Goal: Task Accomplishment & Management: Manage account settings

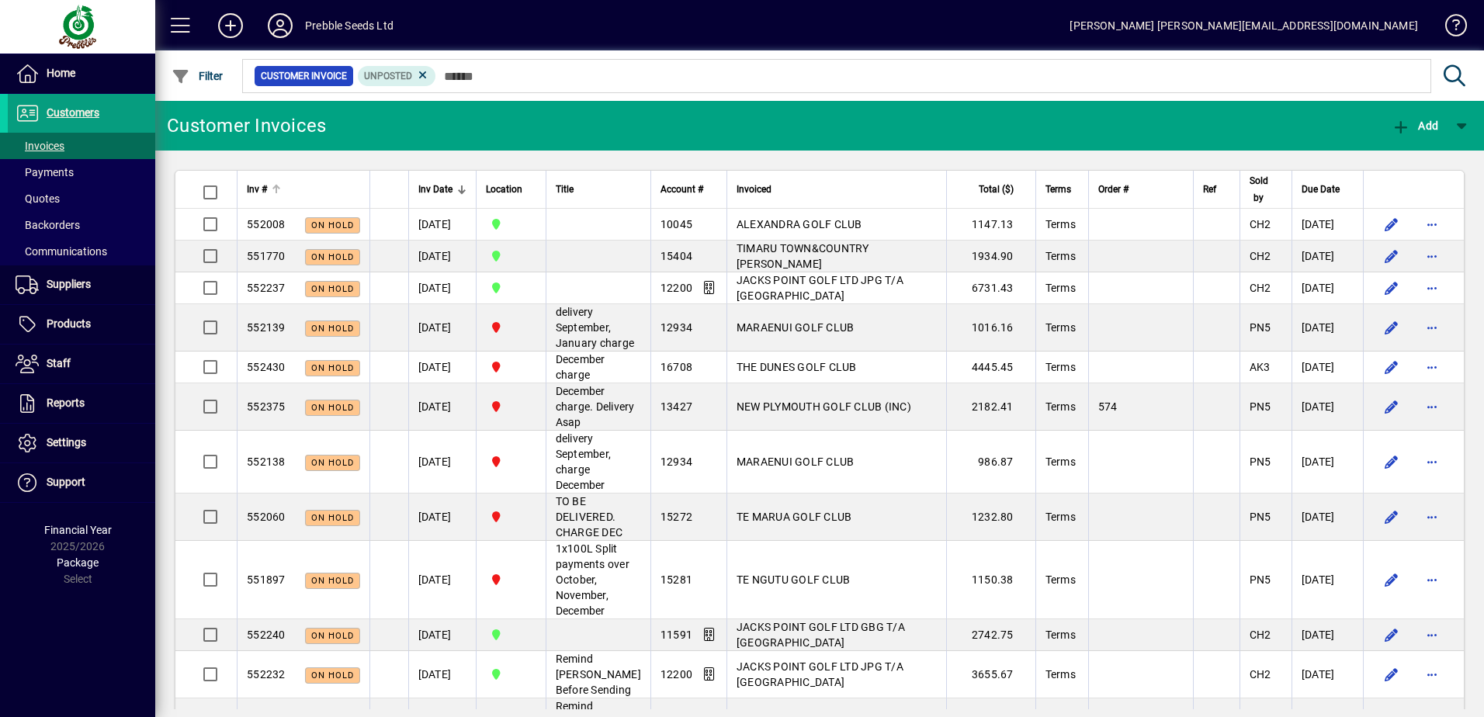
click at [275, 185] on div at bounding box center [276, 186] width 9 height 2
click at [278, 185] on div at bounding box center [276, 186] width 9 height 2
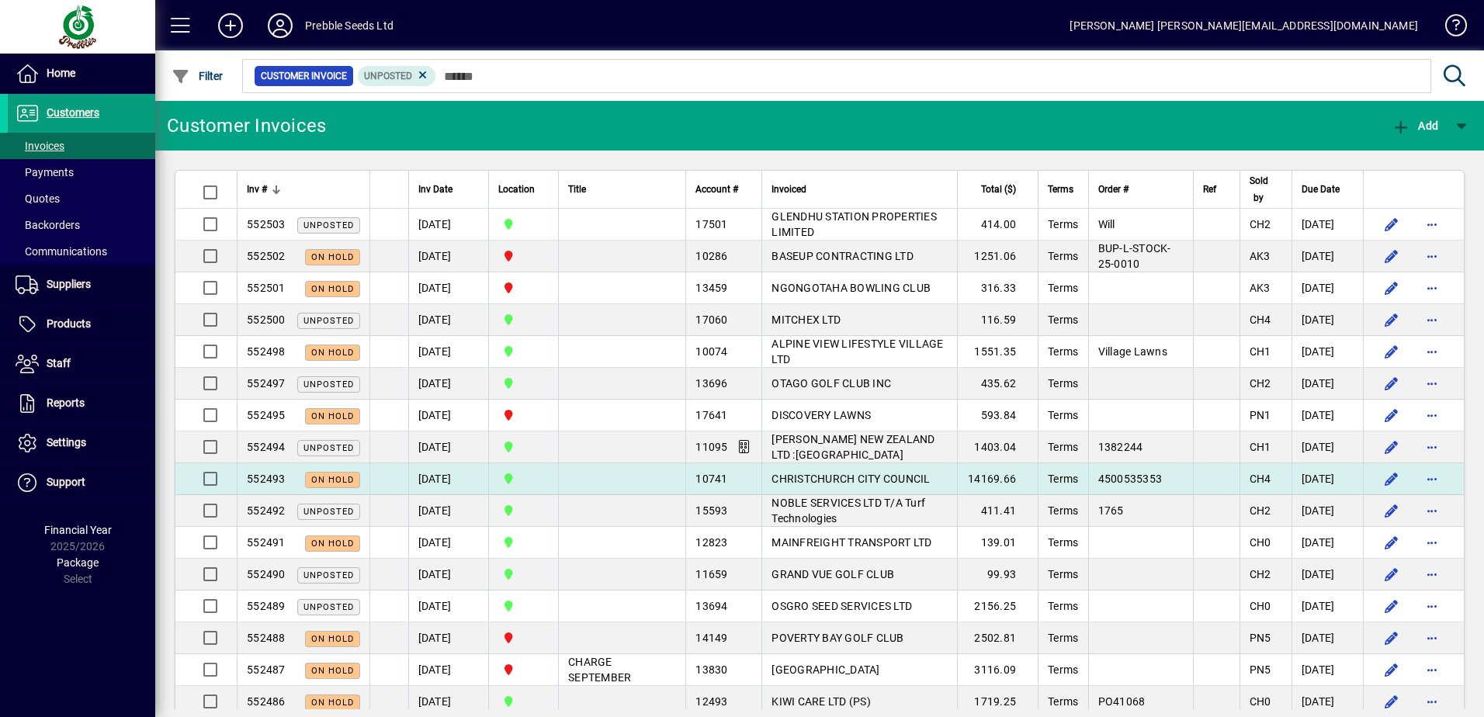
click at [794, 485] on span "CHRISTCHURCH CITY COUNCIL" at bounding box center [850, 479] width 158 height 12
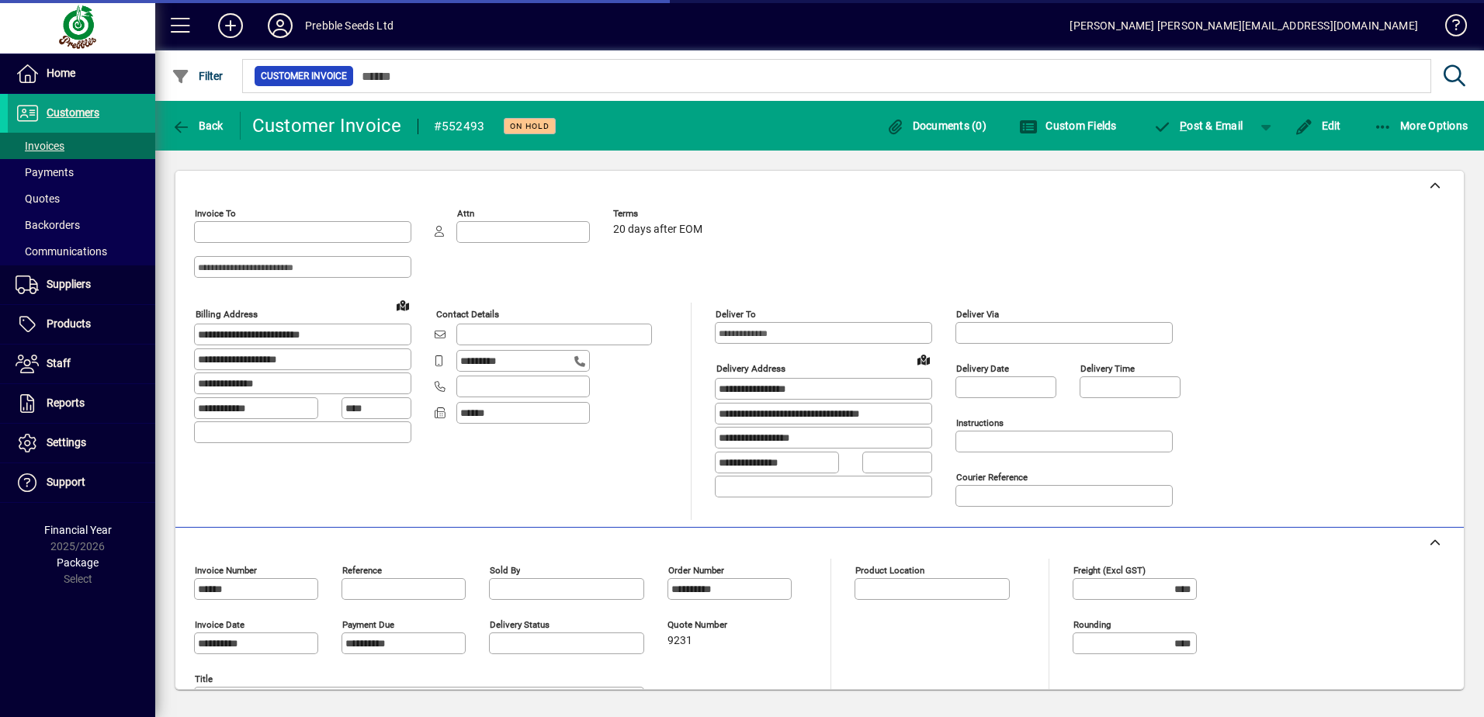
type input "**********"
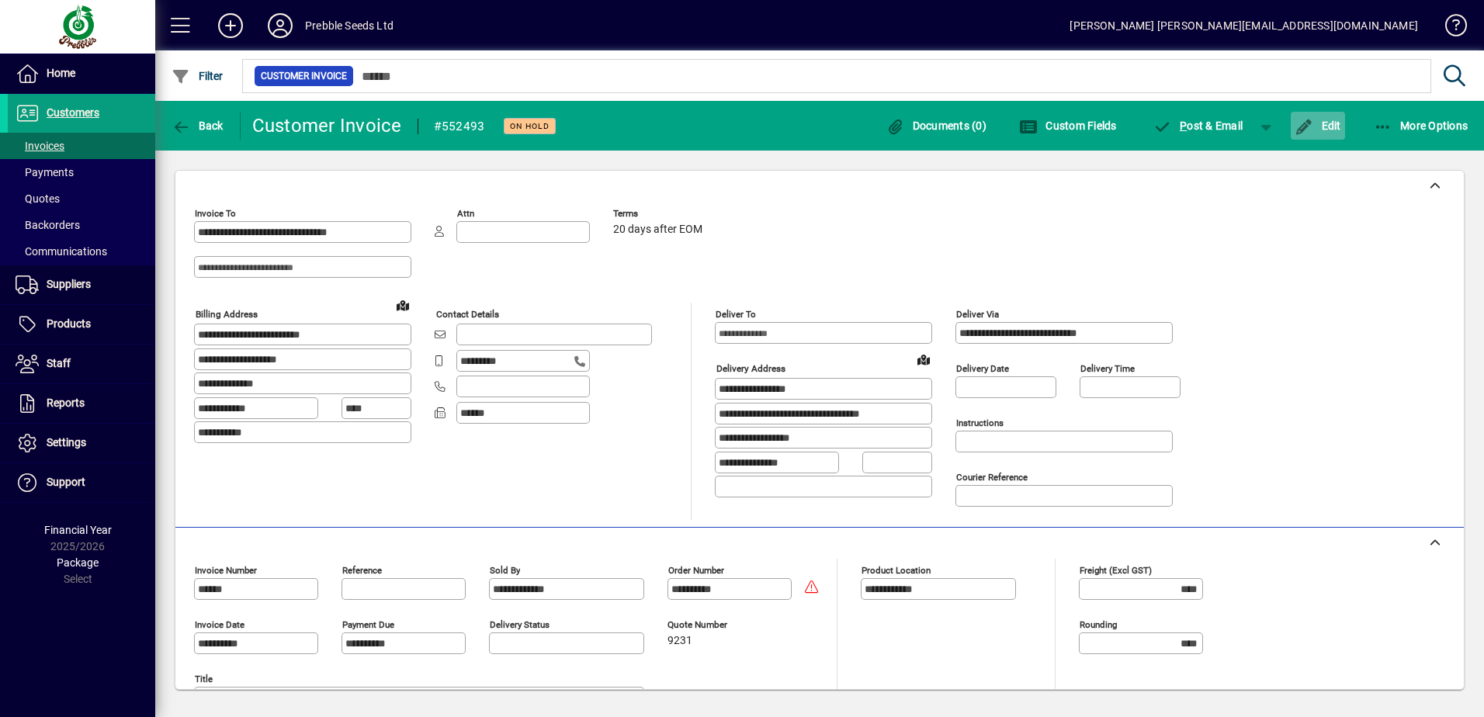
click at [1329, 127] on span "Edit" at bounding box center [1317, 126] width 47 height 12
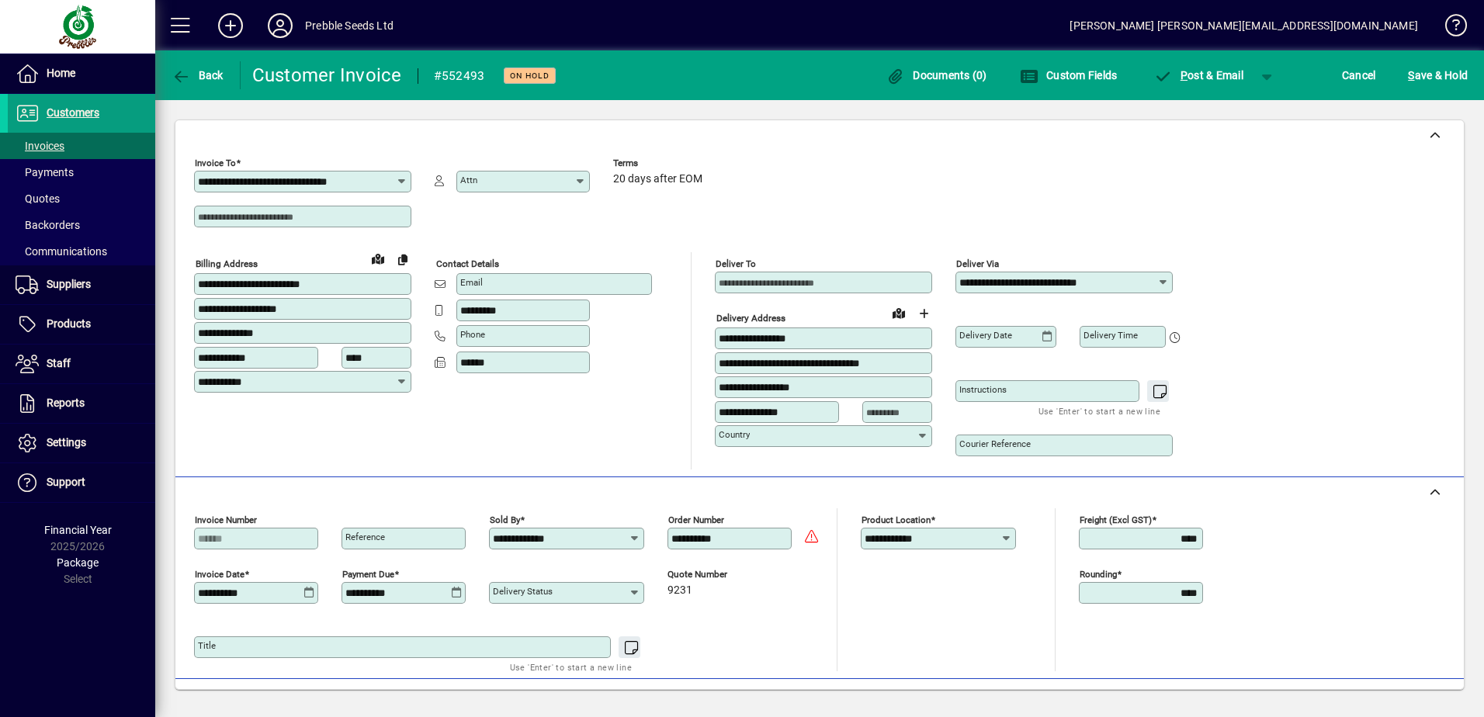
click at [1048, 338] on icon at bounding box center [1047, 337] width 12 height 12
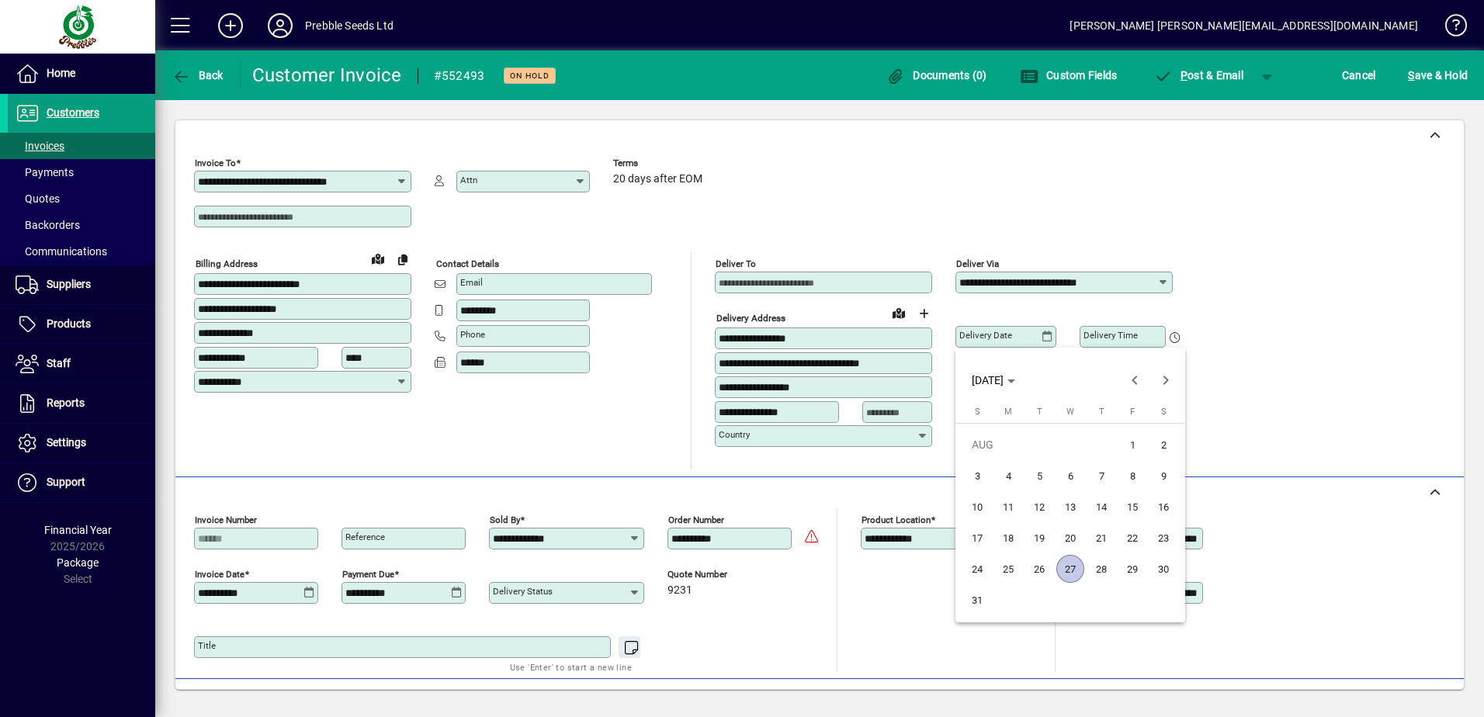
click at [1127, 569] on span "29" at bounding box center [1132, 569] width 28 height 28
type input "**********"
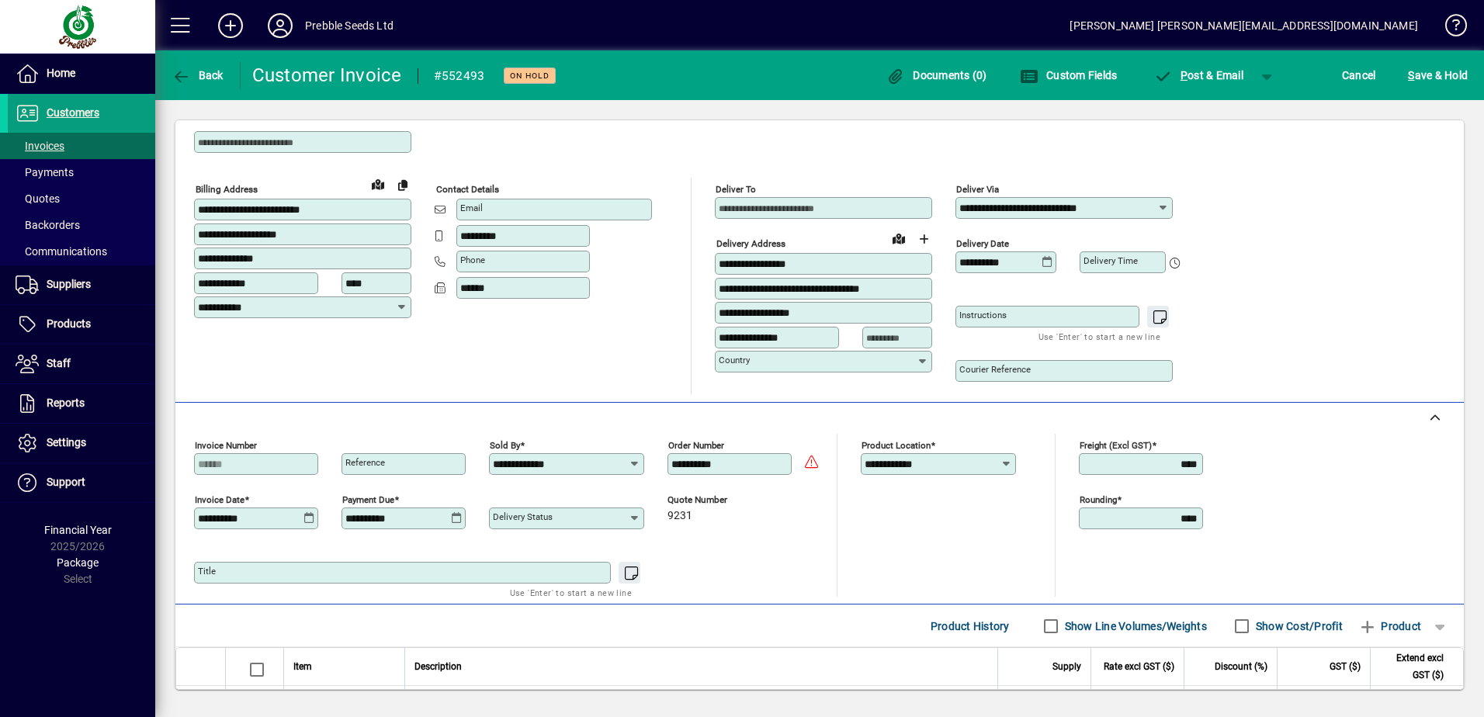
scroll to position [191, 0]
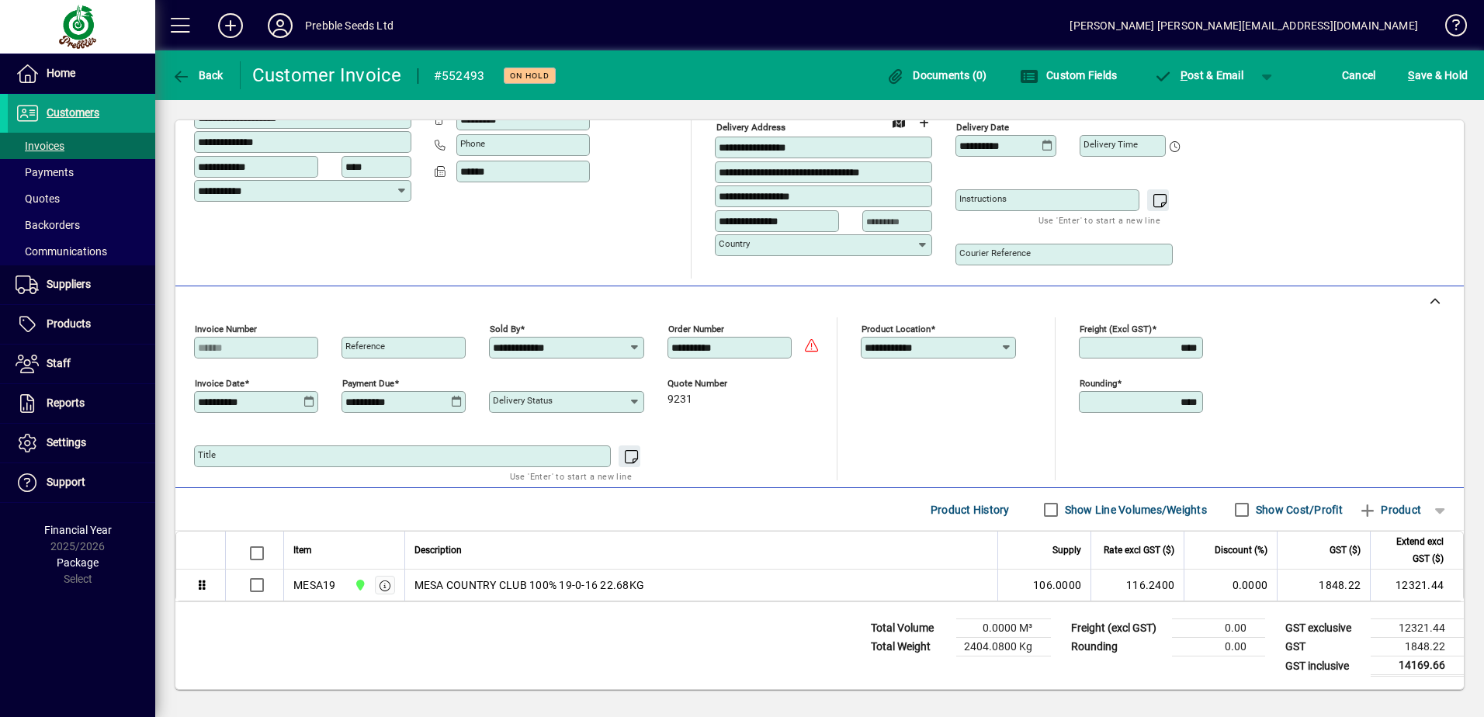
click at [310, 404] on icon at bounding box center [309, 402] width 12 height 12
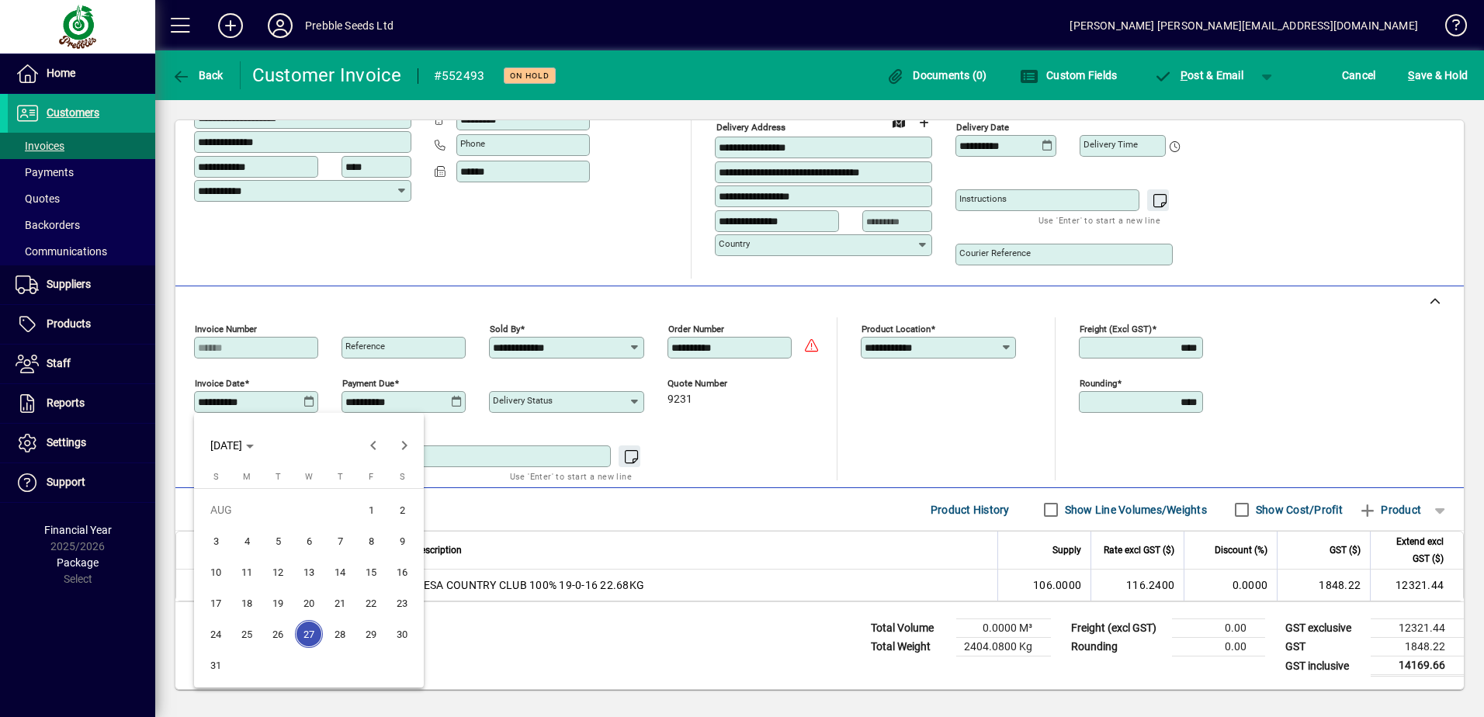
click at [358, 636] on span "29" at bounding box center [371, 634] width 28 height 28
type input "**********"
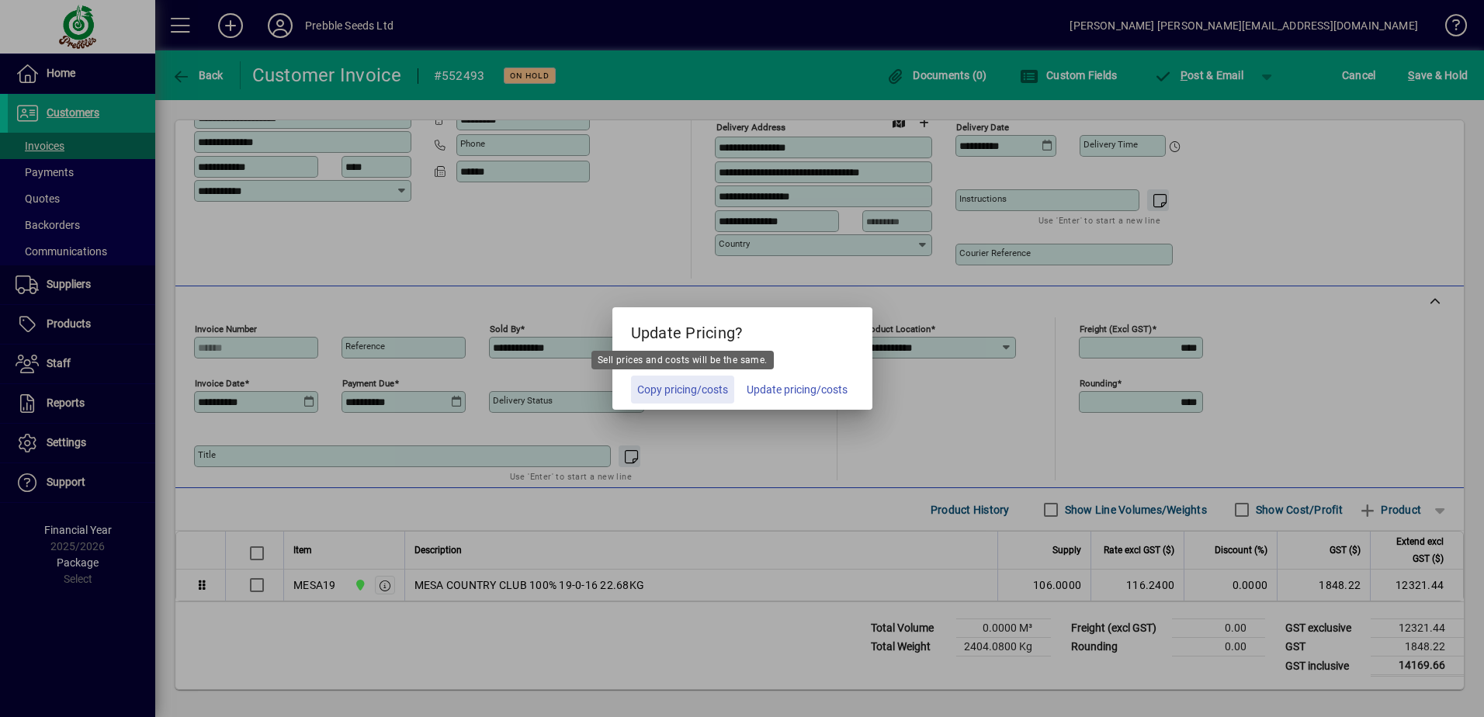
click at [693, 390] on span "Copy pricing/costs" at bounding box center [682, 390] width 91 height 16
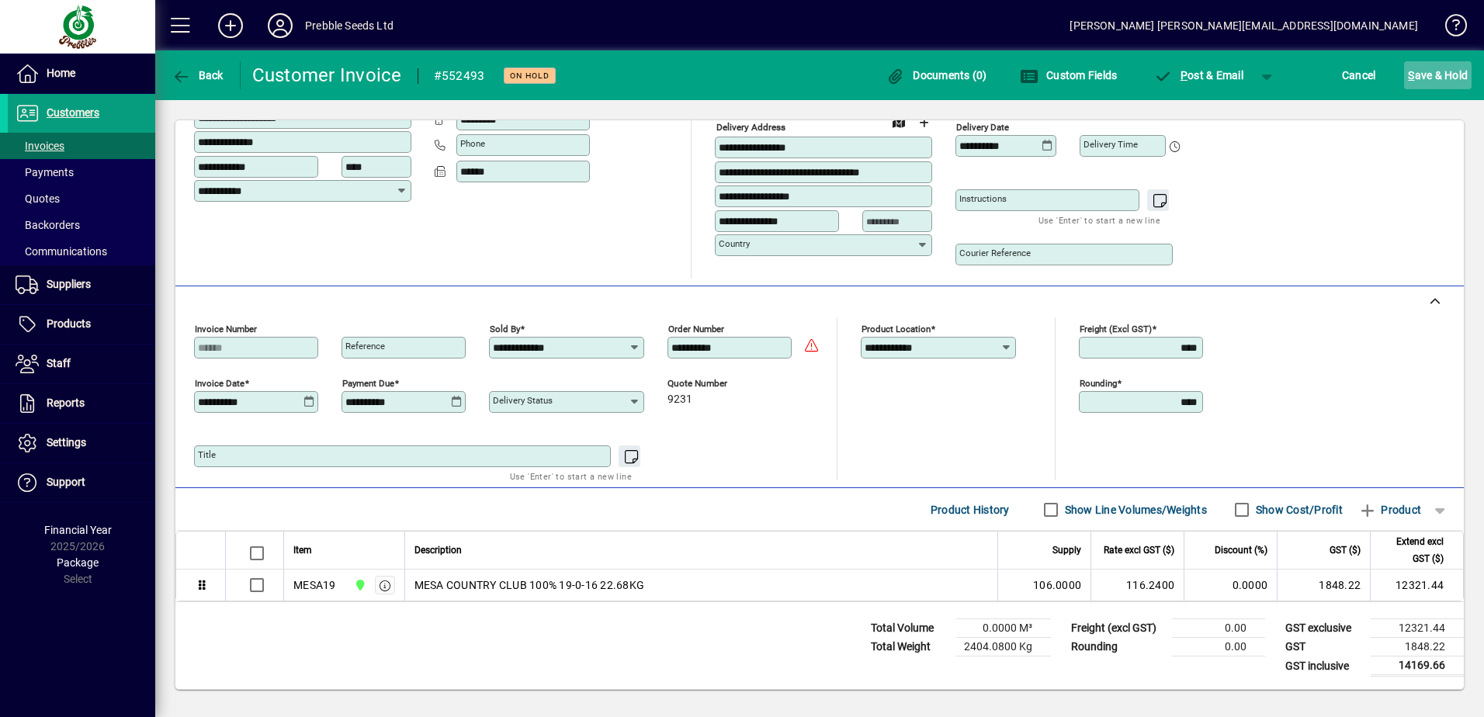
click at [1436, 75] on span "S ave & Hold" at bounding box center [1438, 75] width 60 height 25
type input "*****"
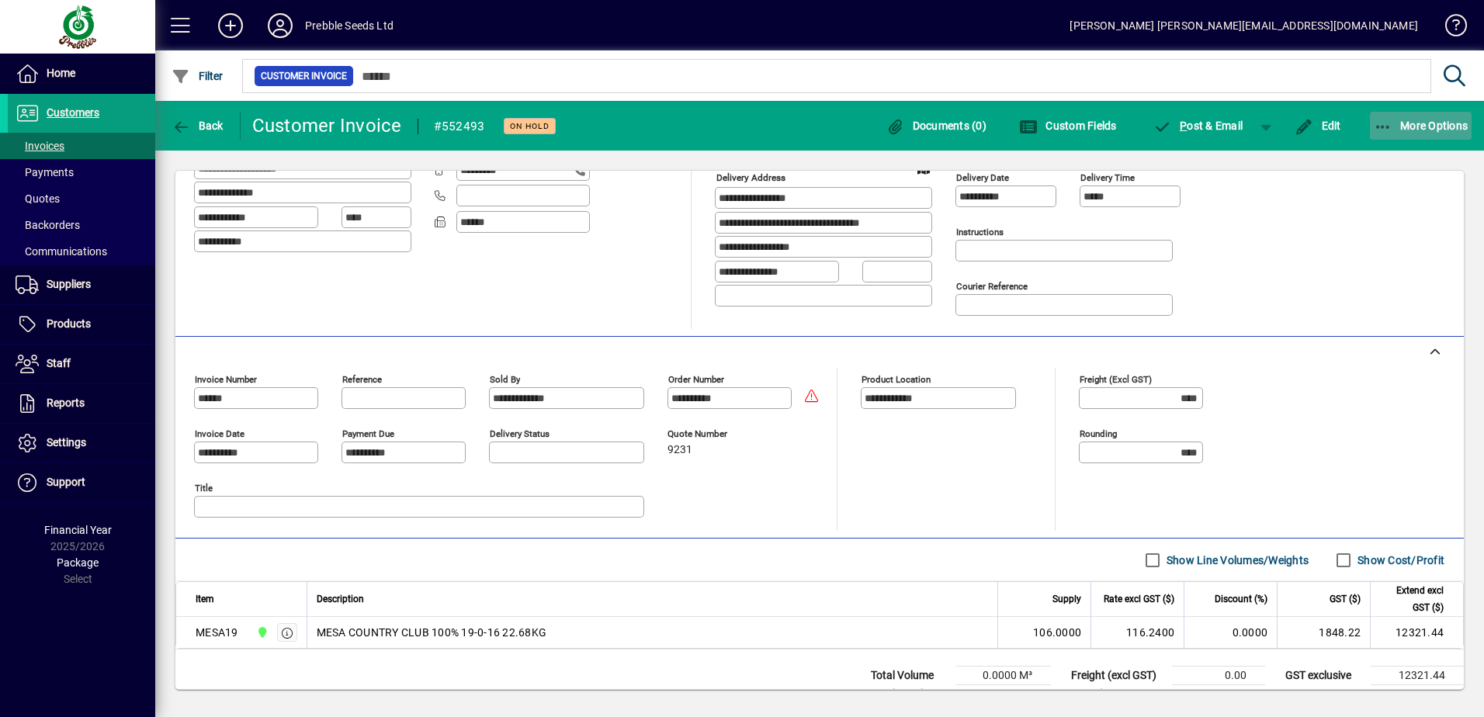
click at [1413, 127] on span "More Options" at bounding box center [1421, 126] width 95 height 12
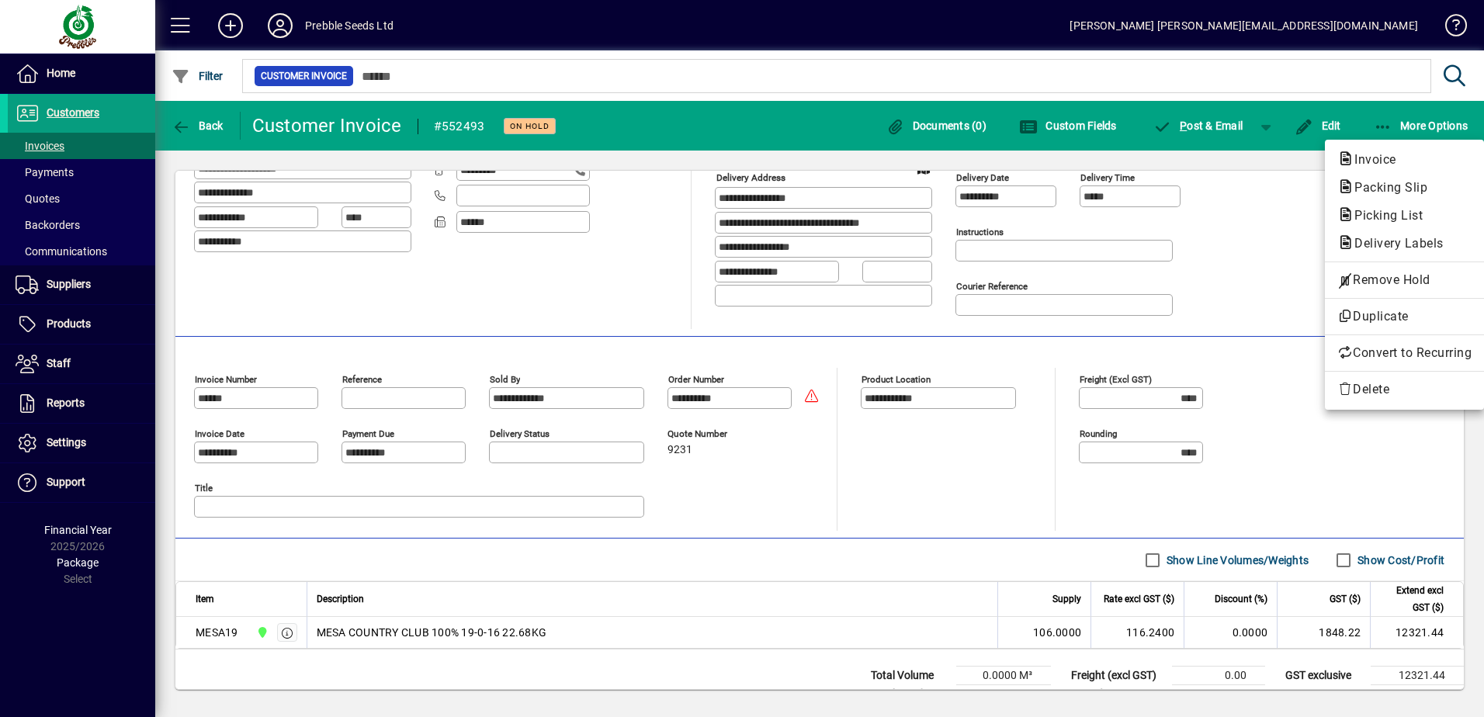
click at [1370, 184] on span "Packing Slip" at bounding box center [1386, 187] width 98 height 15
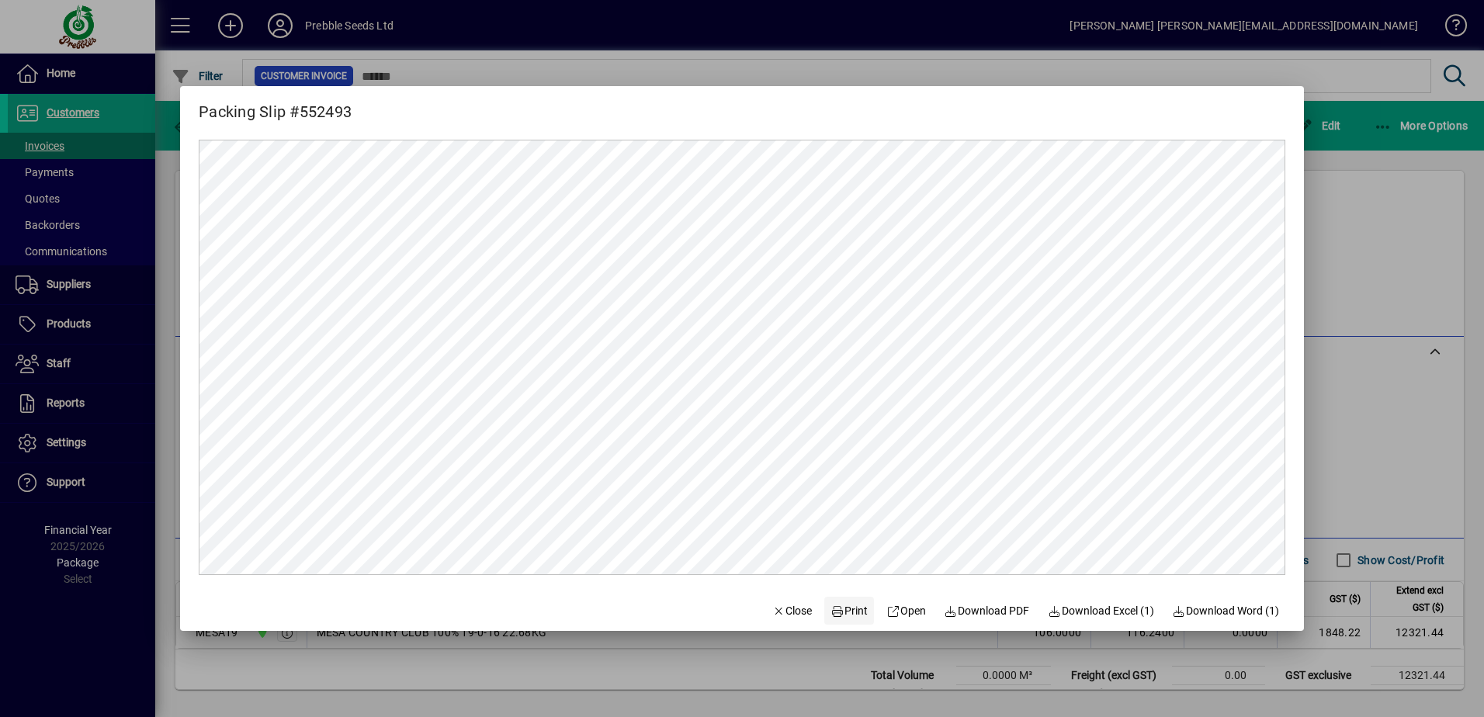
scroll to position [0, 0]
click at [834, 607] on span "Print" at bounding box center [848, 611] width 37 height 16
click at [792, 608] on span "Close" at bounding box center [792, 611] width 40 height 16
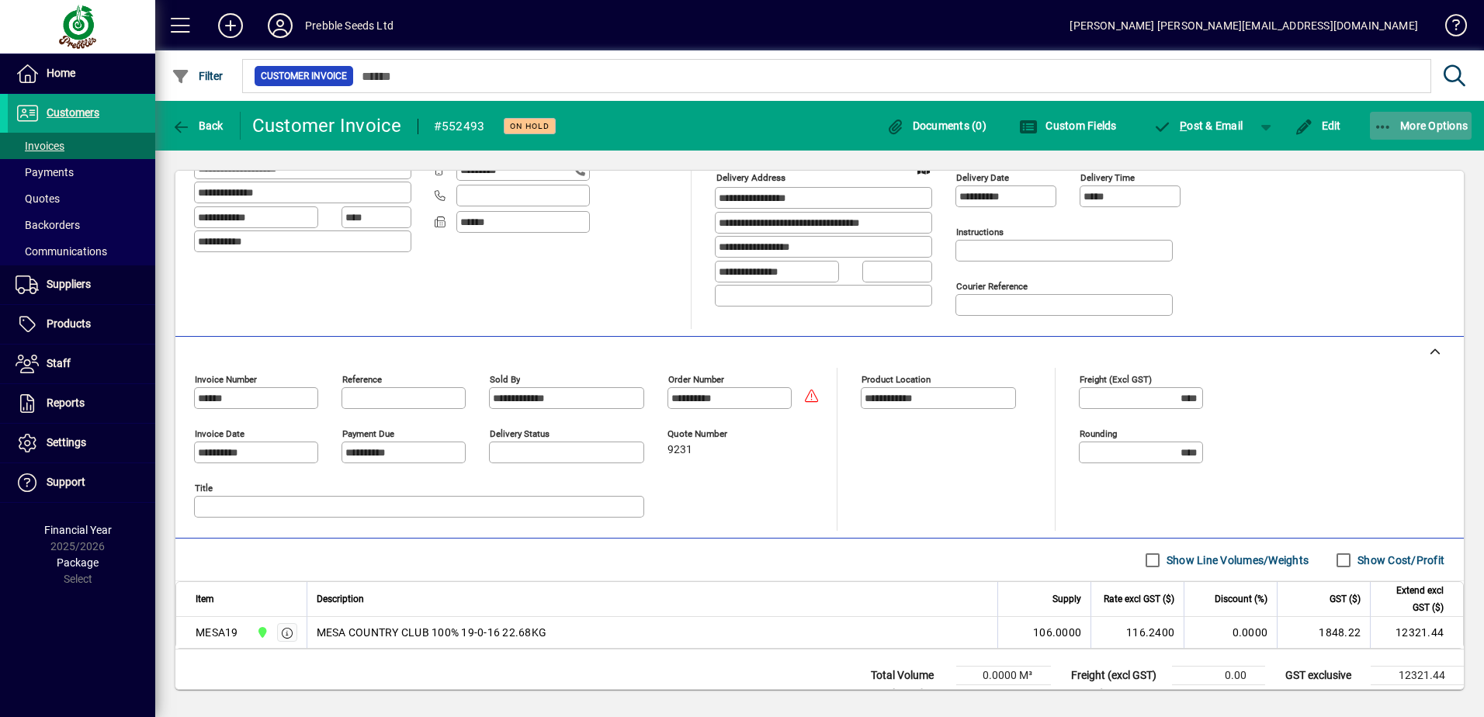
click at [1427, 123] on span "More Options" at bounding box center [1421, 126] width 95 height 12
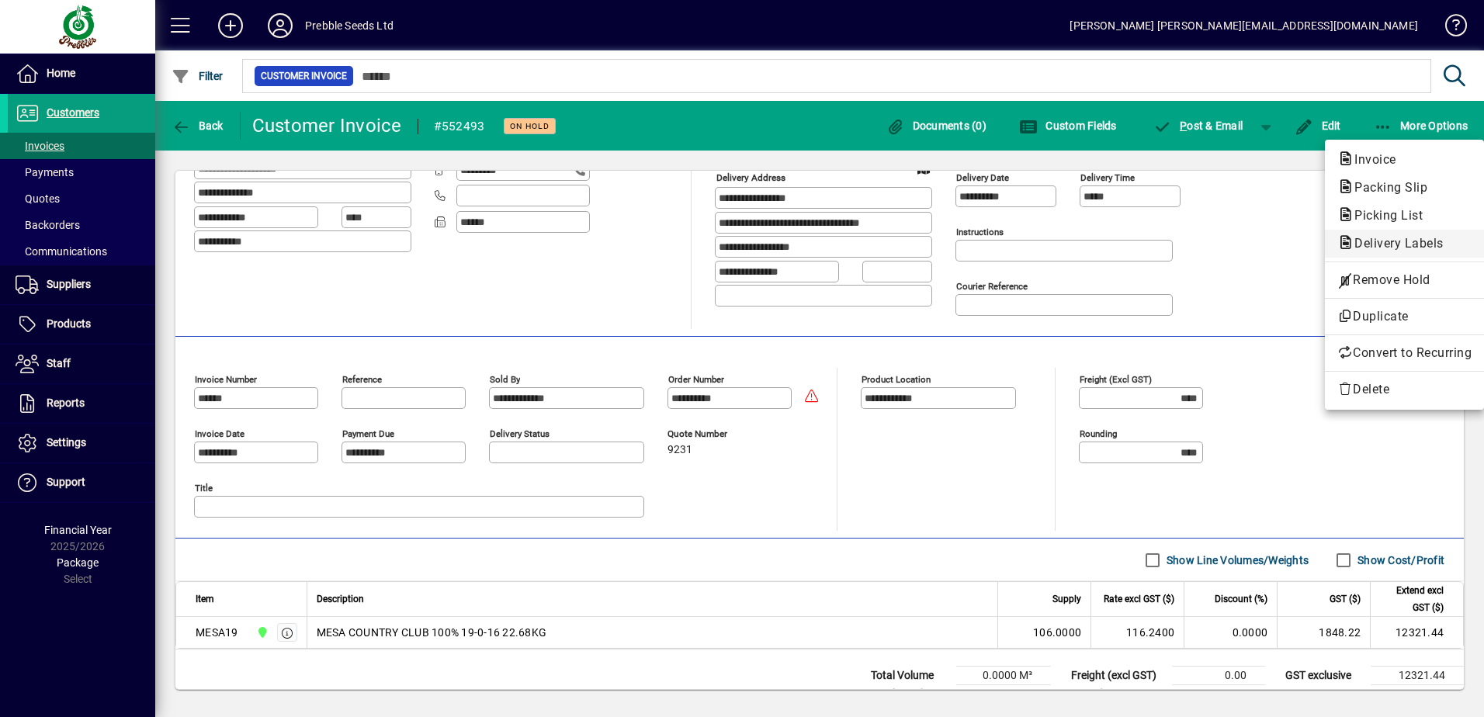
click at [1398, 242] on span "Delivery Labels" at bounding box center [1394, 243] width 114 height 15
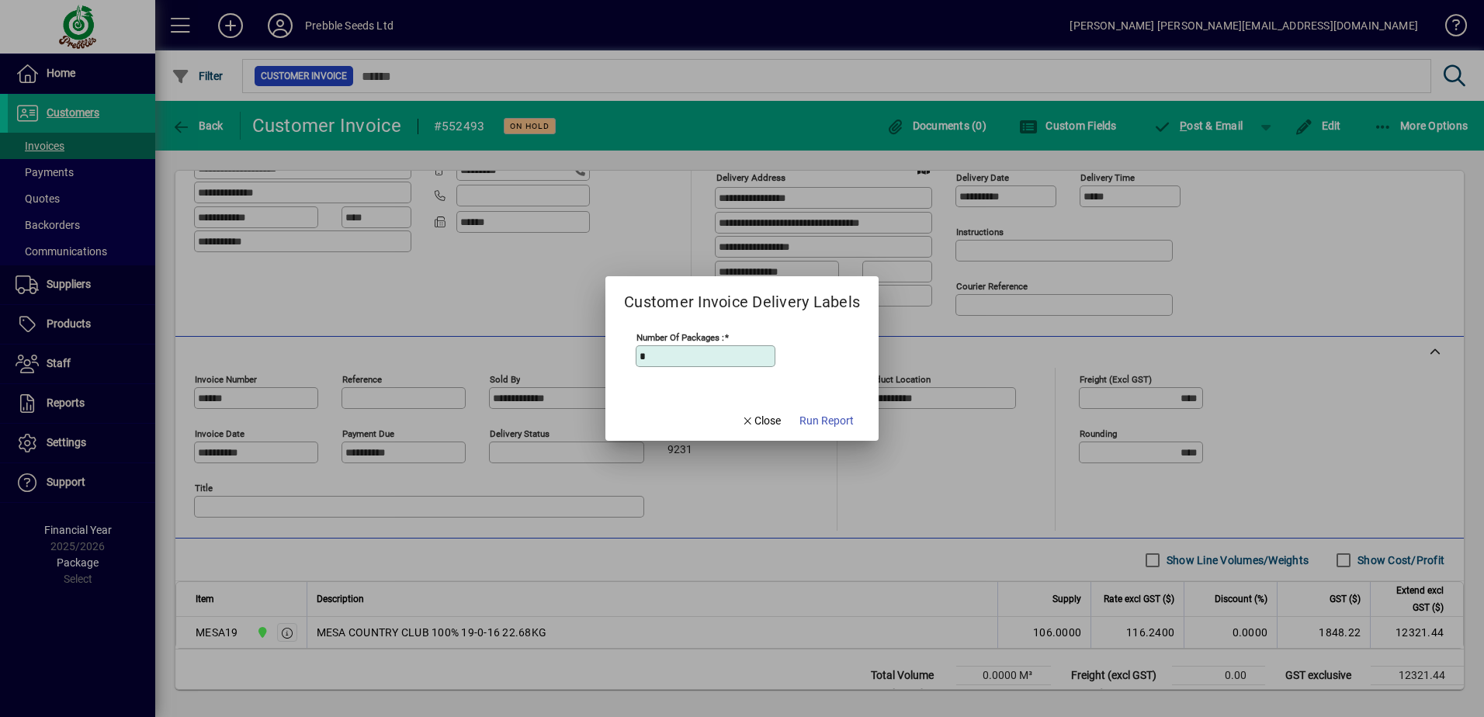
drag, startPoint x: 653, startPoint y: 354, endPoint x: 617, endPoint y: 354, distance: 35.7
click at [617, 354] on mat-dialog-content "Number of Packages : *" at bounding box center [741, 356] width 273 height 85
type input "*"
click at [812, 417] on span "Run Report" at bounding box center [826, 421] width 54 height 16
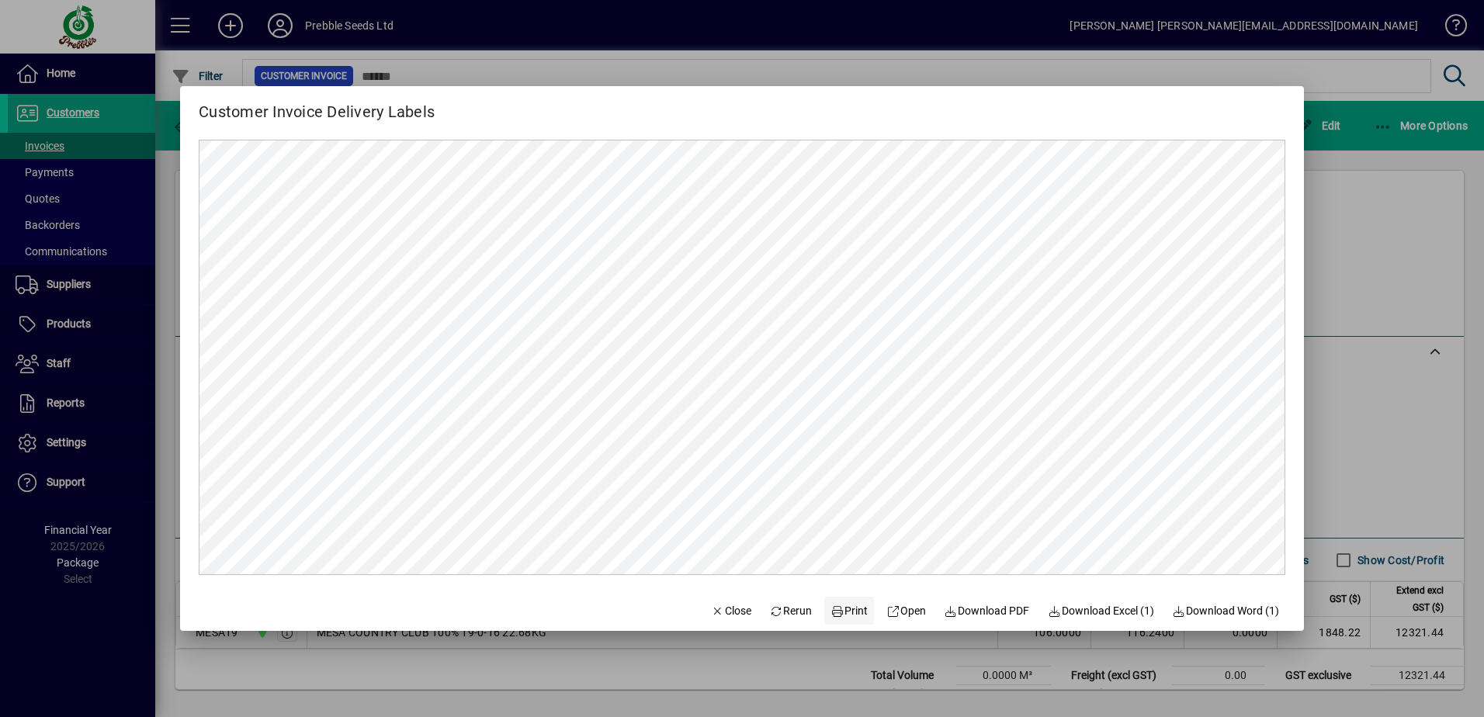
click at [842, 611] on span "Print" at bounding box center [848, 611] width 37 height 16
click at [711, 608] on icon "button" at bounding box center [718, 611] width 14 height 11
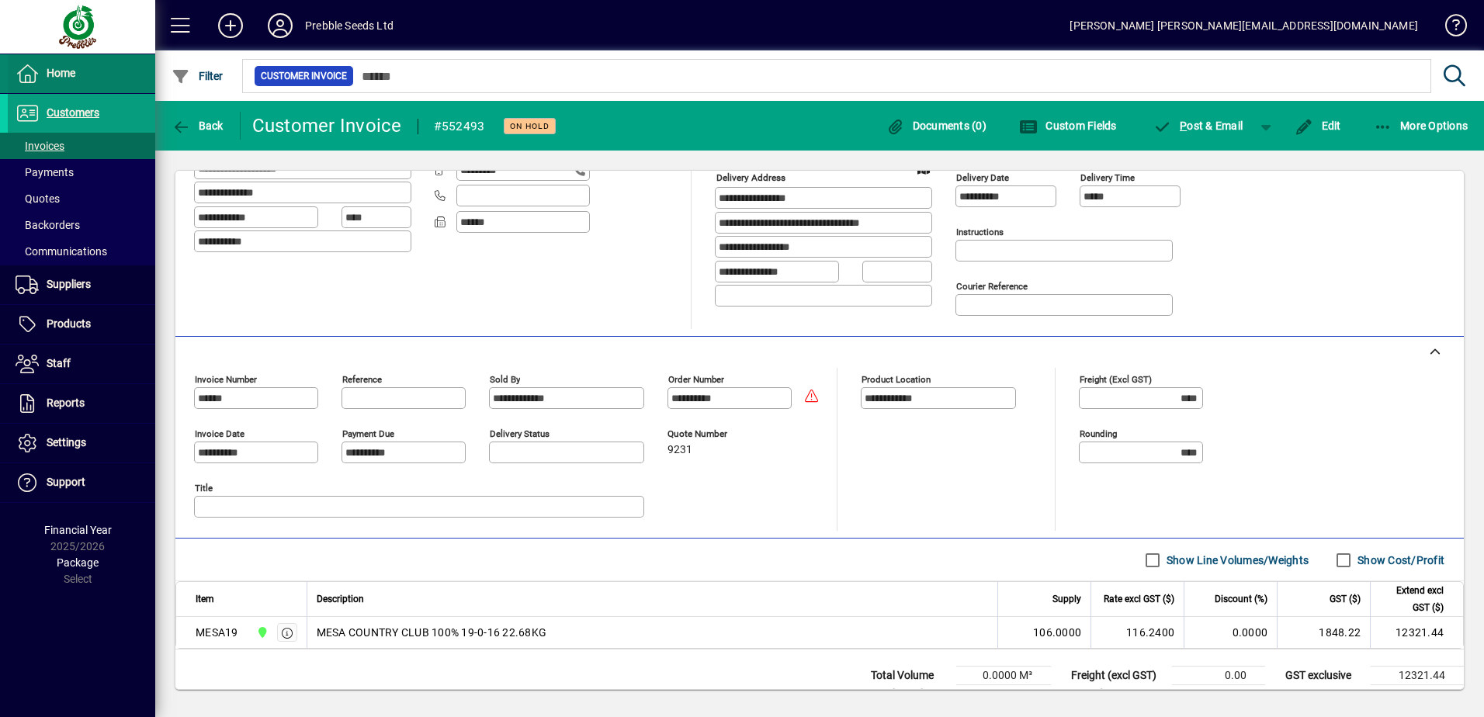
click at [65, 73] on span "Home" at bounding box center [61, 73] width 29 height 12
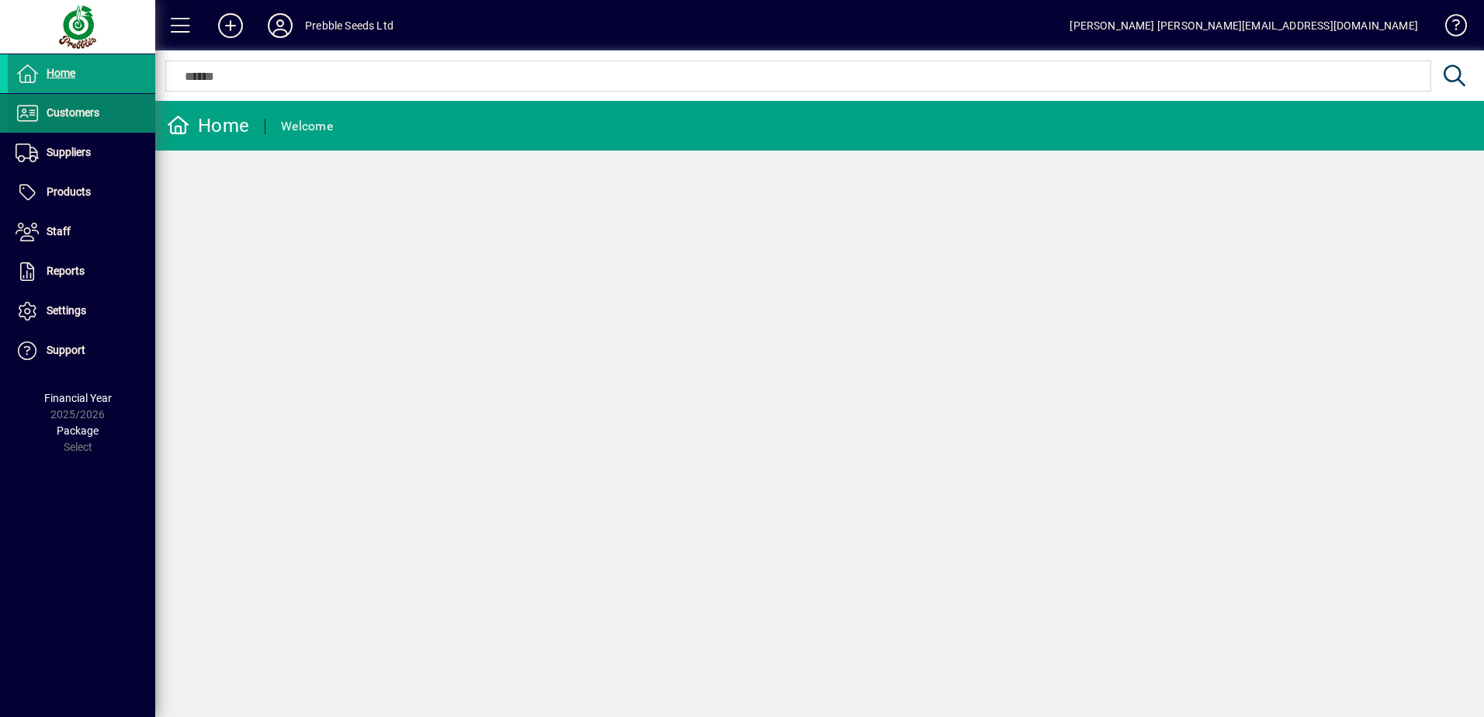
click at [78, 111] on span "Customers" at bounding box center [73, 112] width 53 height 12
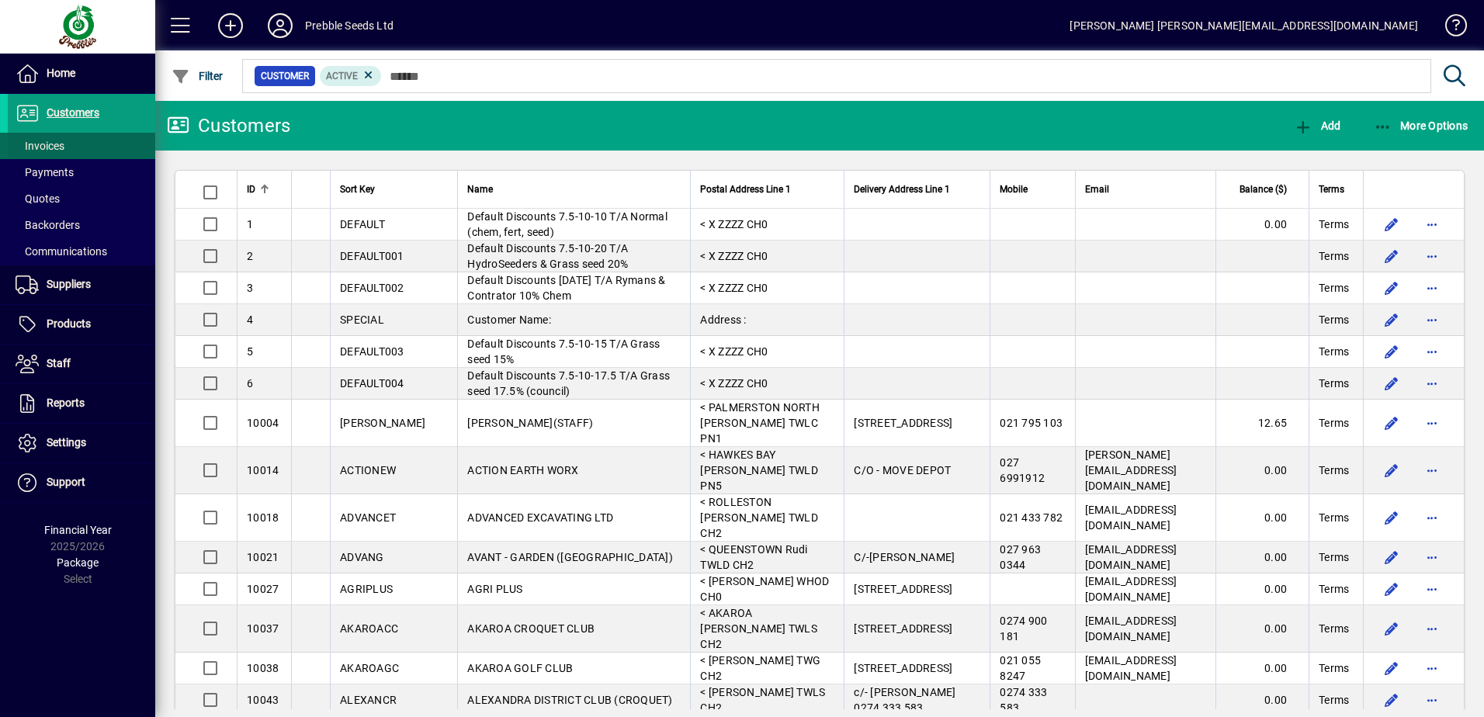
click at [76, 142] on span at bounding box center [81, 145] width 147 height 37
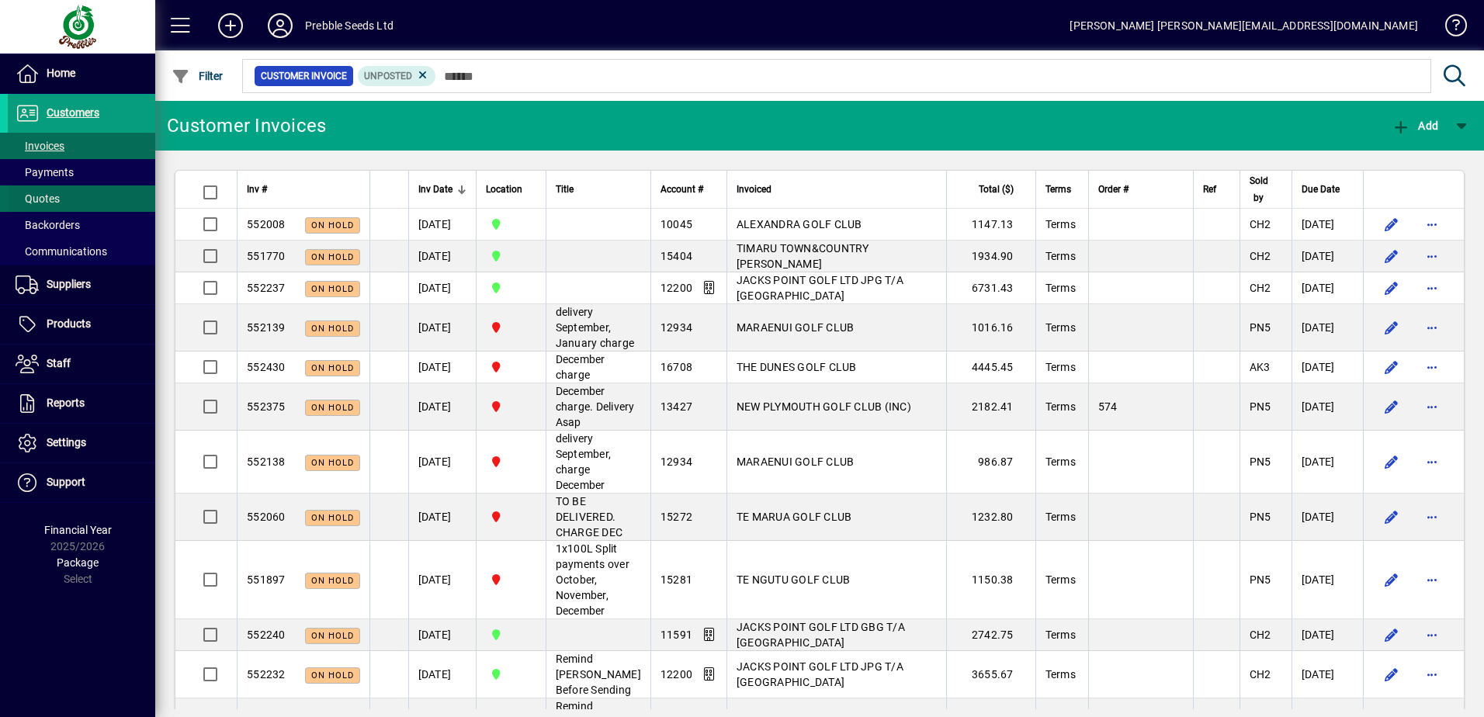
click at [40, 201] on span "Quotes" at bounding box center [38, 198] width 44 height 12
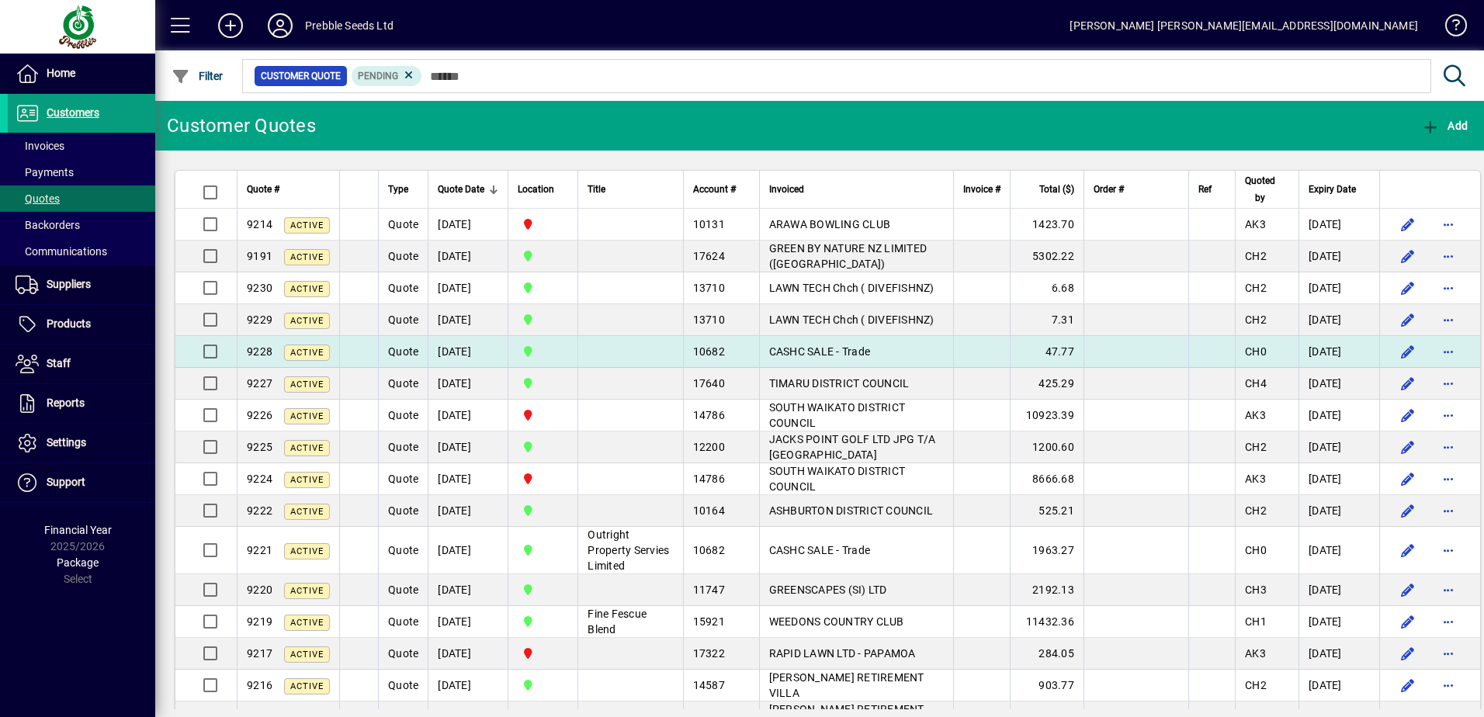
click at [841, 347] on td "CASHC SALE - Trade" at bounding box center [856, 352] width 194 height 32
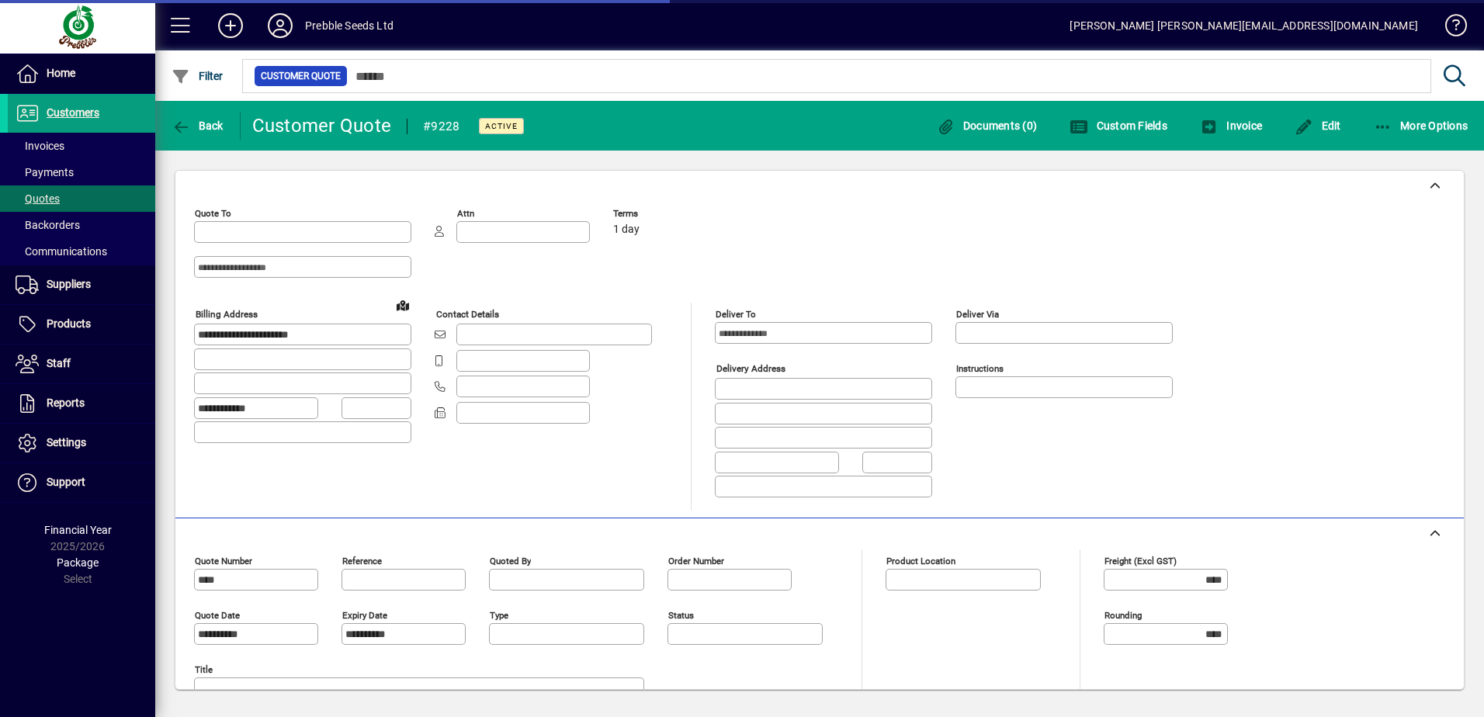
type input "**********"
type input "*********"
type input "******"
type input "*********"
type input "**********"
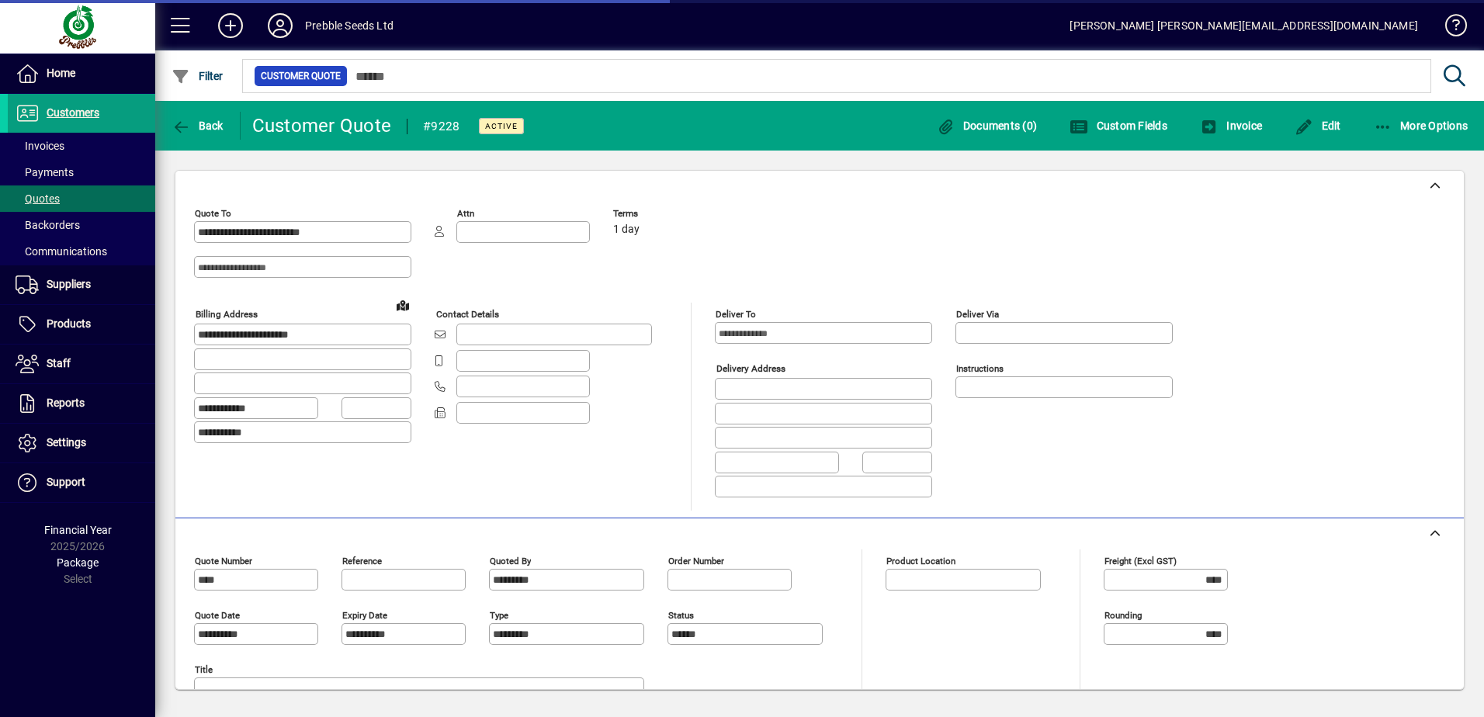
type input "**********"
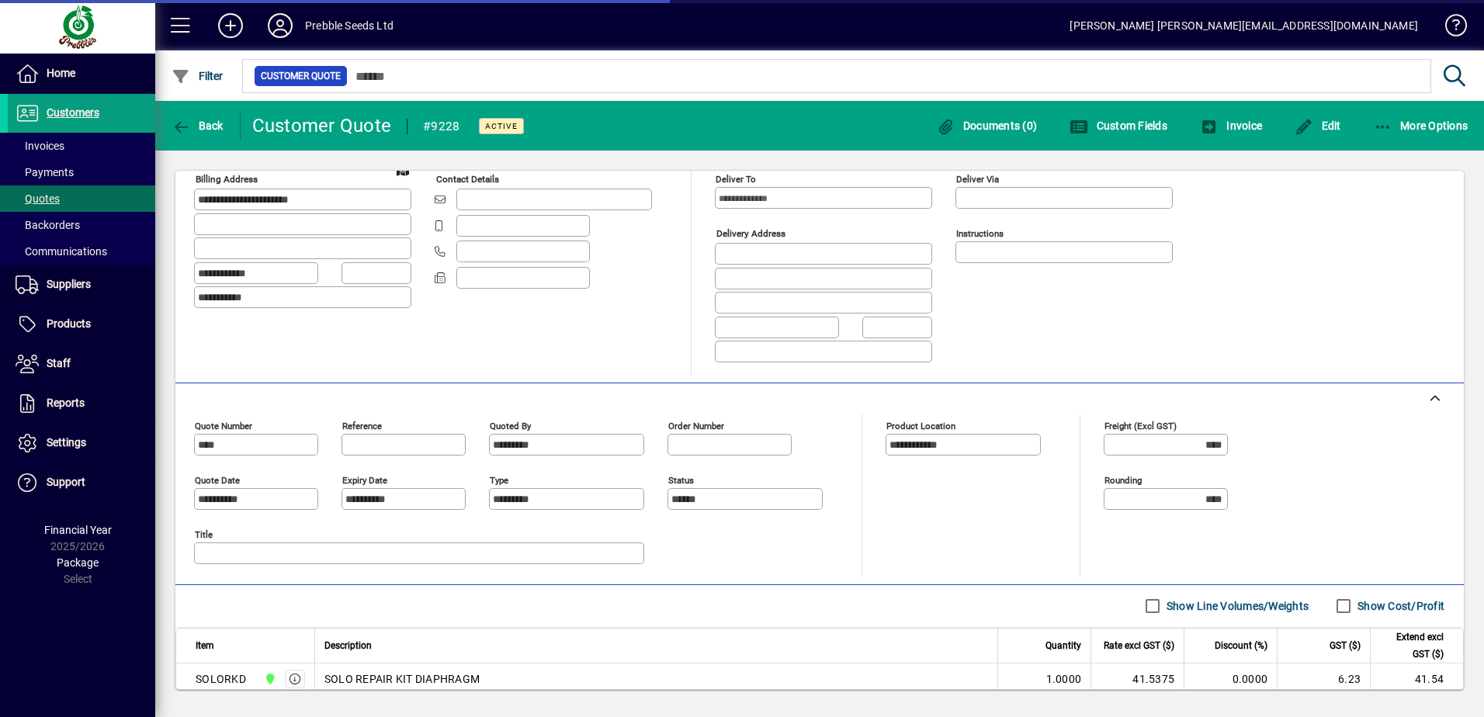
scroll to position [229, 0]
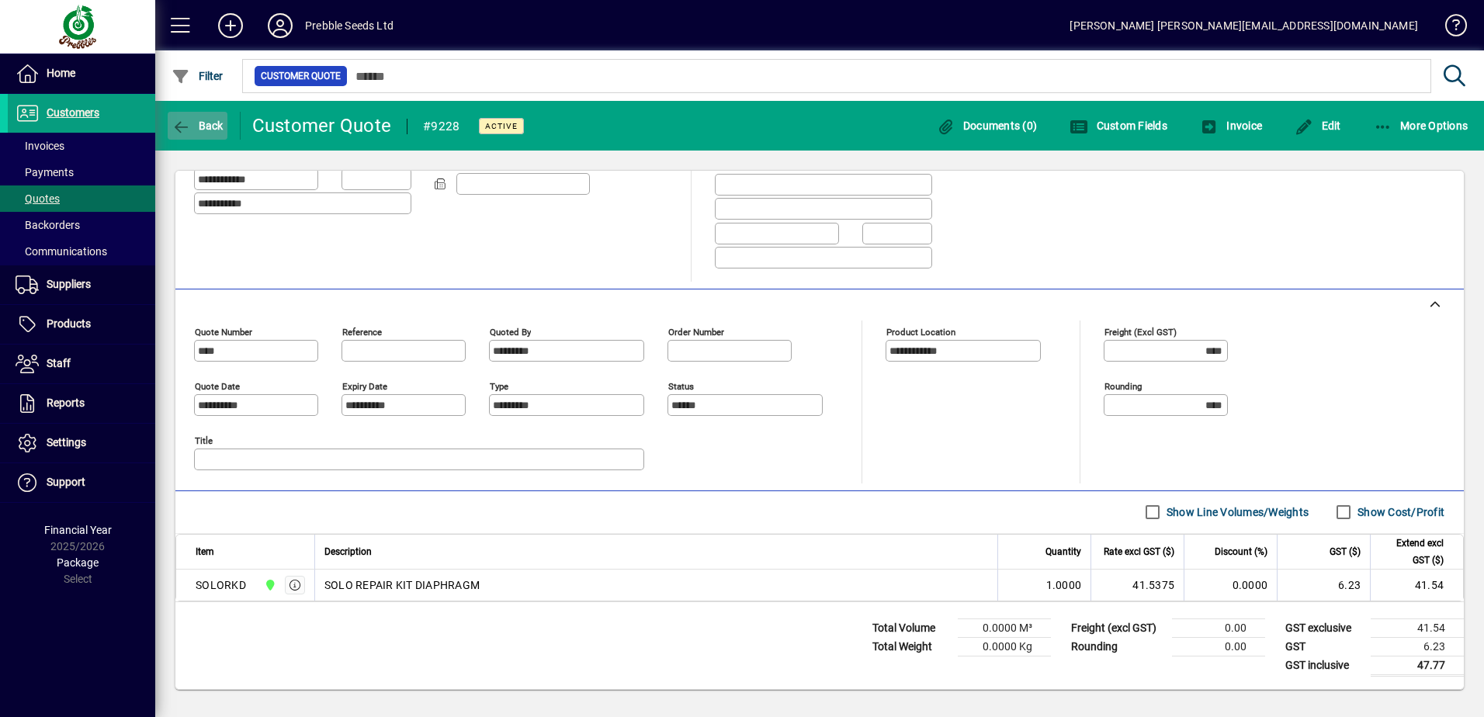
click at [196, 126] on span "Back" at bounding box center [197, 126] width 52 height 12
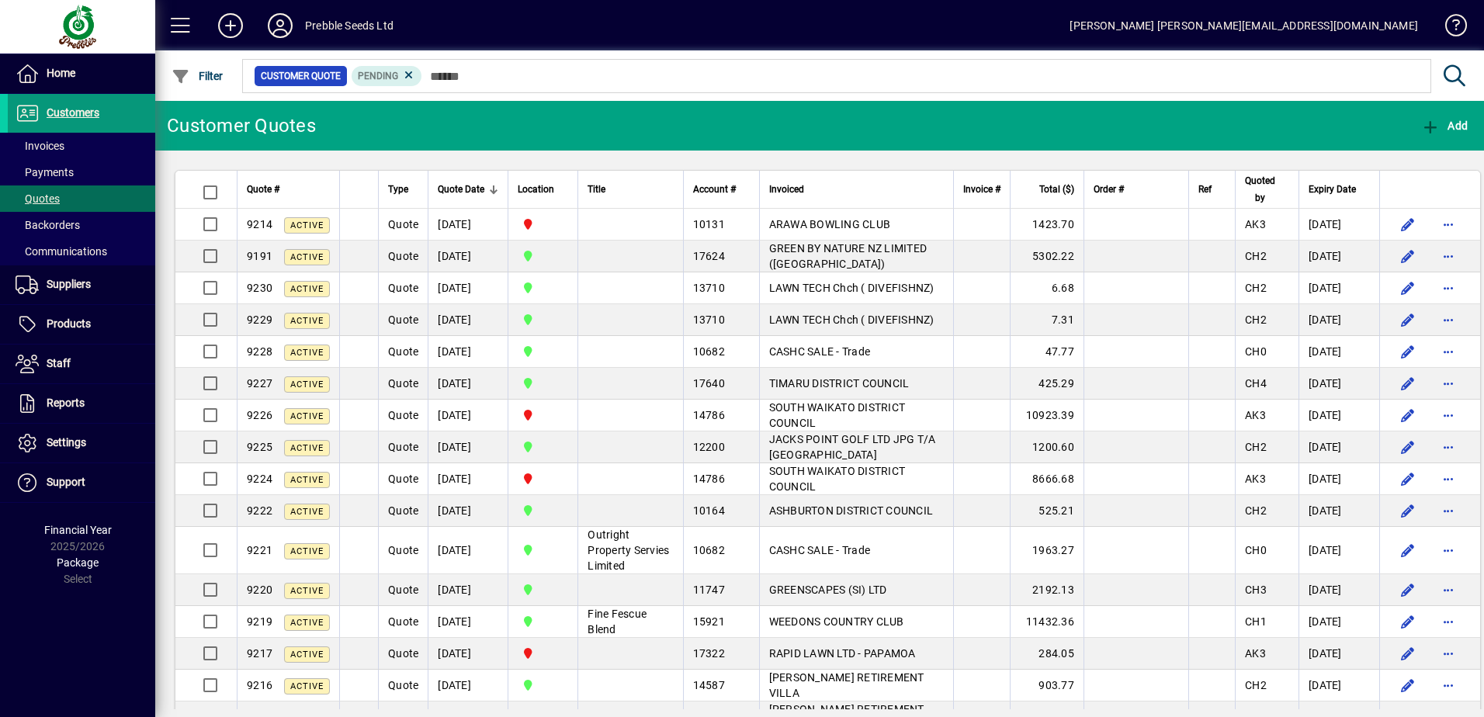
click at [71, 127] on span at bounding box center [81, 113] width 147 height 37
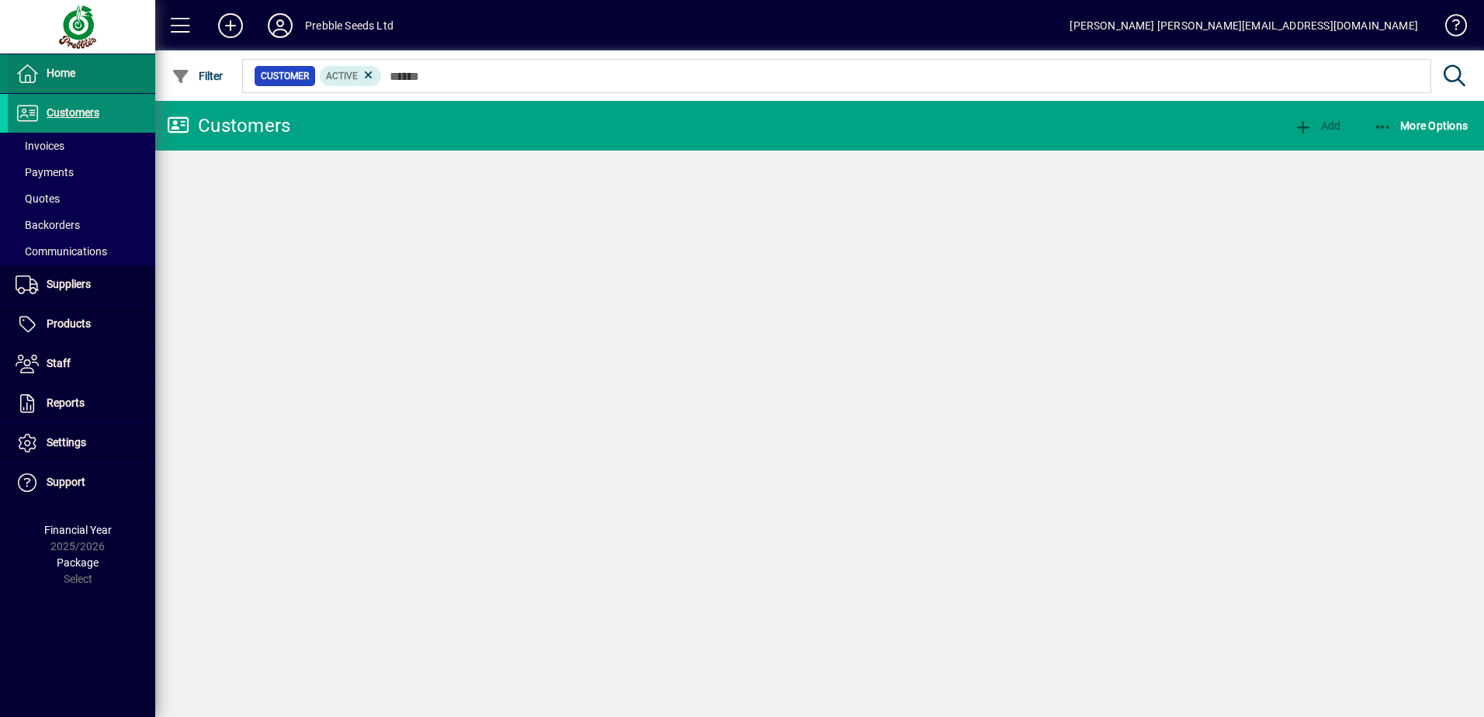
click at [81, 89] on span at bounding box center [81, 73] width 147 height 37
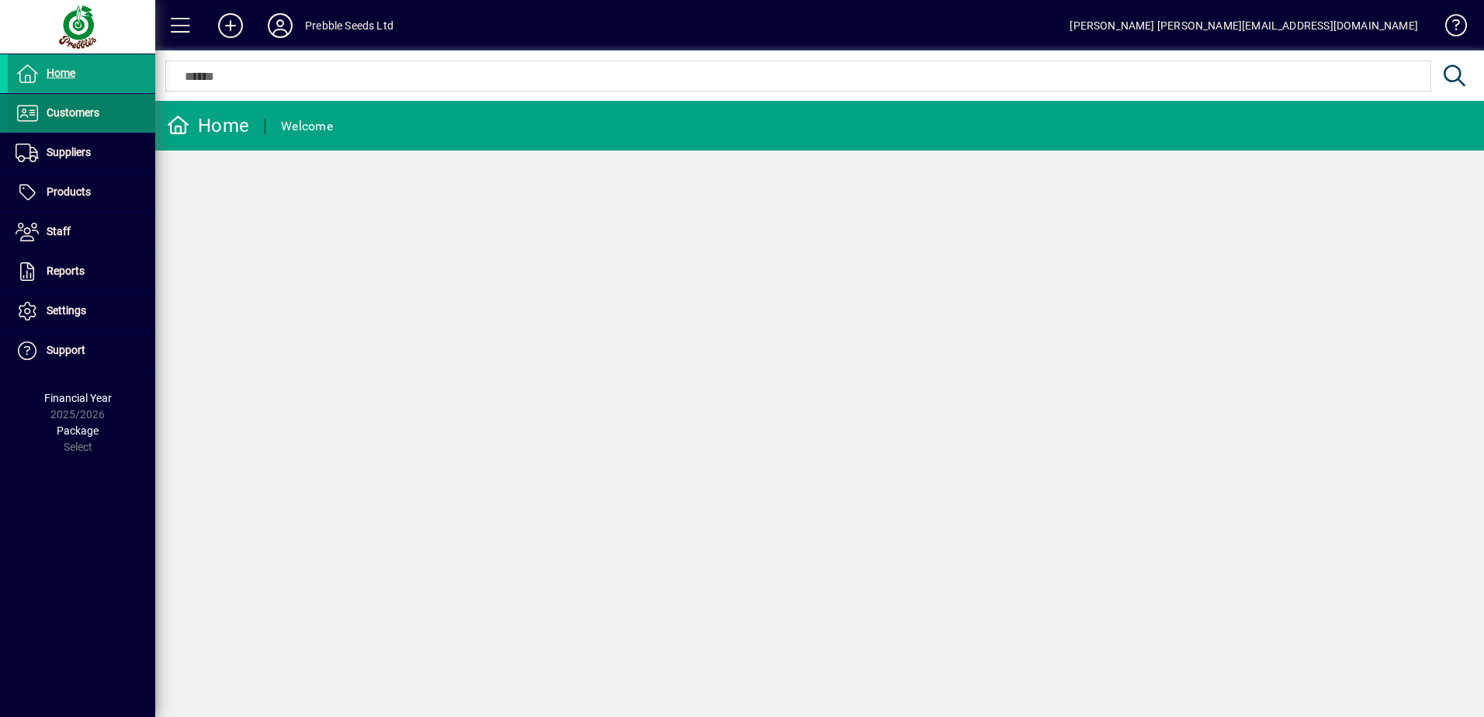
click at [90, 117] on span "Customers" at bounding box center [73, 112] width 53 height 12
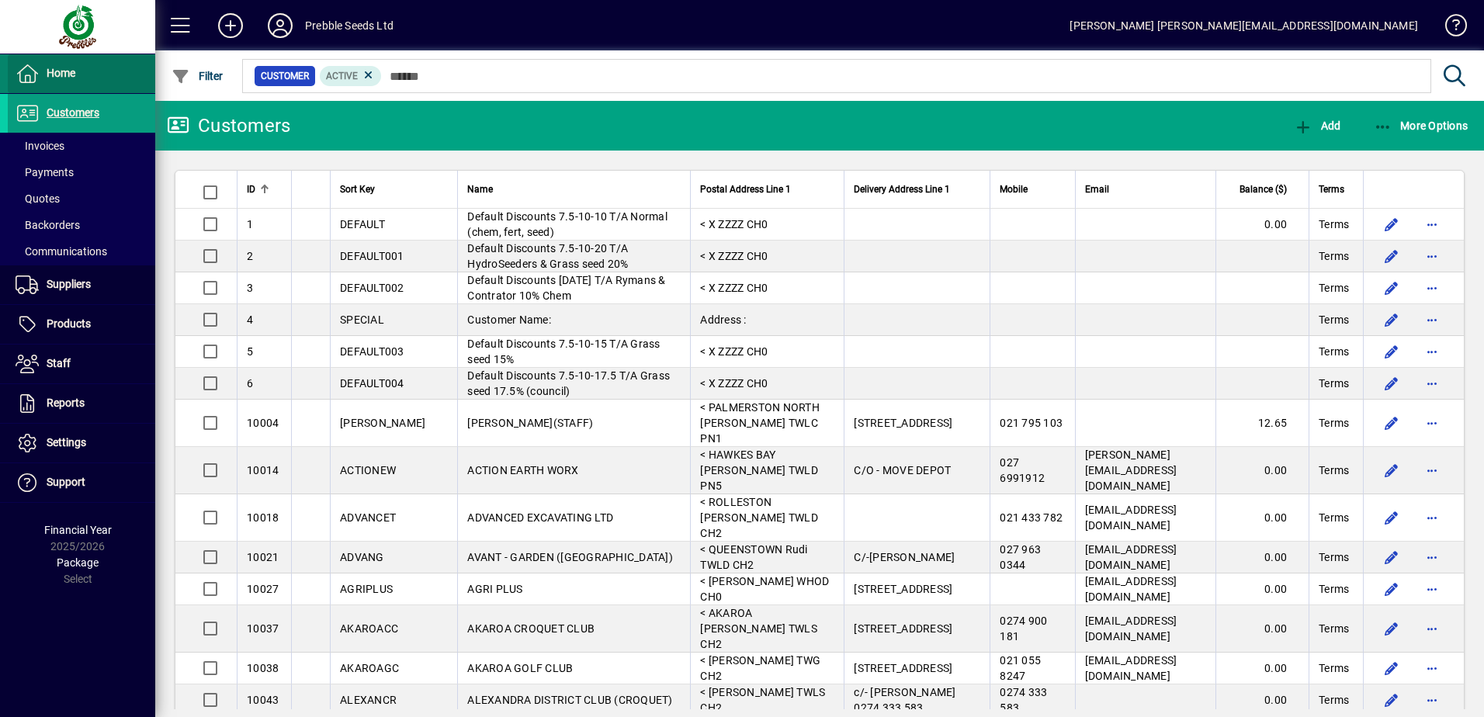
click at [87, 83] on span at bounding box center [81, 73] width 147 height 37
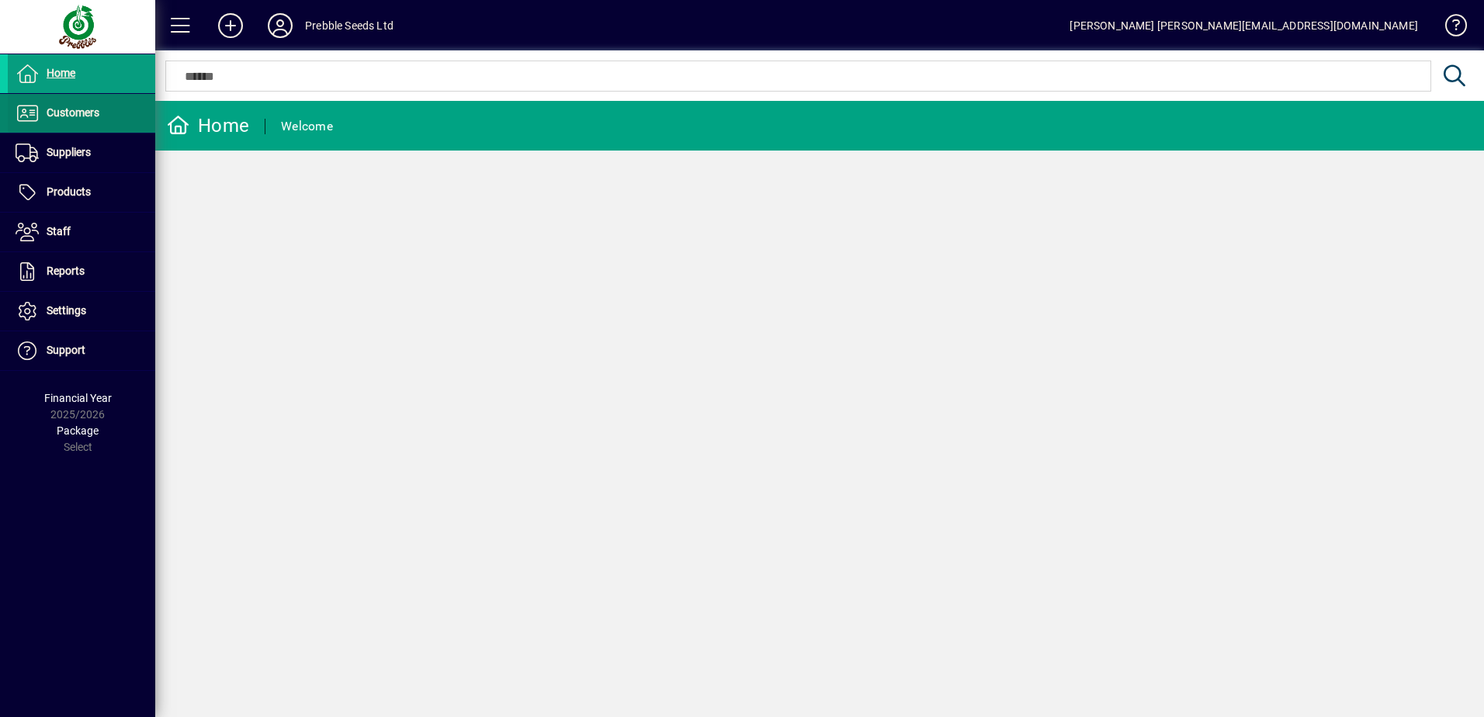
click at [71, 106] on span "Customers" at bounding box center [54, 113] width 92 height 19
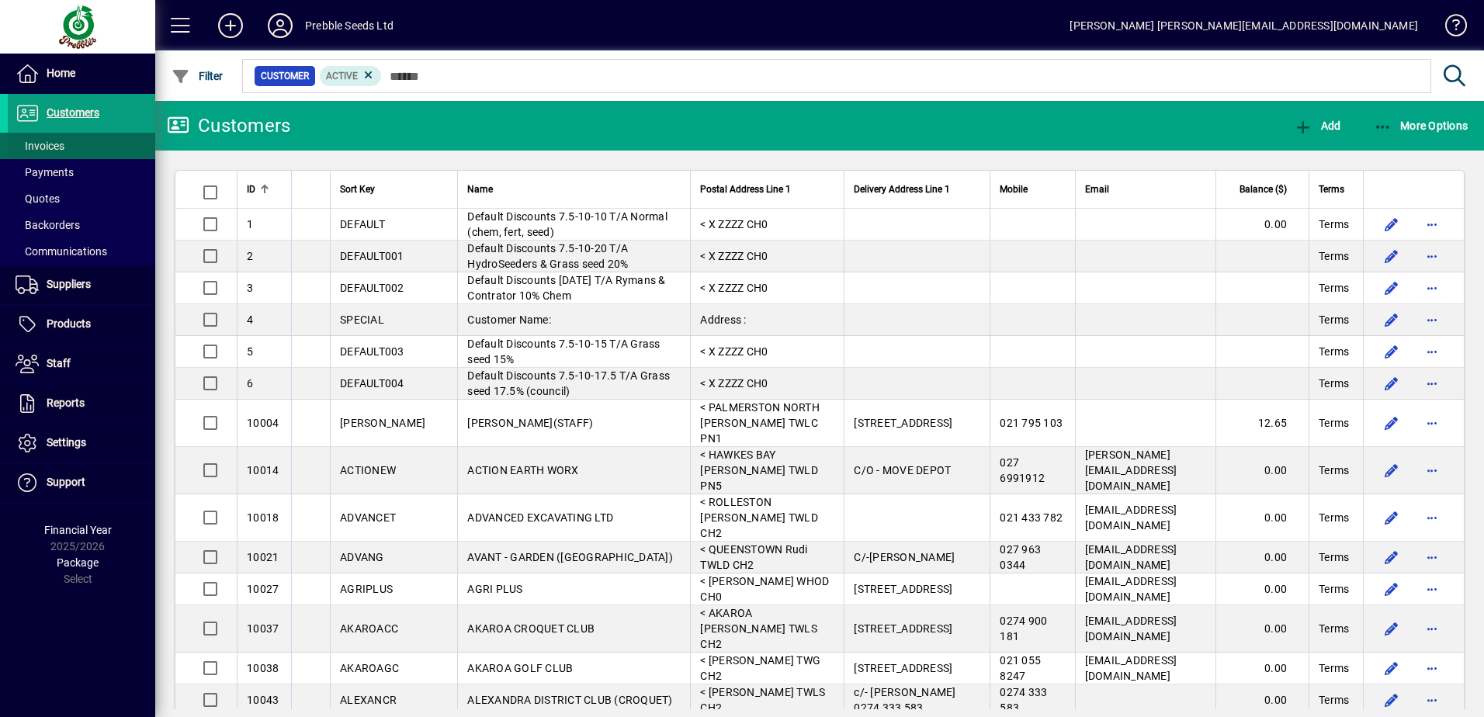
click at [72, 144] on span at bounding box center [81, 145] width 147 height 37
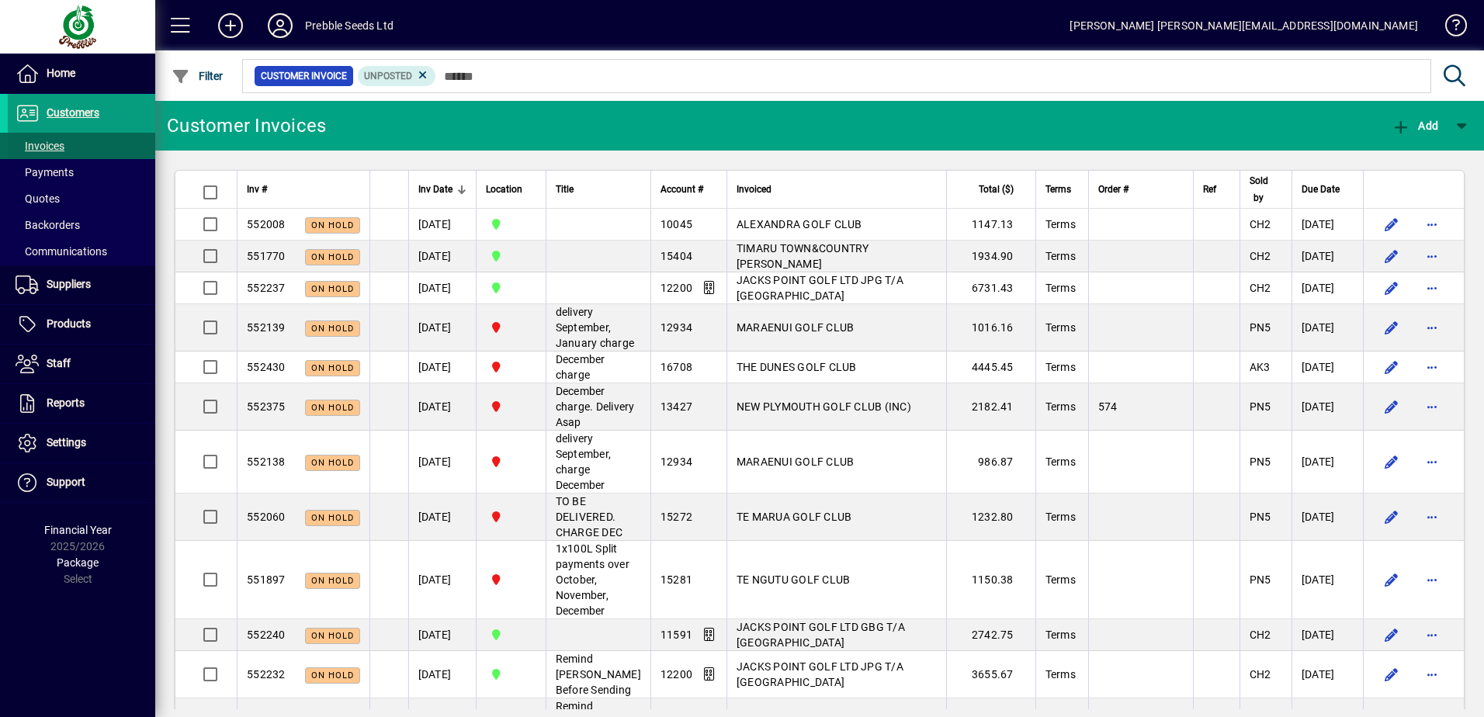
click at [74, 142] on span at bounding box center [81, 145] width 147 height 37
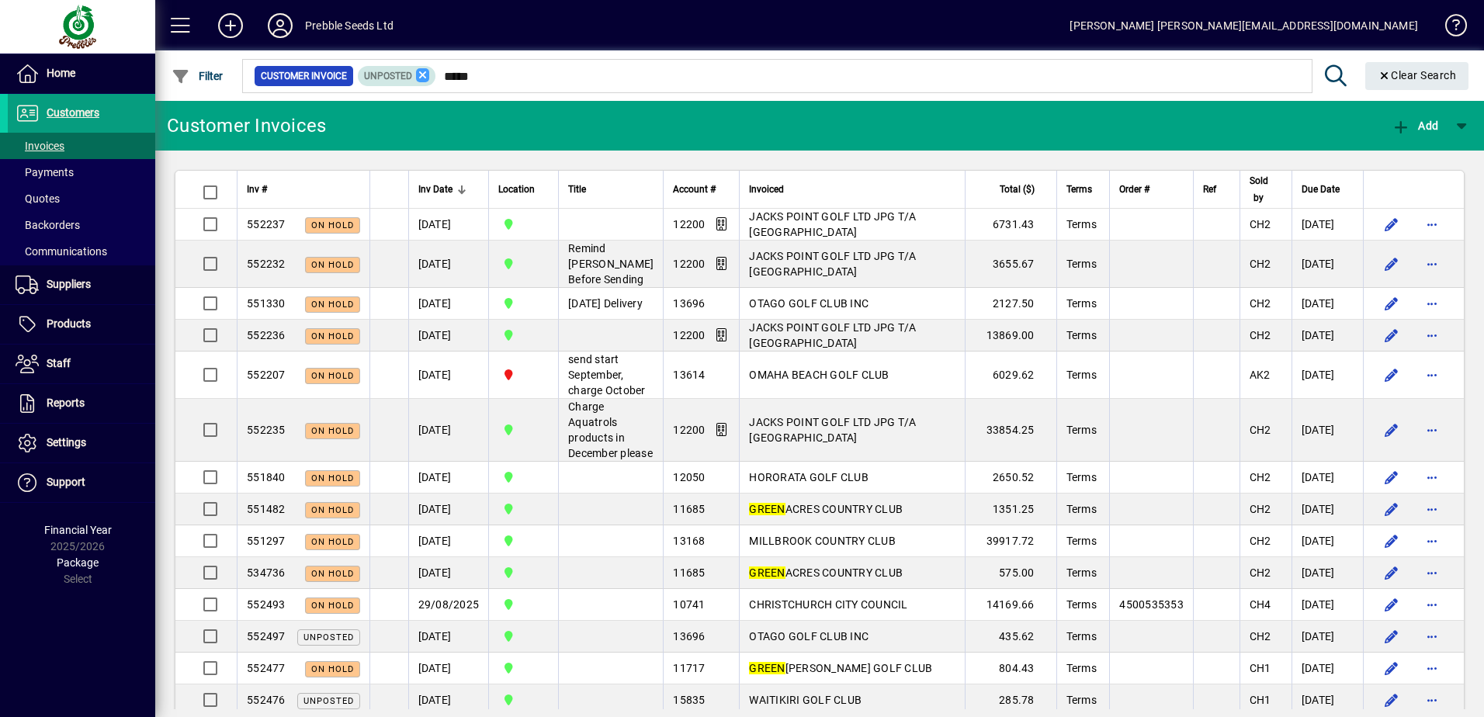
click at [421, 74] on icon at bounding box center [423, 75] width 14 height 14
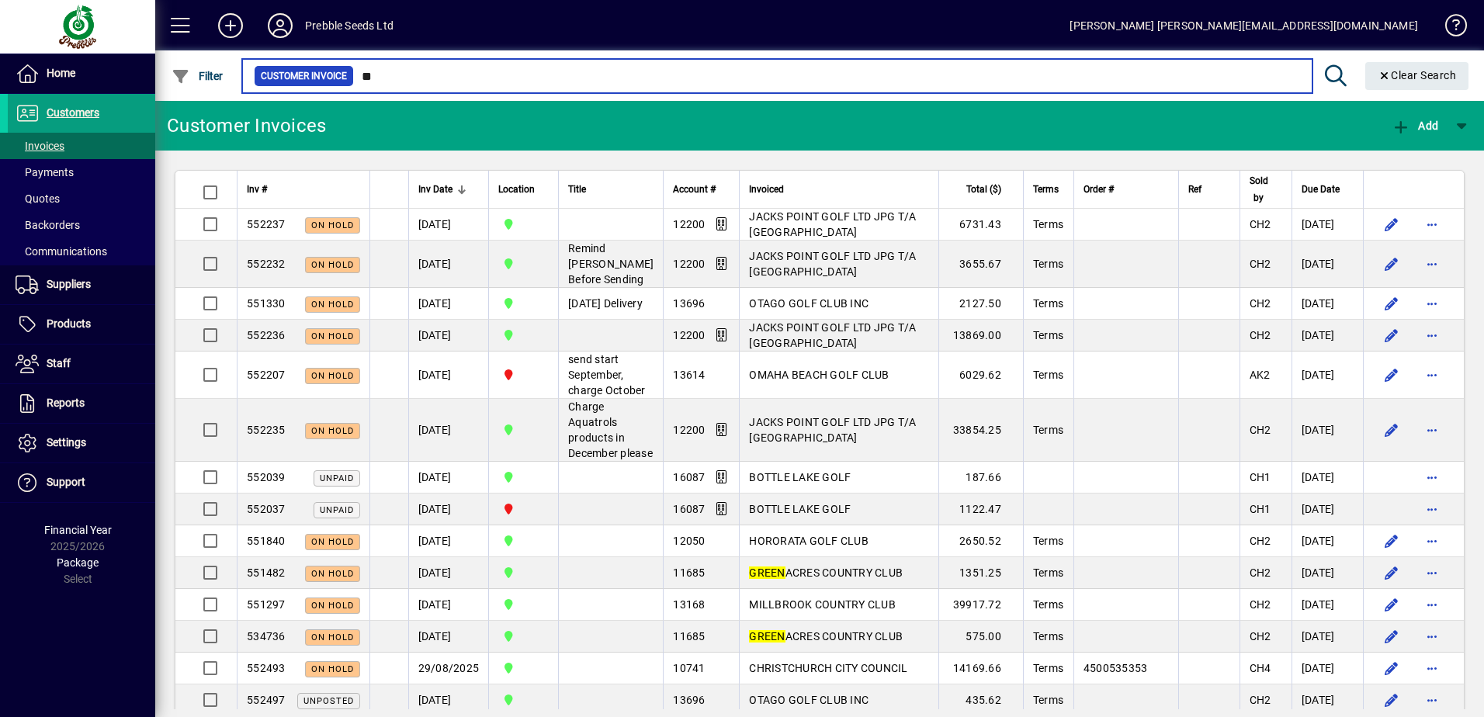
type input "*"
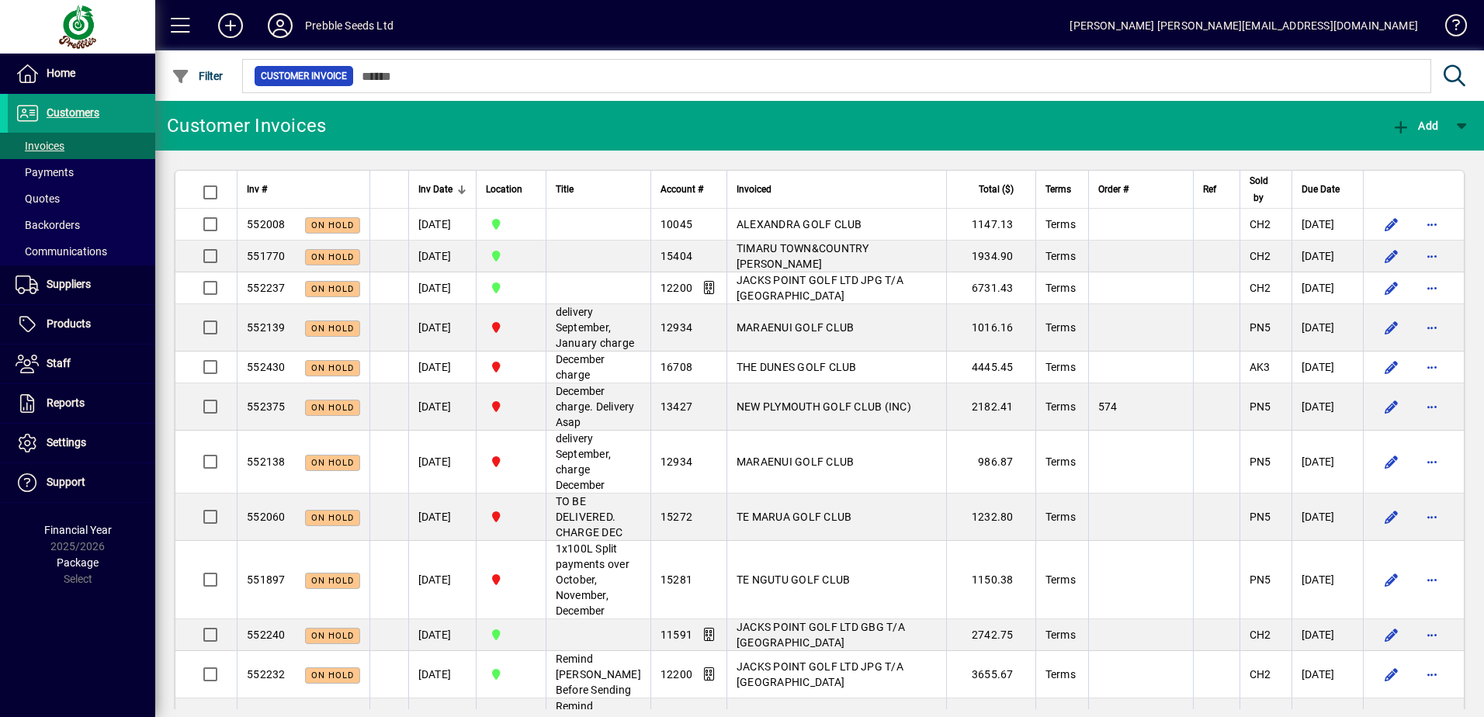
click at [84, 112] on span "Customers" at bounding box center [73, 112] width 53 height 12
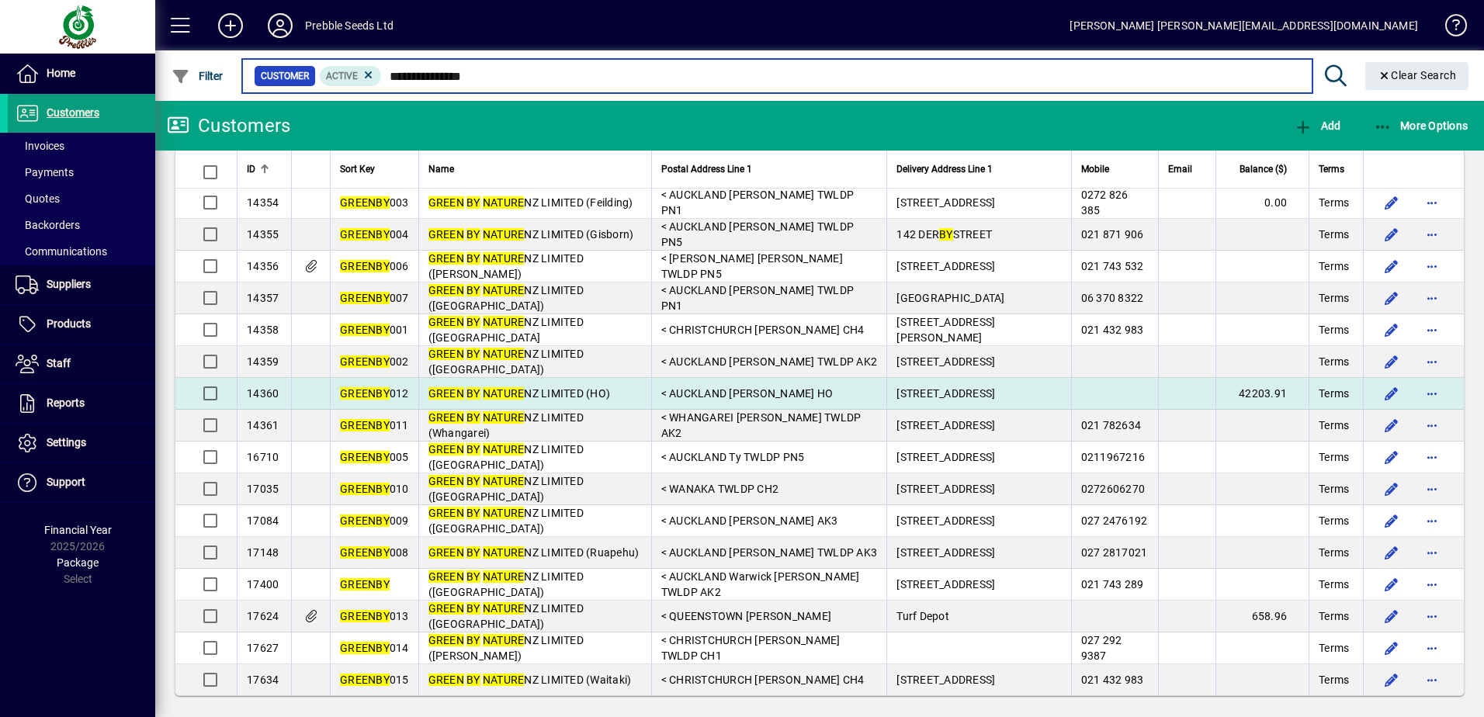
scroll to position [28, 0]
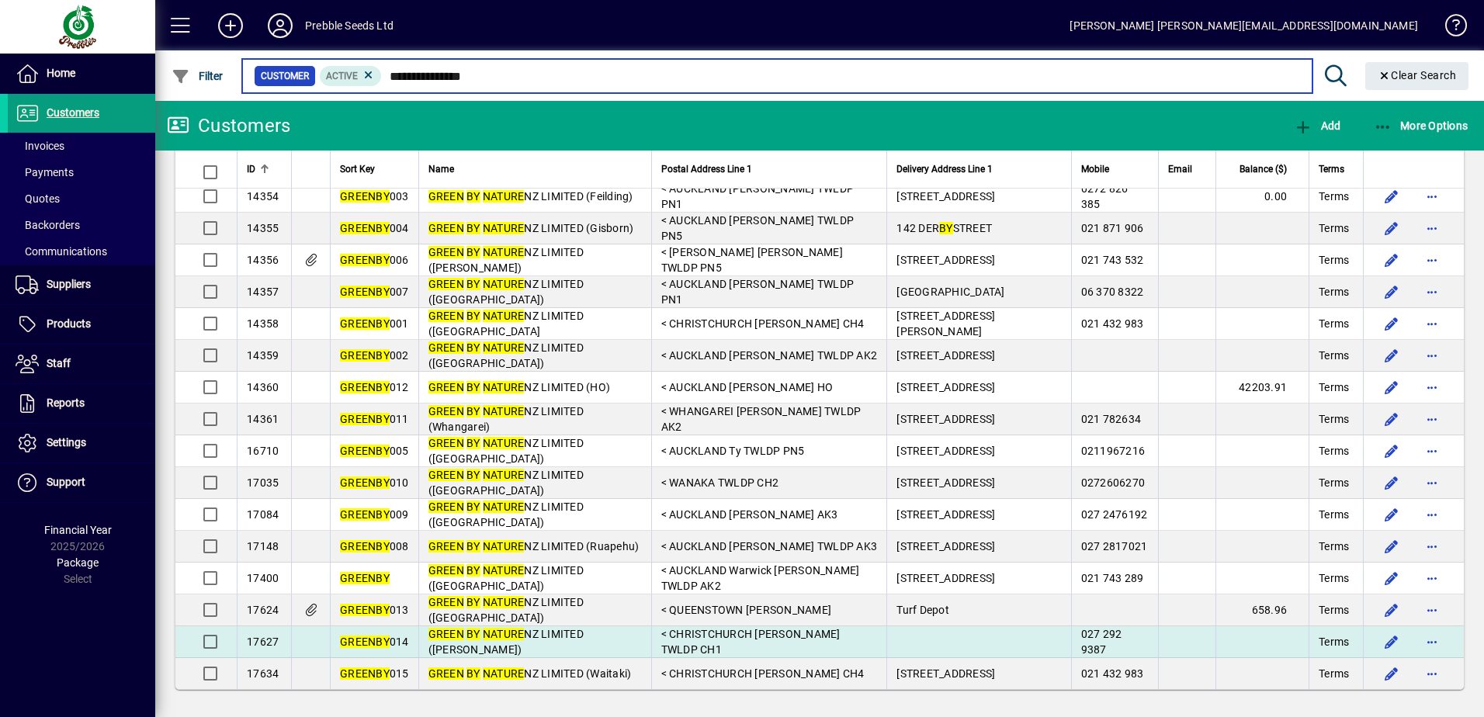
type input "**********"
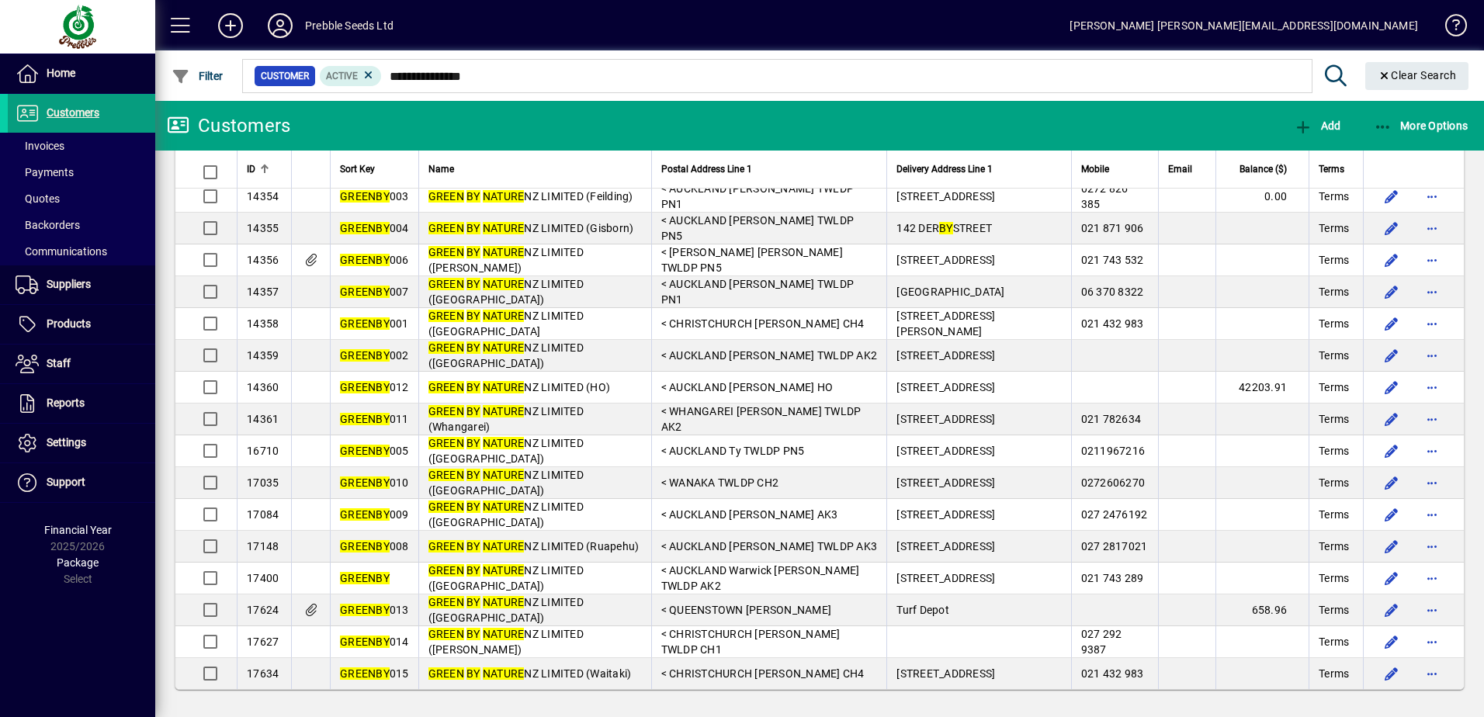
click at [722, 644] on td "< CHRISTCHURCH Hamish Blomfield TWLDP CH1" at bounding box center [769, 642] width 236 height 32
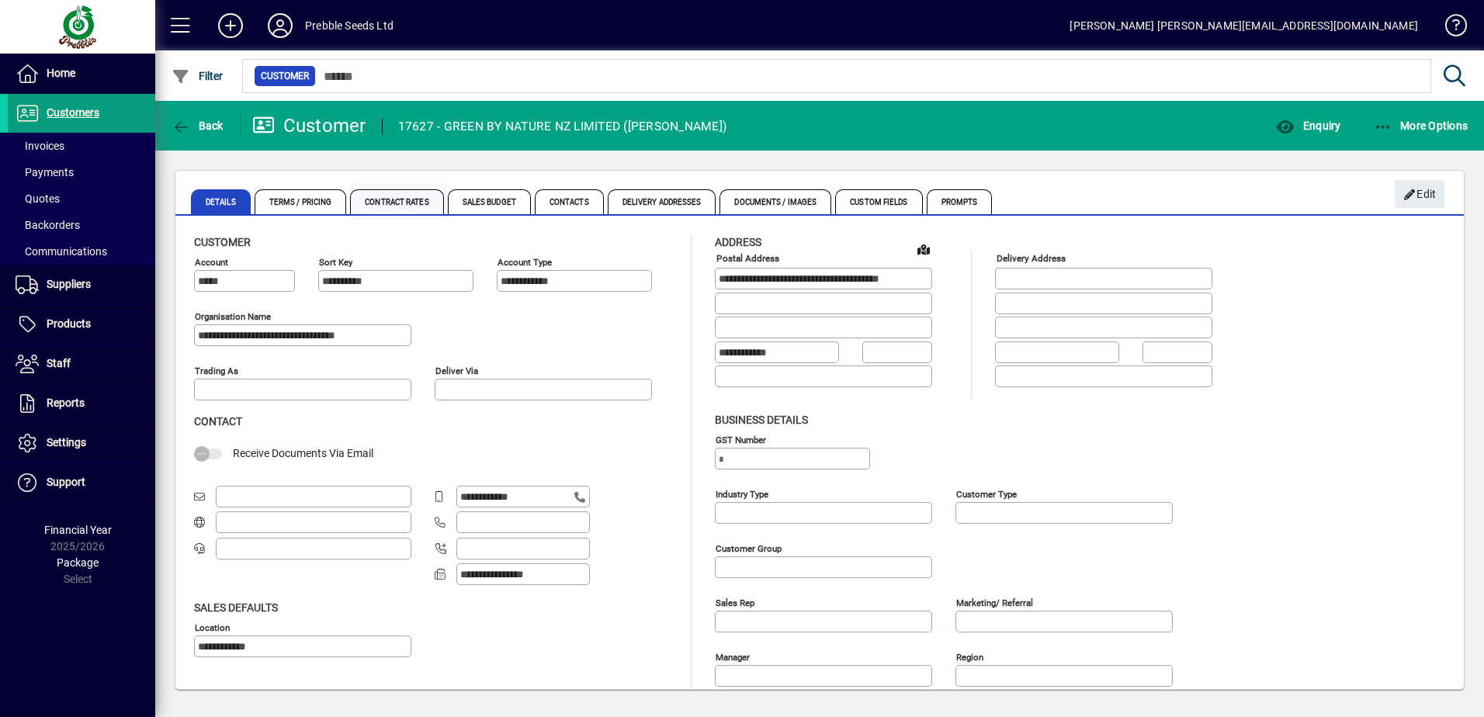
type input "**********"
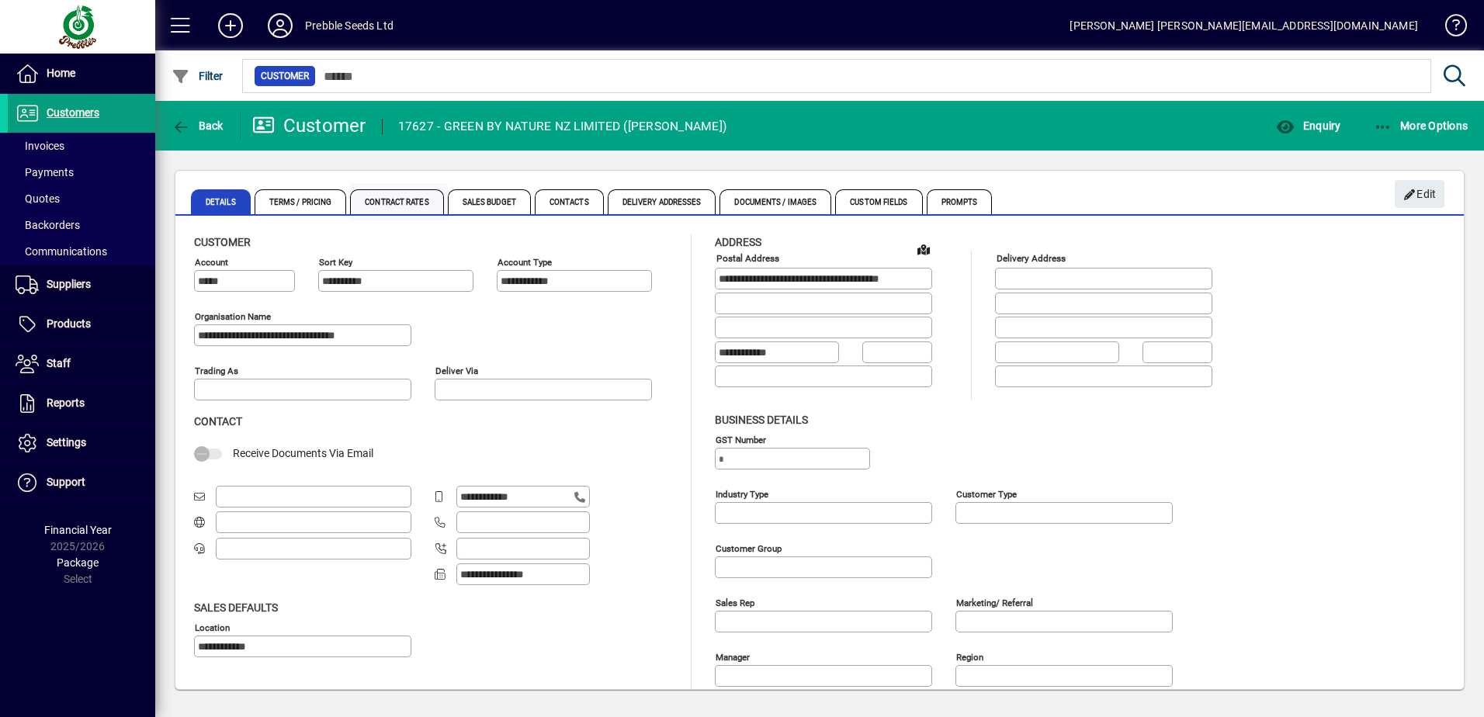
type input "**********"
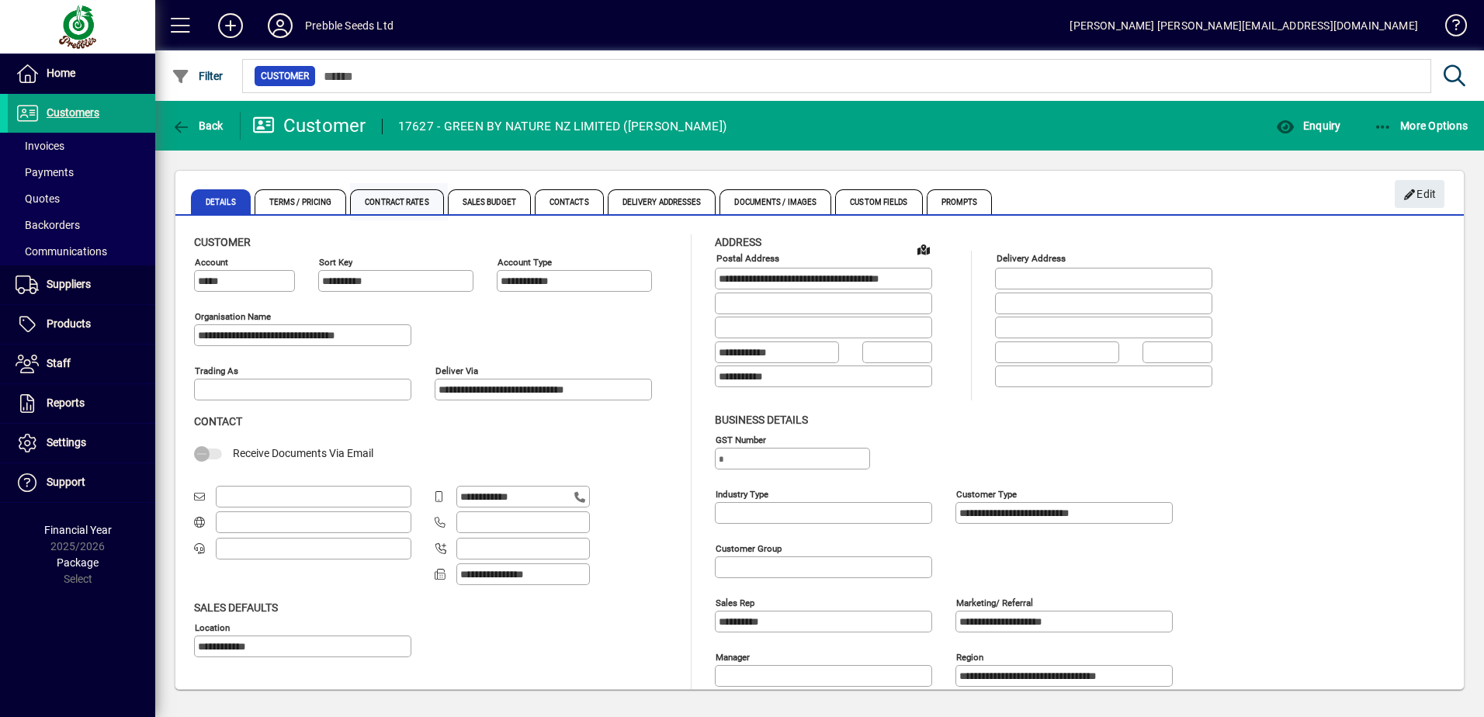
type input "**********"
click at [1294, 127] on icon "button" at bounding box center [1285, 128] width 19 height 16
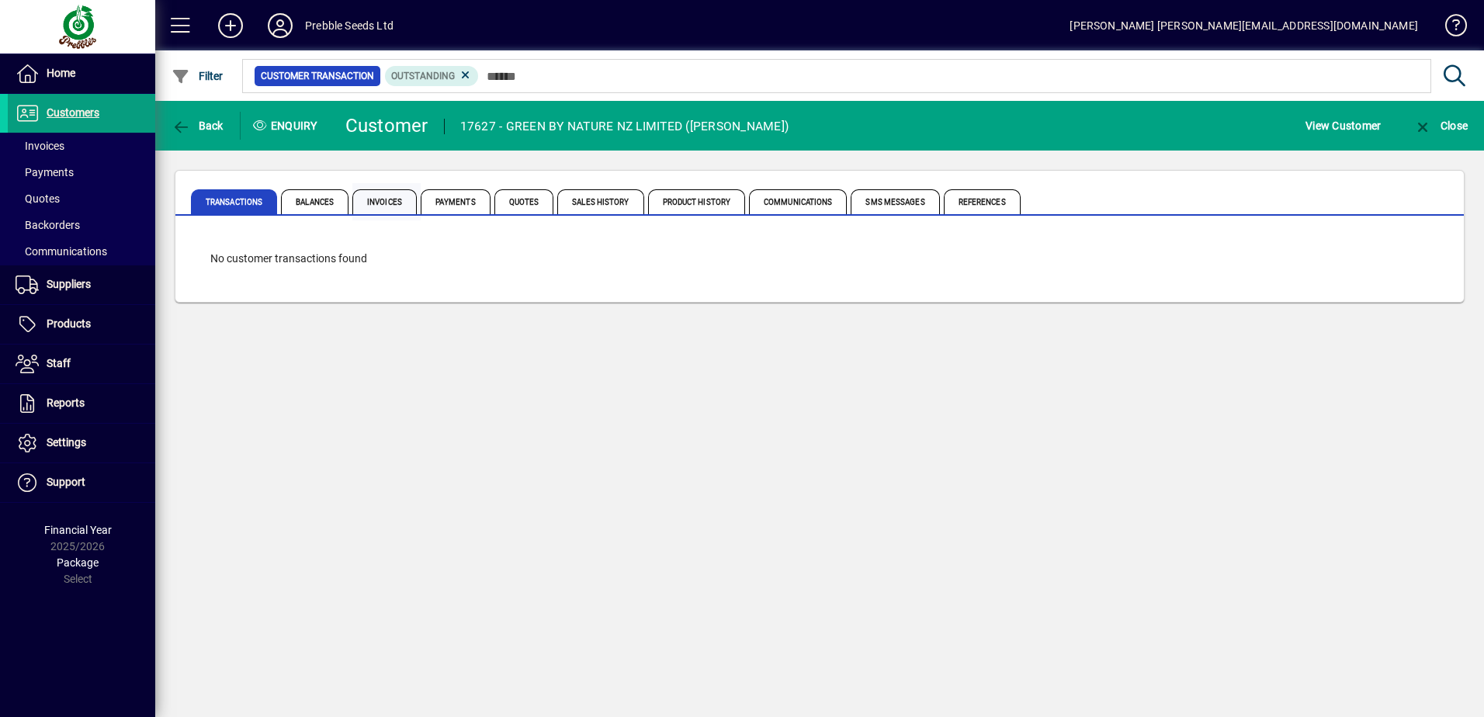
click at [404, 199] on span "Invoices" at bounding box center [384, 201] width 64 height 25
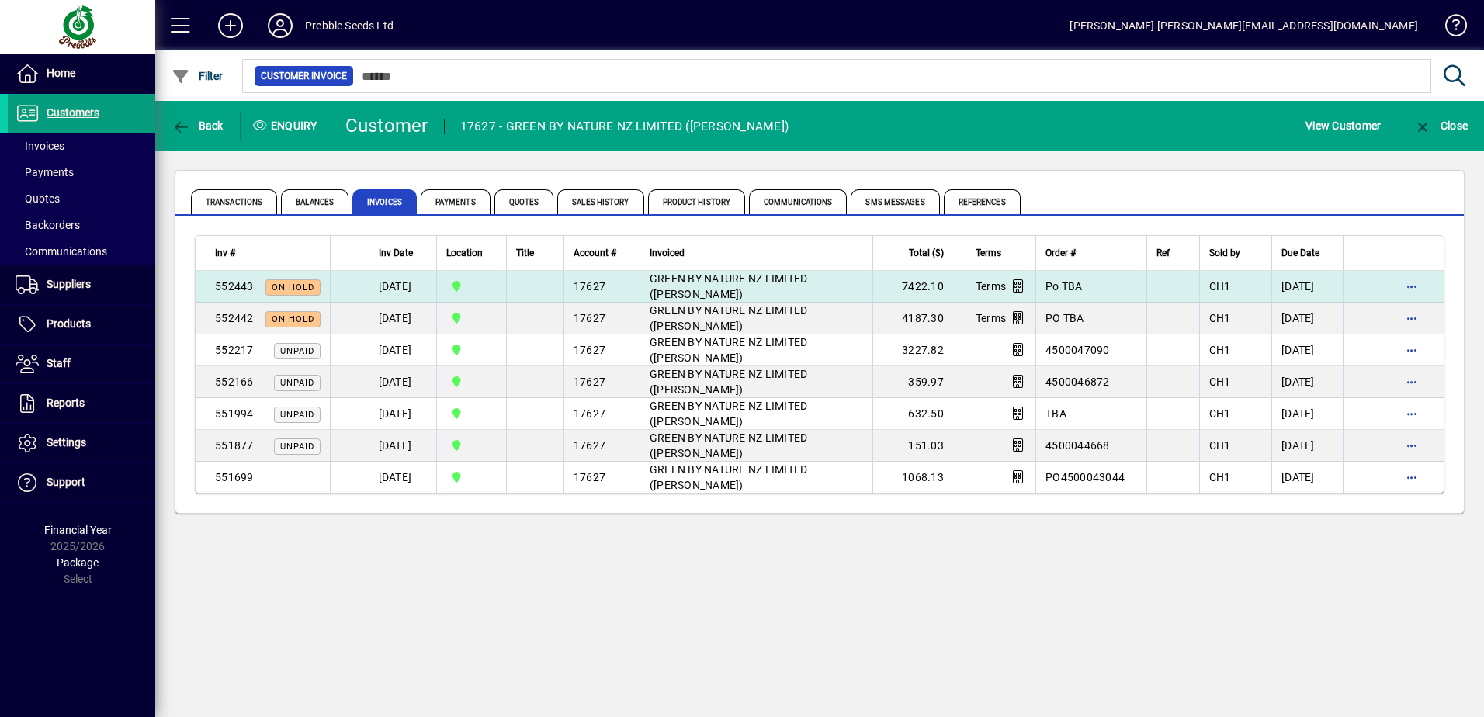
click at [720, 289] on span "GREEN BY NATURE NZ LIMITED ([PERSON_NAME])" at bounding box center [729, 286] width 158 height 28
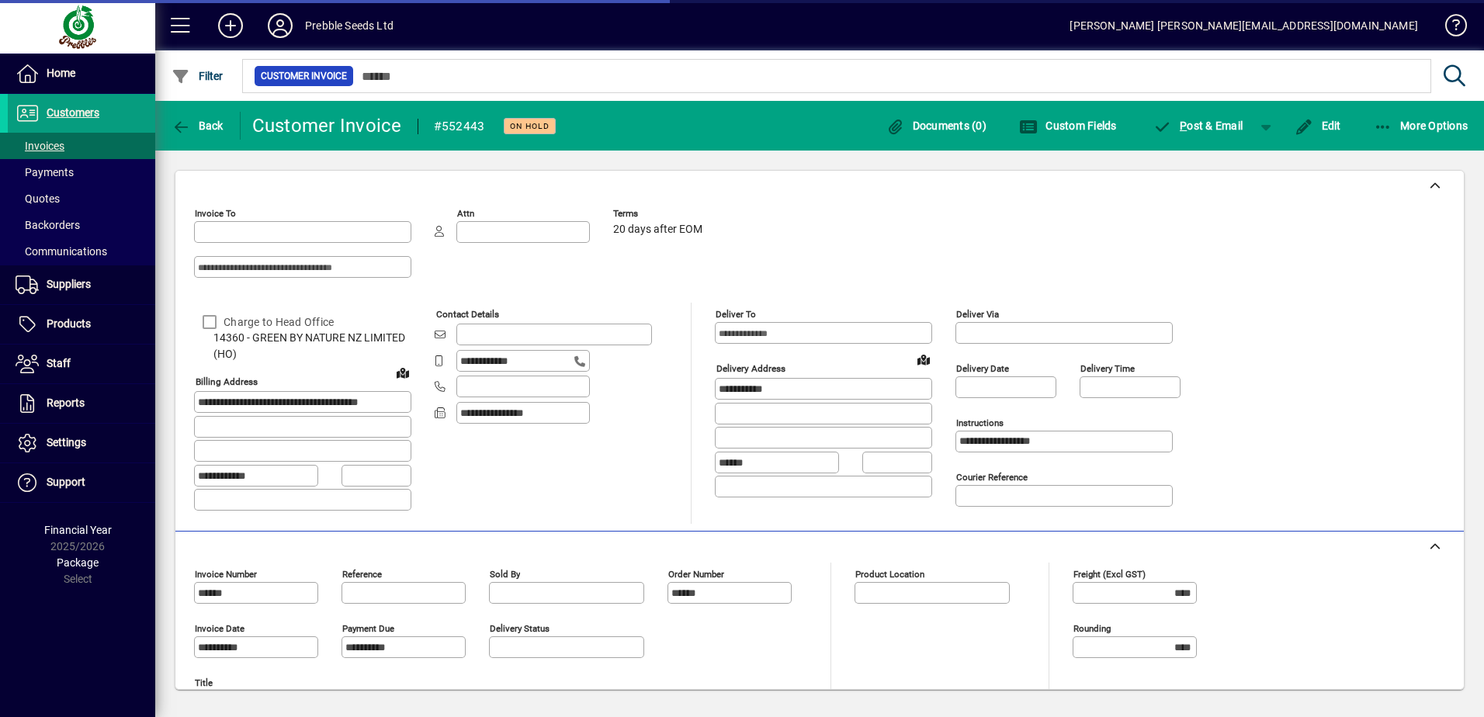
type input "**********"
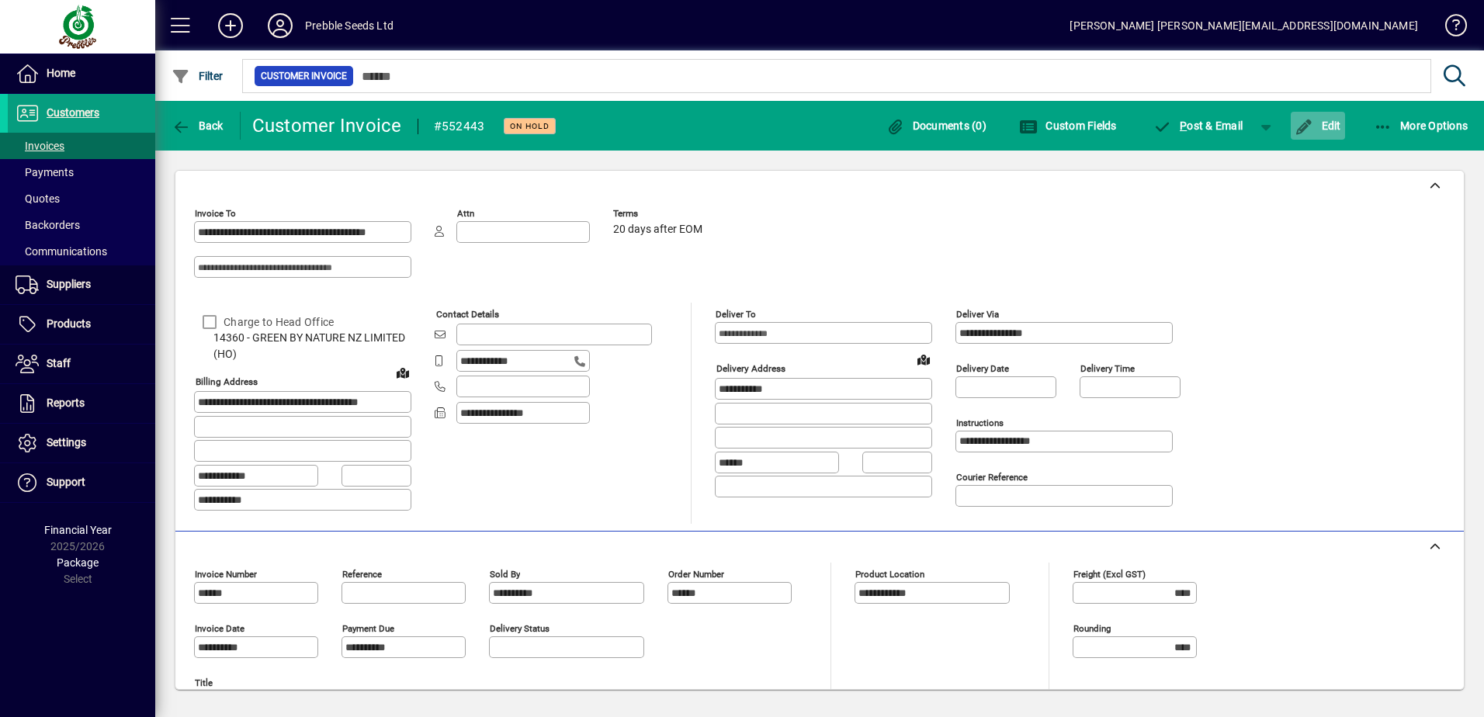
click at [1311, 127] on icon "button" at bounding box center [1303, 128] width 19 height 16
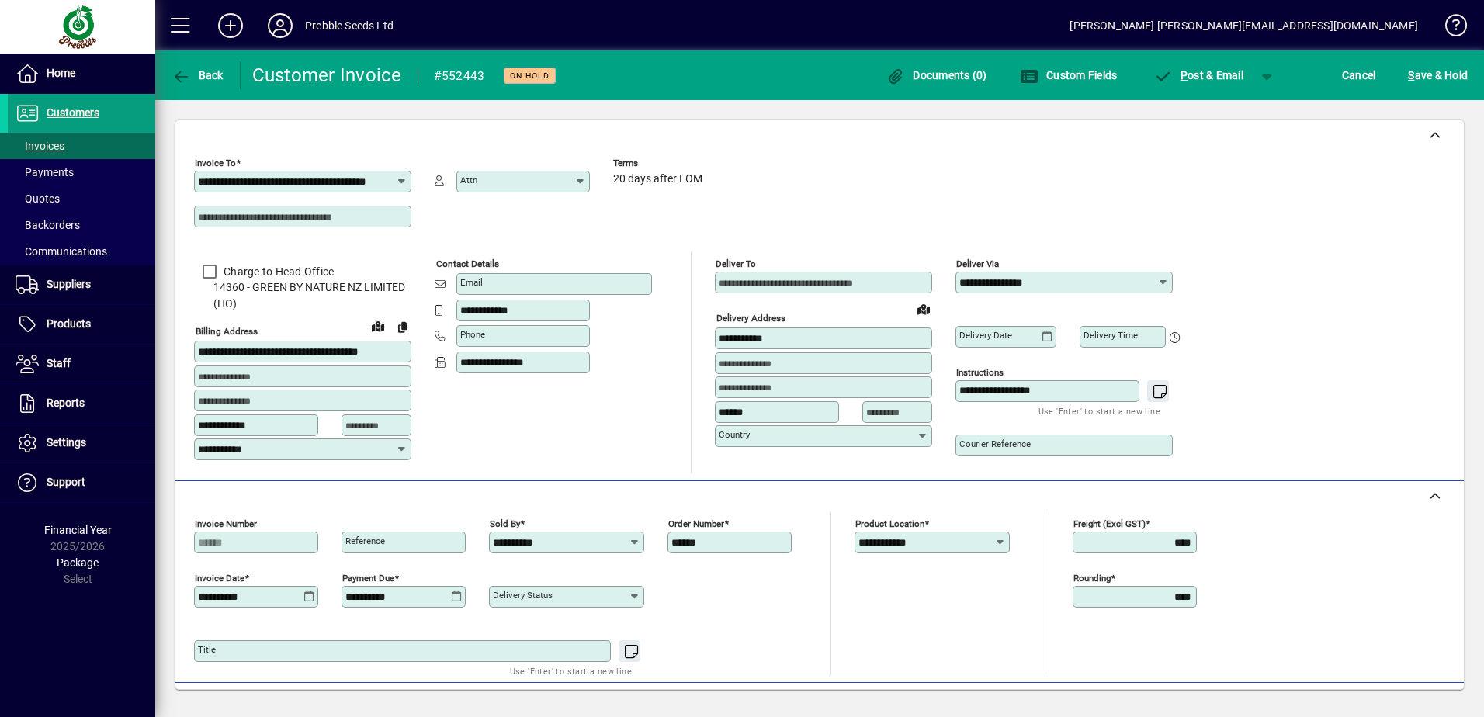
drag, startPoint x: 716, startPoint y: 539, endPoint x: 657, endPoint y: 545, distance: 59.2
click at [657, 545] on div "**********" at bounding box center [652, 539] width 326 height 54
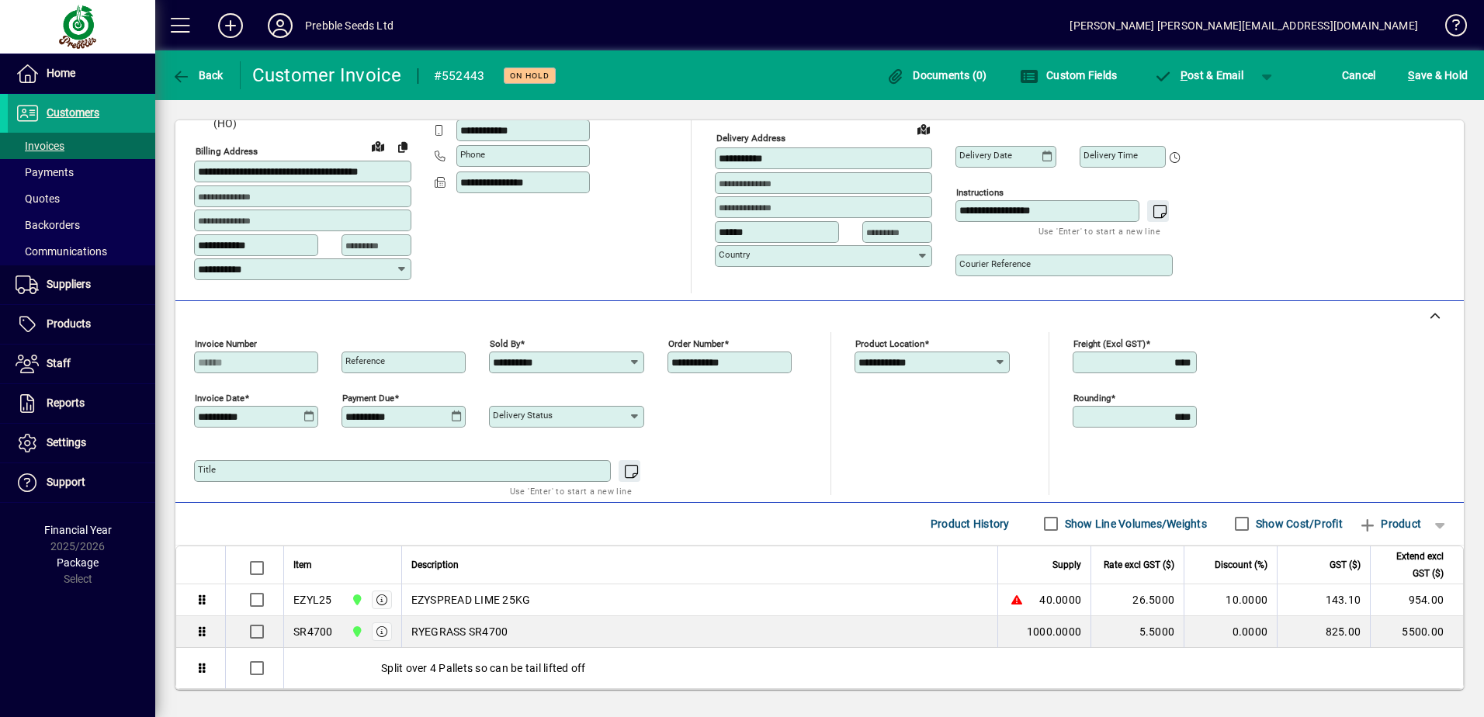
scroll to position [268, 0]
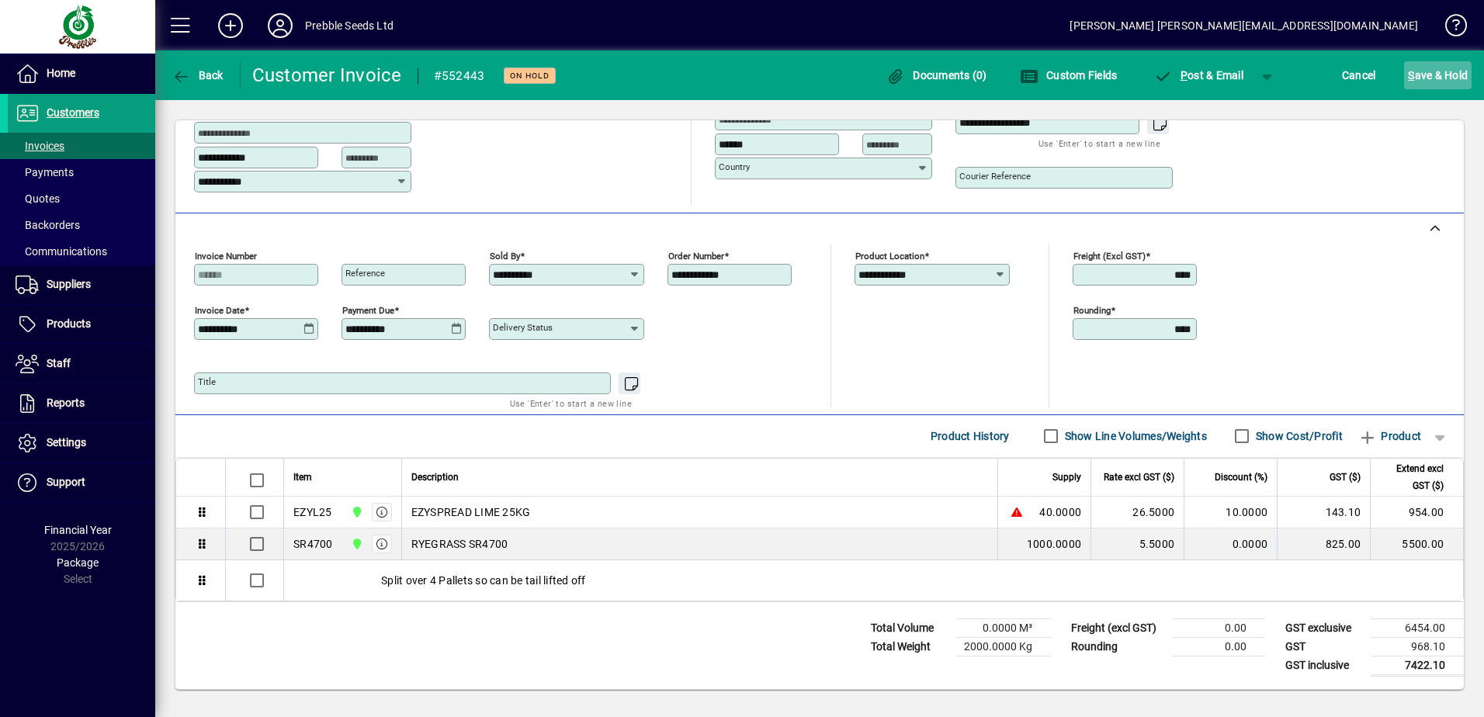
type input "**********"
click at [1429, 78] on span "S ave & Hold" at bounding box center [1438, 75] width 60 height 25
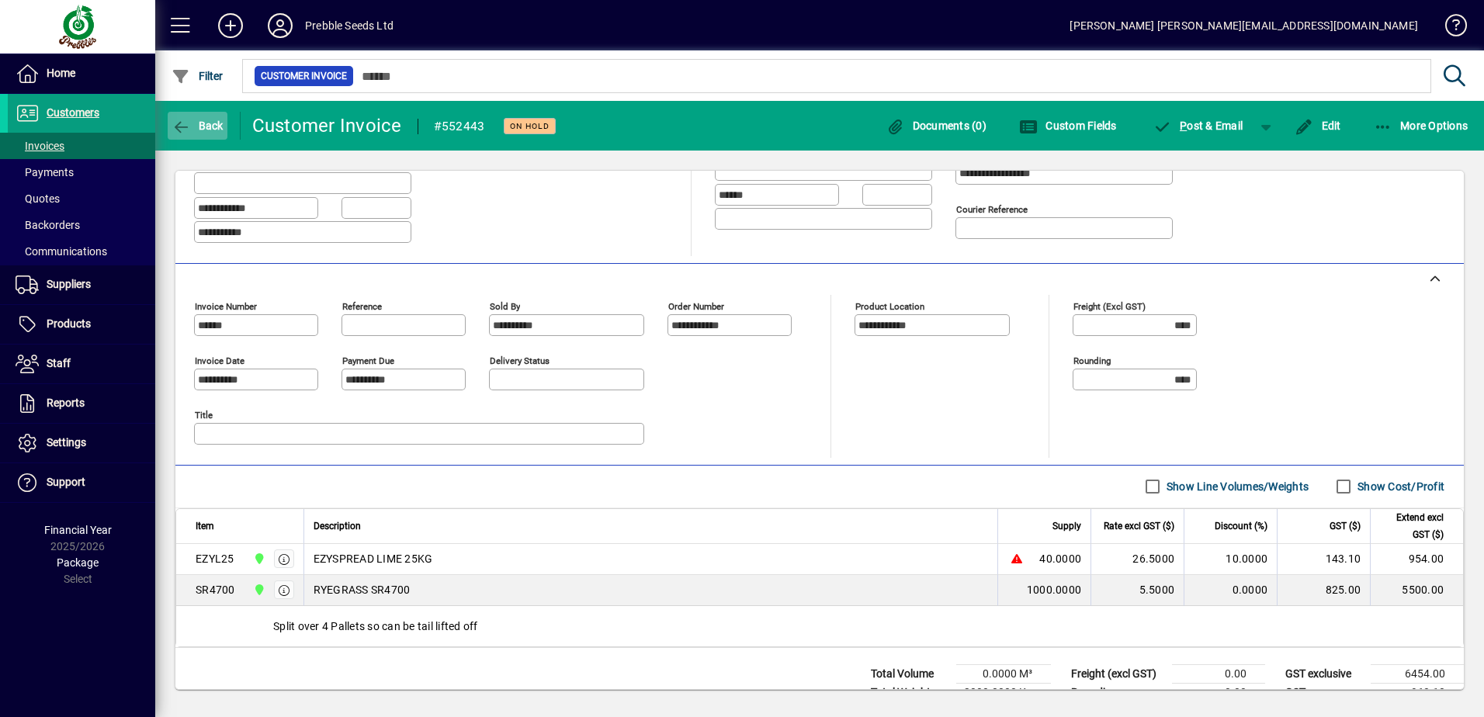
click at [182, 120] on icon "button" at bounding box center [180, 128] width 19 height 16
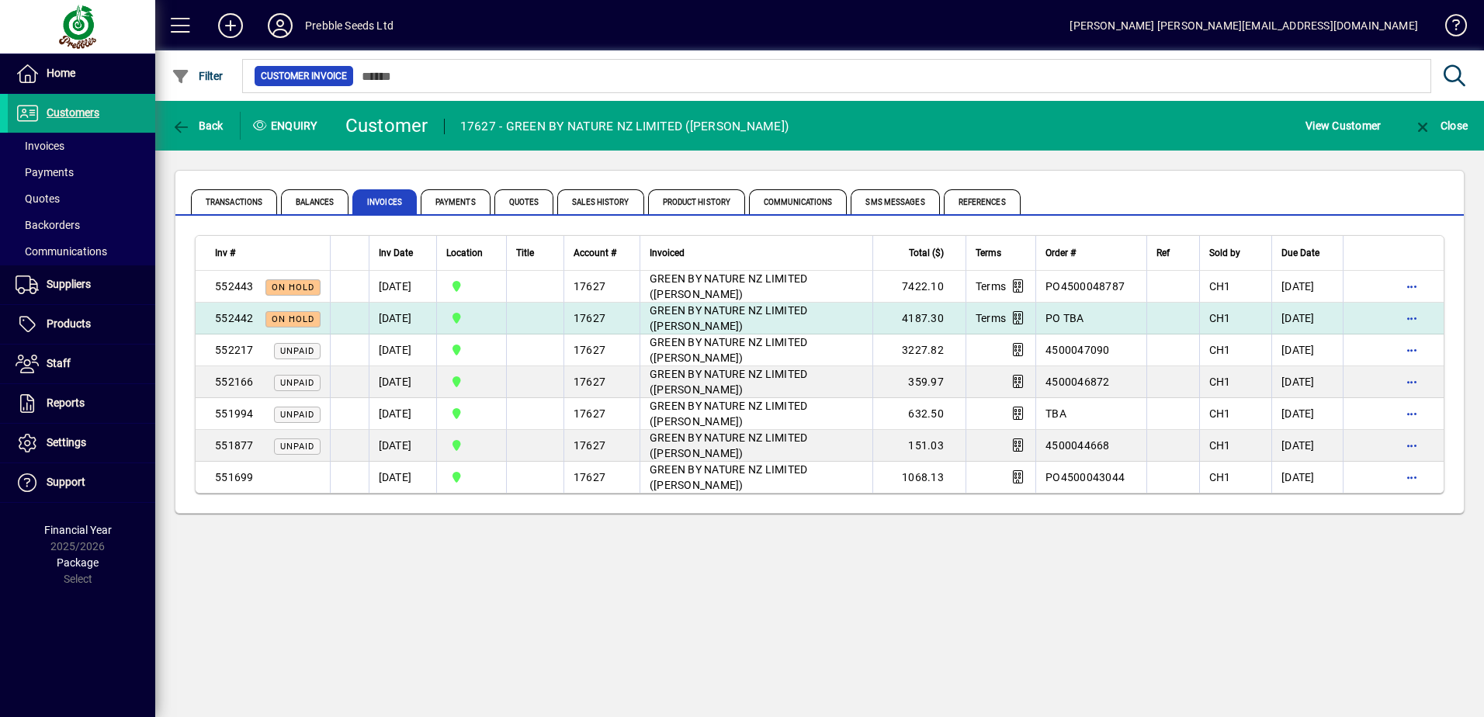
click at [770, 310] on span "GREEN BY NATURE NZ LIMITED ([PERSON_NAME])" at bounding box center [729, 318] width 158 height 28
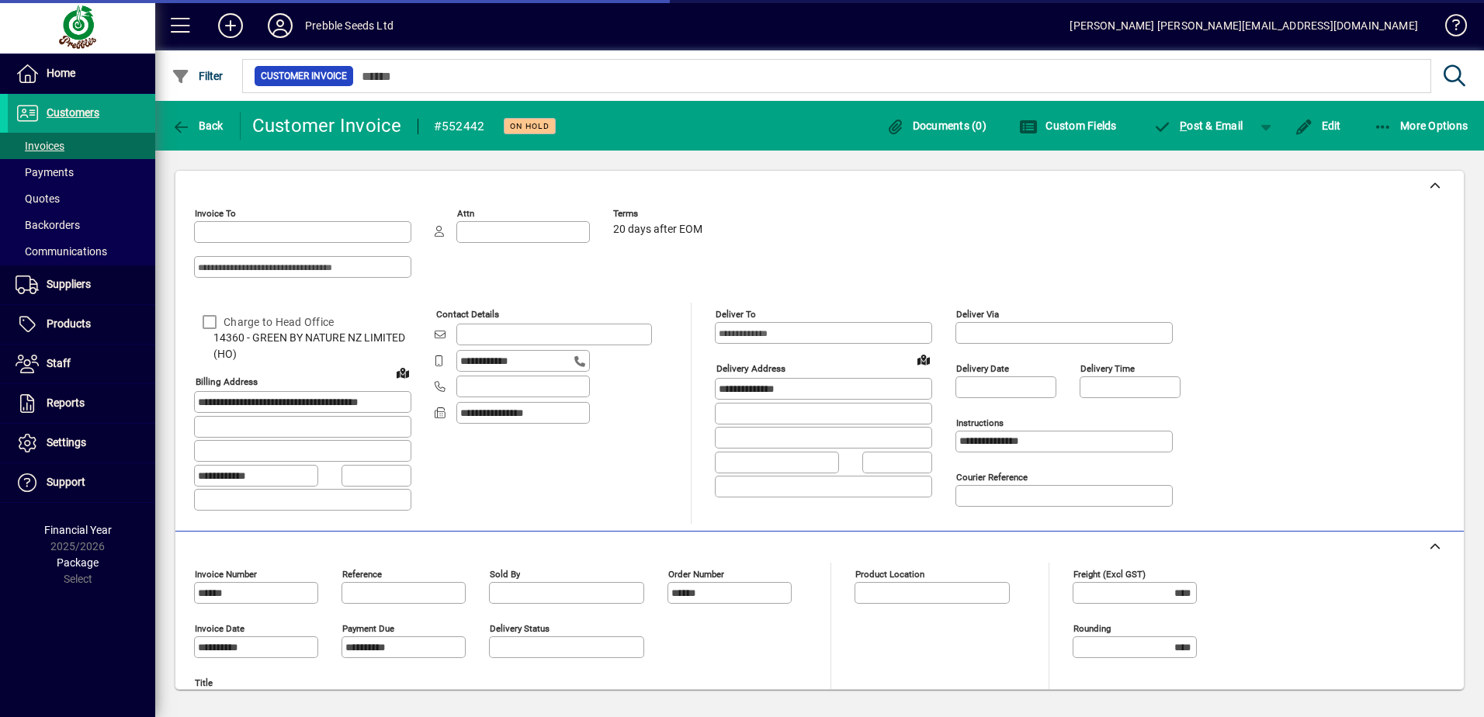
type input "**********"
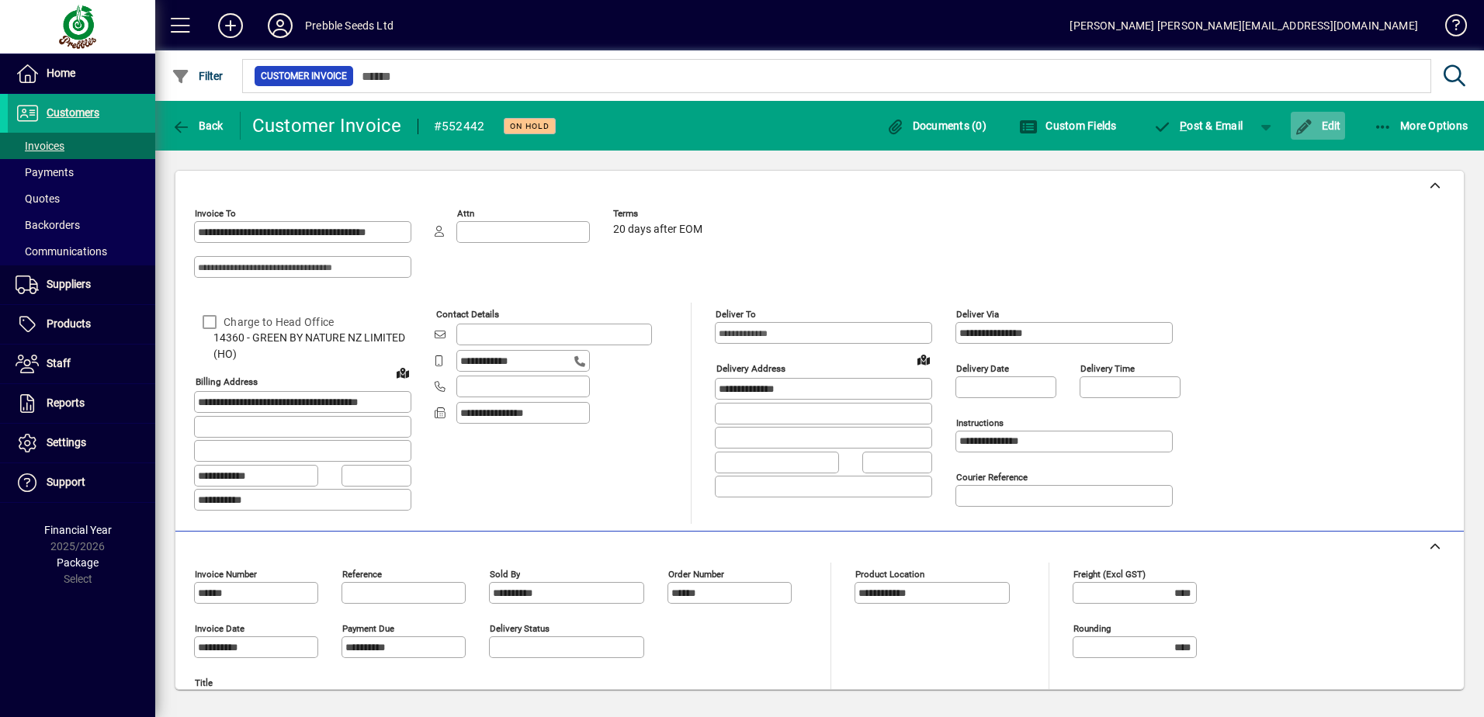
click at [1318, 130] on span "Edit" at bounding box center [1317, 126] width 47 height 12
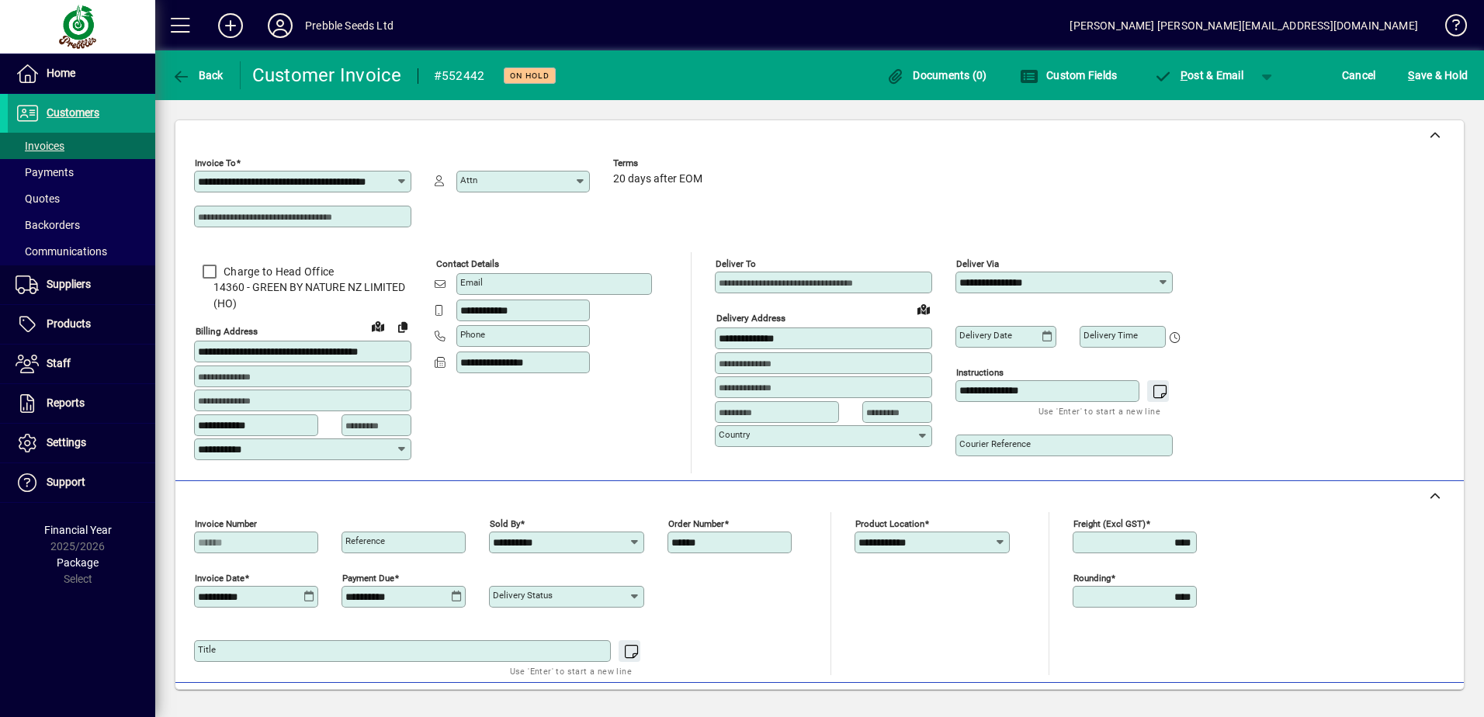
drag, startPoint x: 723, startPoint y: 539, endPoint x: 629, endPoint y: 537, distance: 93.9
click at [629, 537] on div "**********" at bounding box center [652, 539] width 326 height 54
type input "*"
type input "**********"
click at [729, 604] on div "Delivery status" at bounding box center [652, 593] width 326 height 54
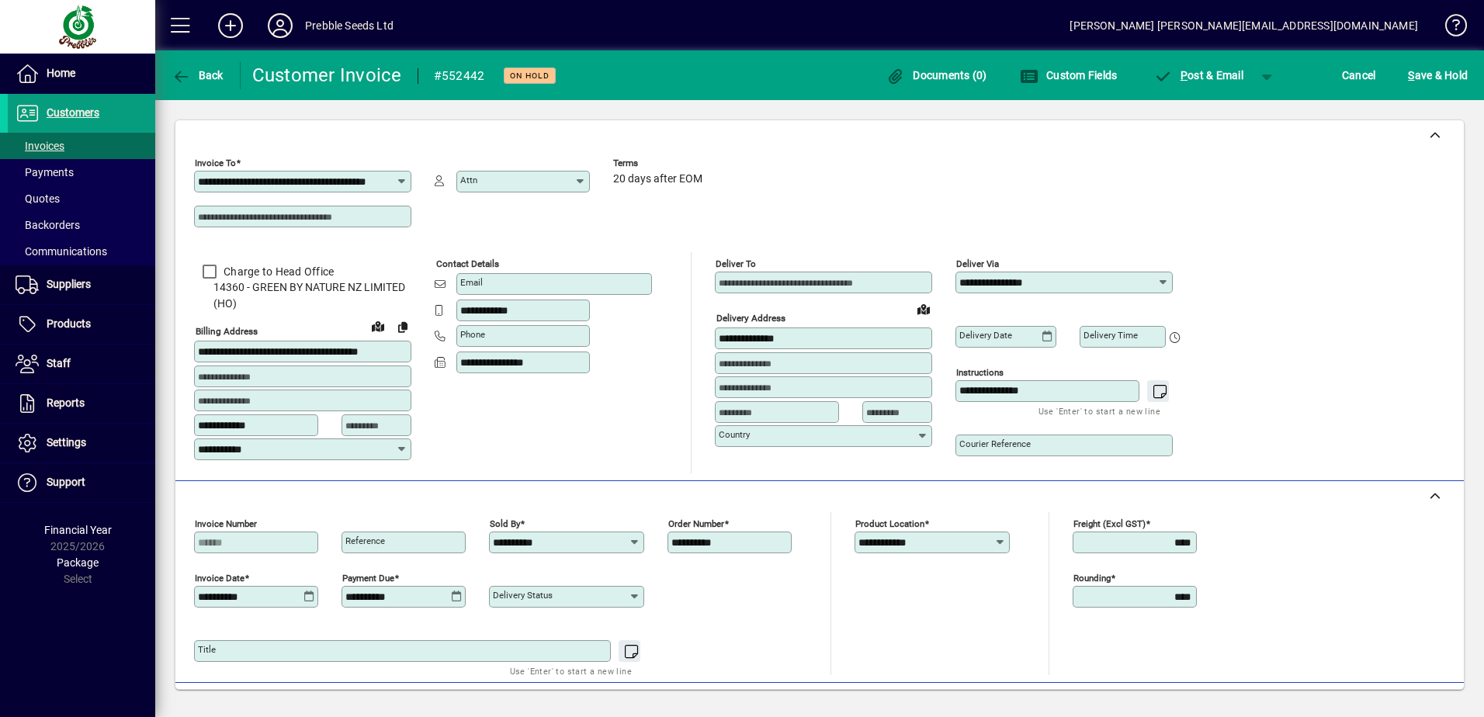
click at [496, 650] on textarea "Title" at bounding box center [404, 651] width 412 height 12
click at [1439, 73] on span "S ave & Hold" at bounding box center [1438, 75] width 60 height 25
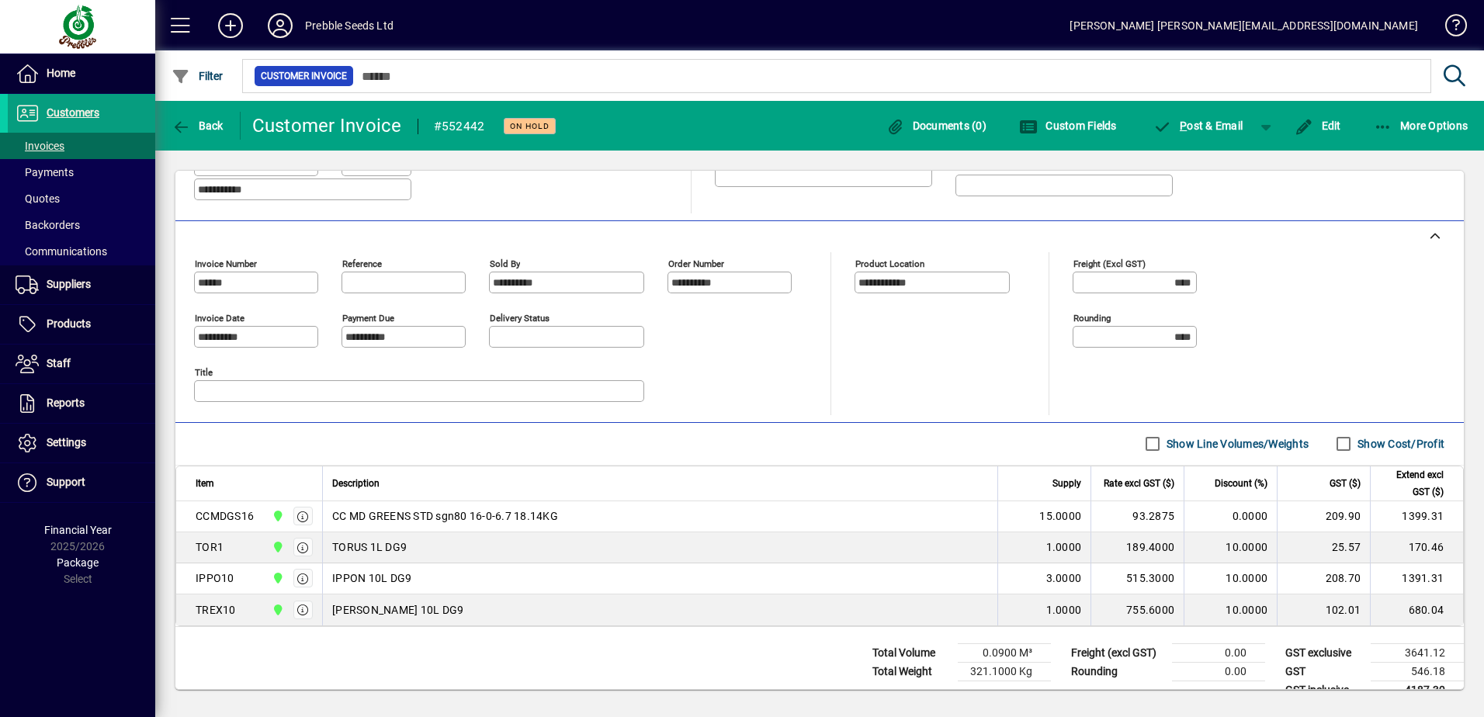
scroll to position [335, 0]
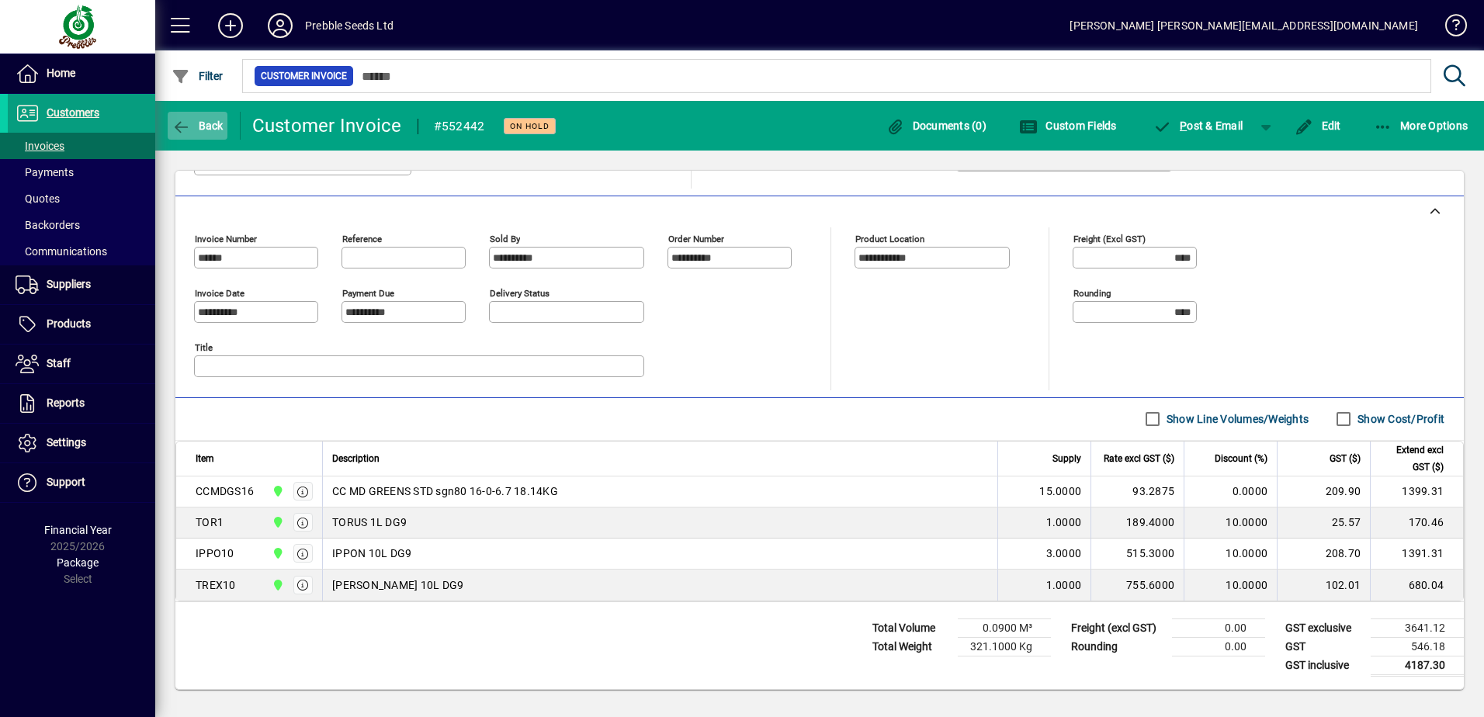
click at [200, 121] on span "Back" at bounding box center [197, 126] width 52 height 12
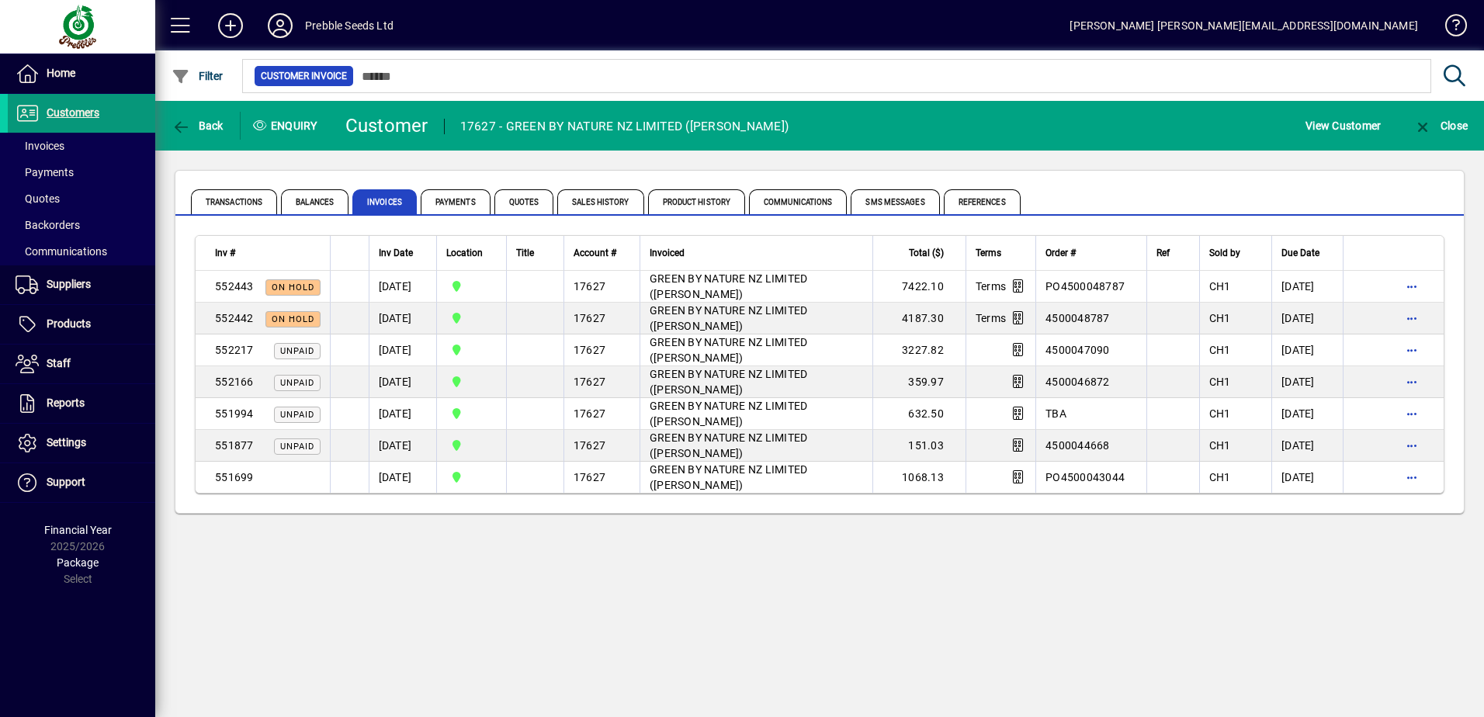
click at [96, 110] on span "Customers" at bounding box center [73, 112] width 53 height 12
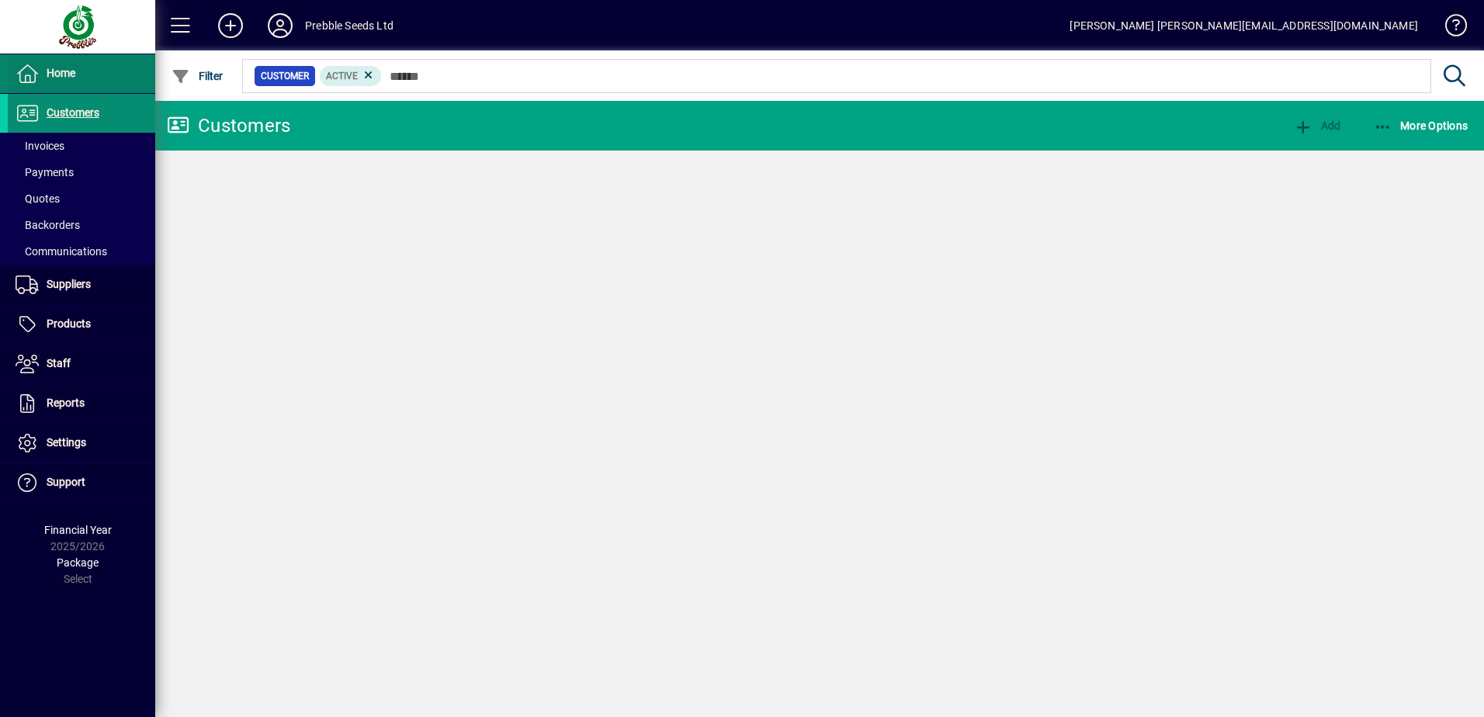
click at [92, 87] on span at bounding box center [81, 73] width 147 height 37
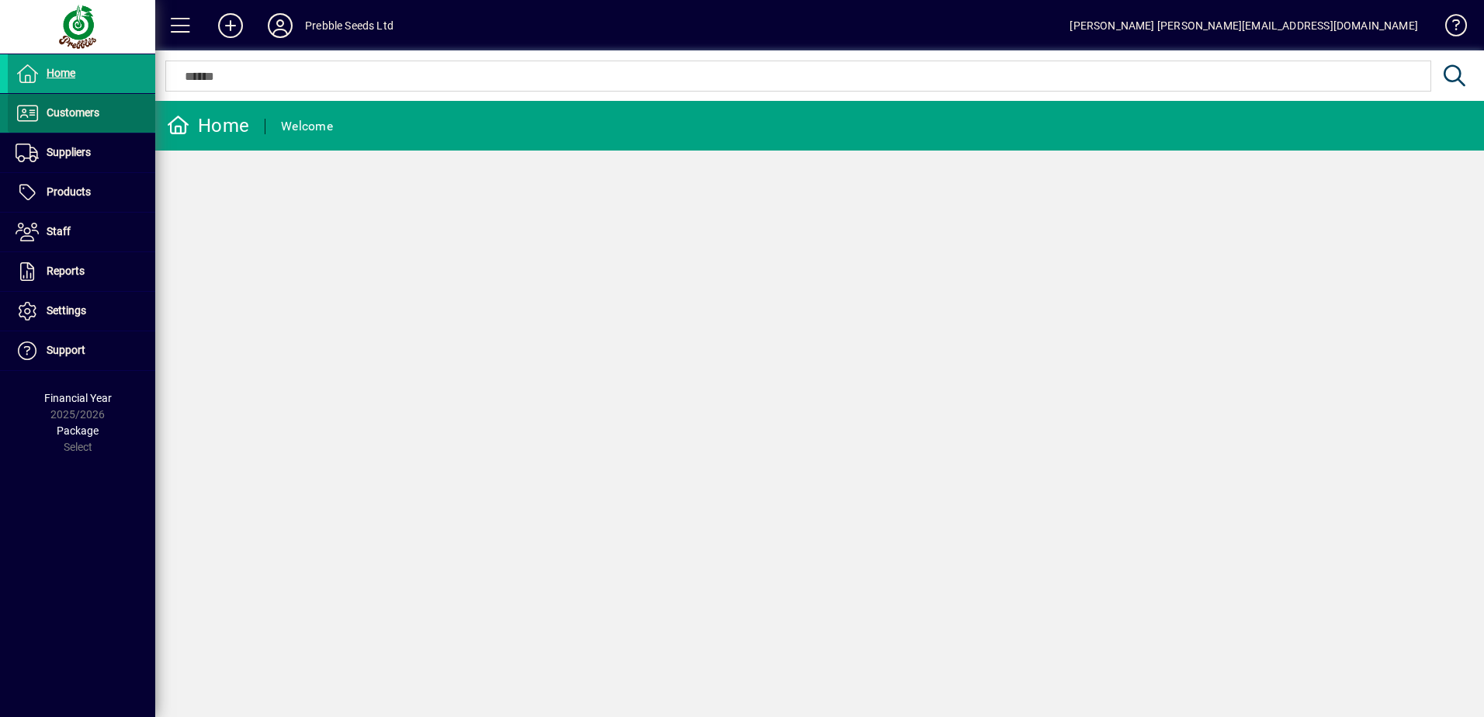
click at [98, 105] on span "Customers" at bounding box center [54, 113] width 92 height 19
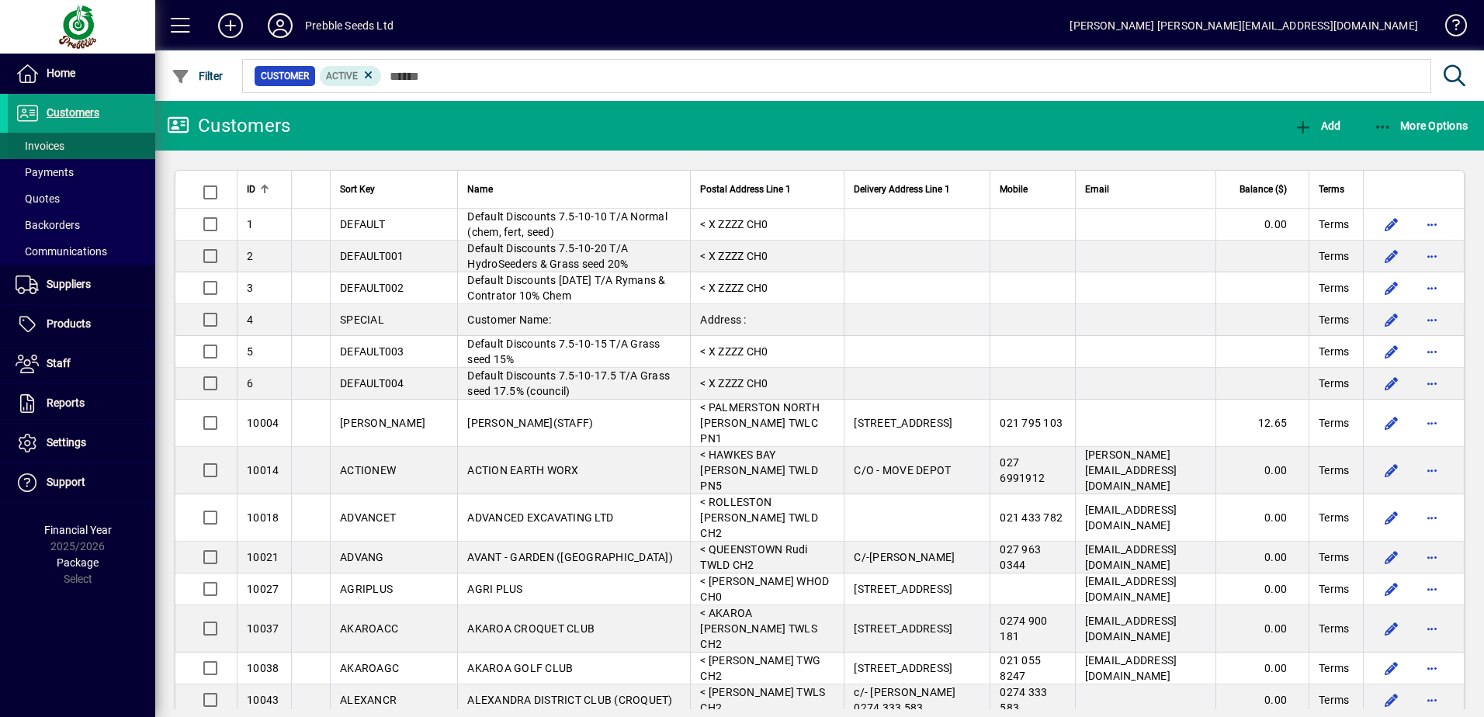
click at [81, 145] on span at bounding box center [81, 145] width 147 height 37
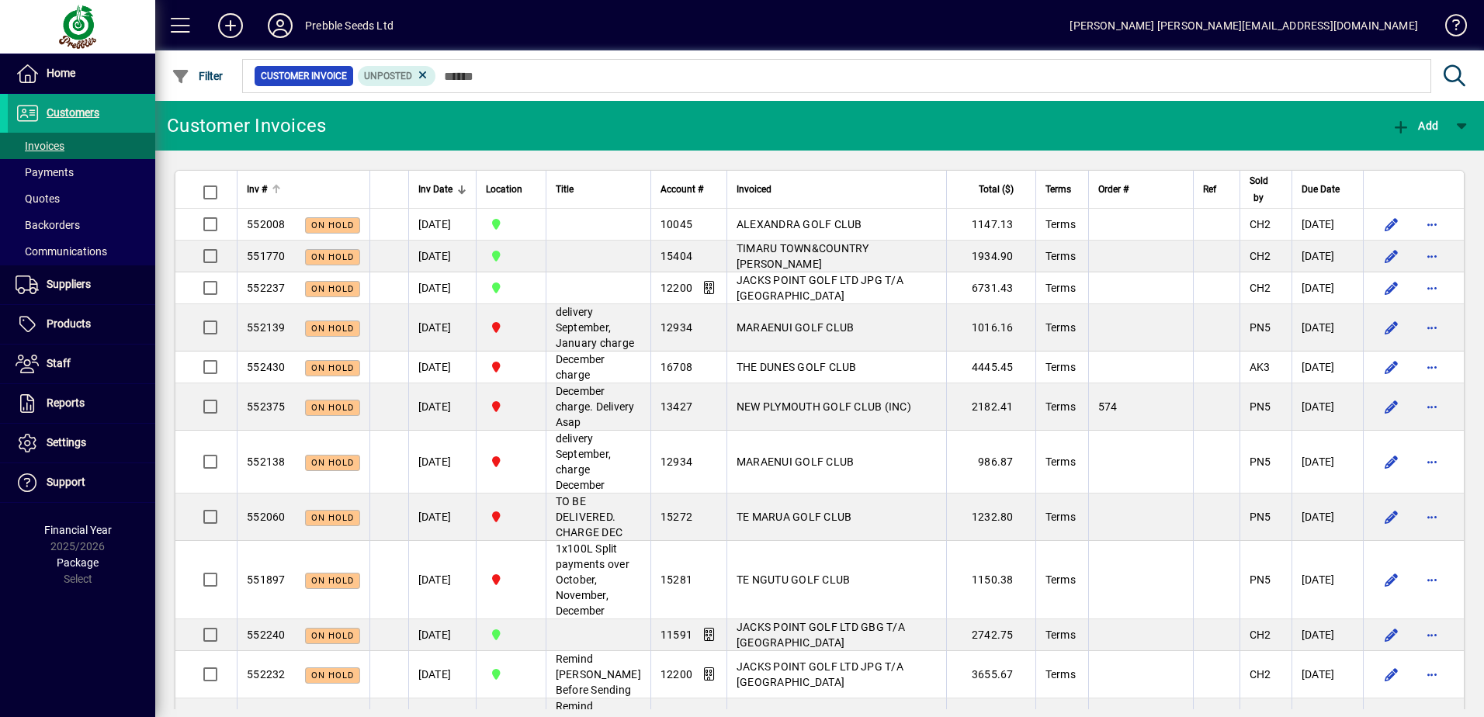
click at [270, 195] on div "Inv #" at bounding box center [303, 189] width 113 height 17
click at [275, 194] on div "Inv #" at bounding box center [303, 189] width 113 height 17
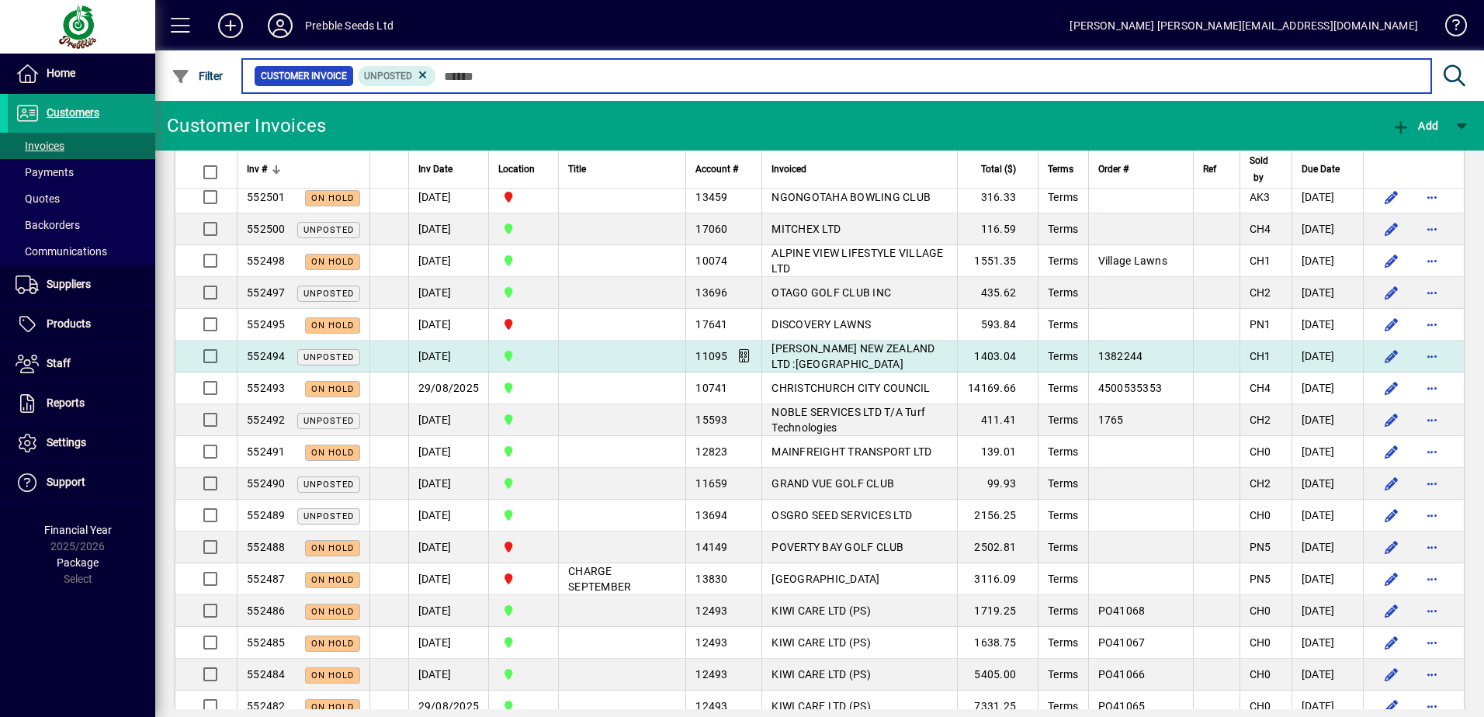
scroll to position [155, 0]
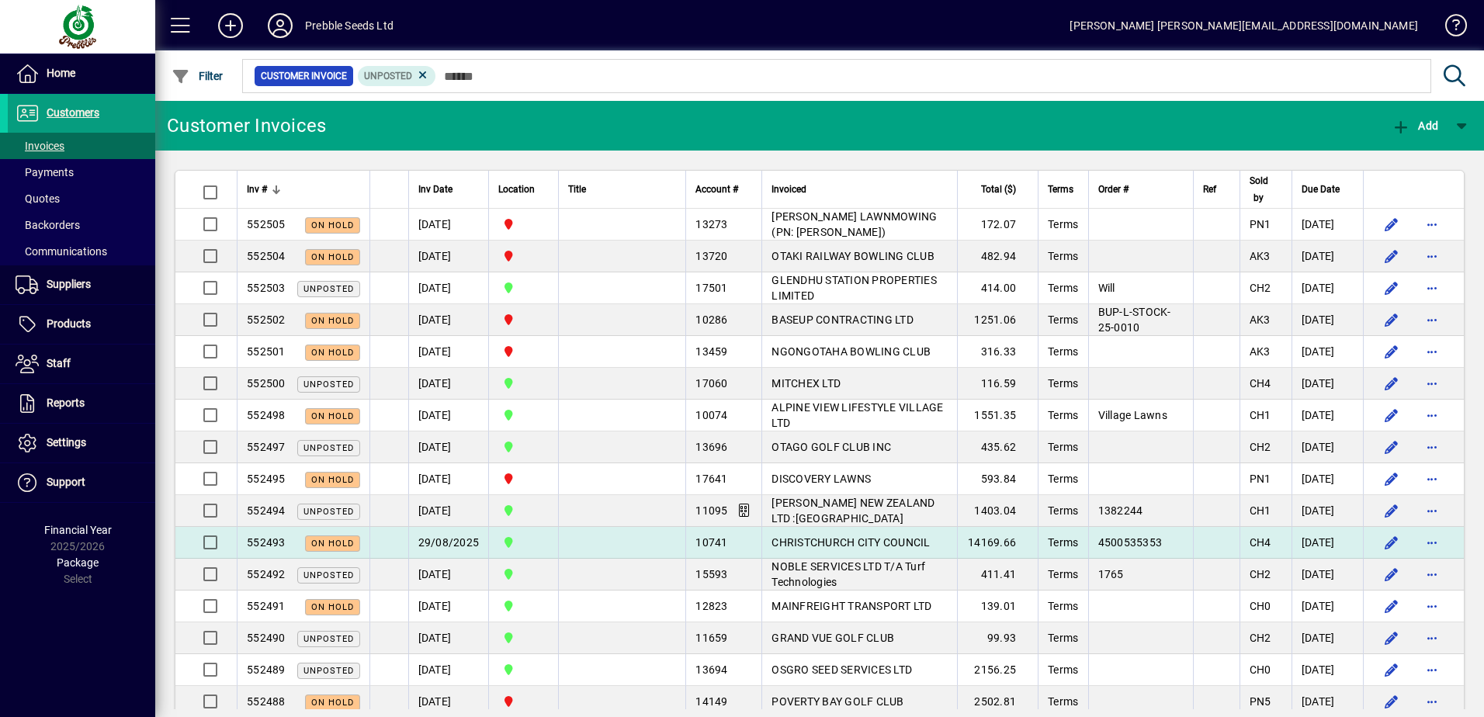
scroll to position [155, 0]
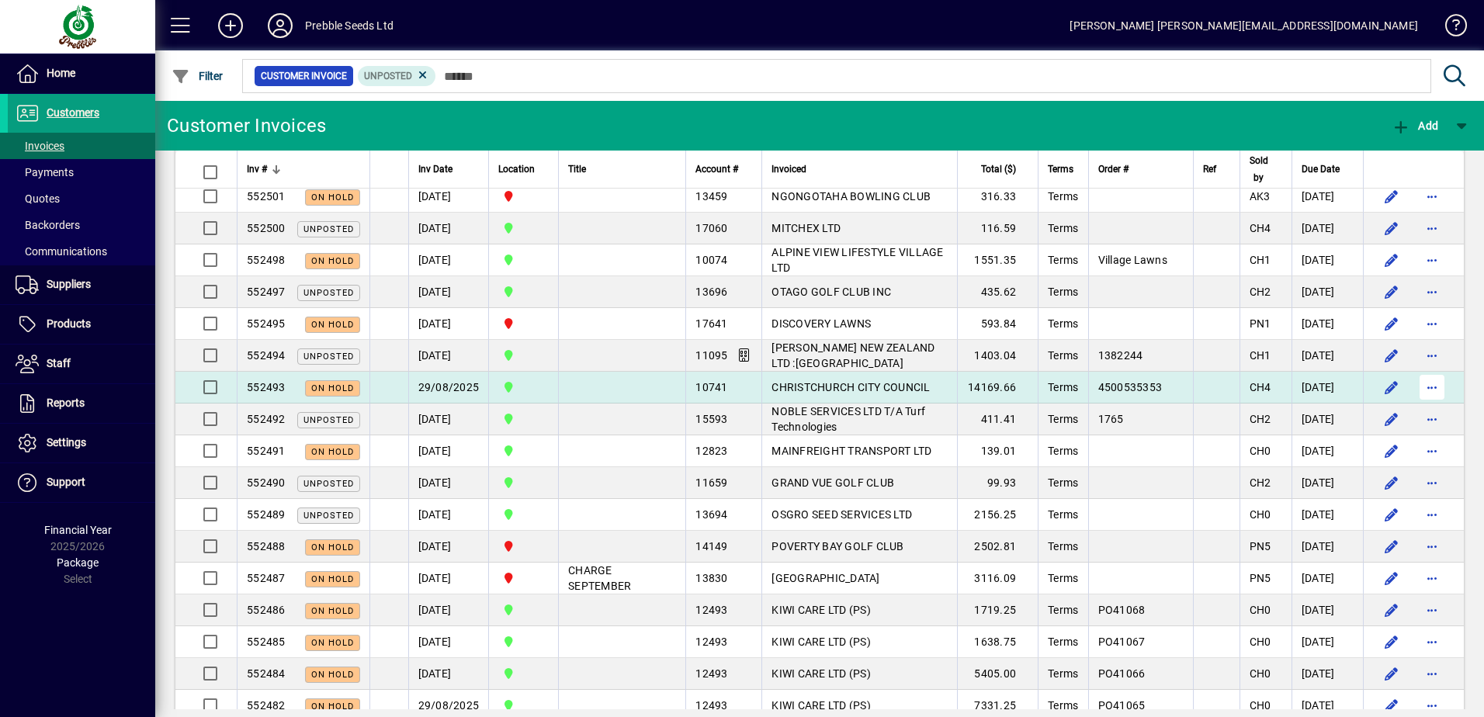
click at [1418, 389] on span "button" at bounding box center [1431, 387] width 37 height 37
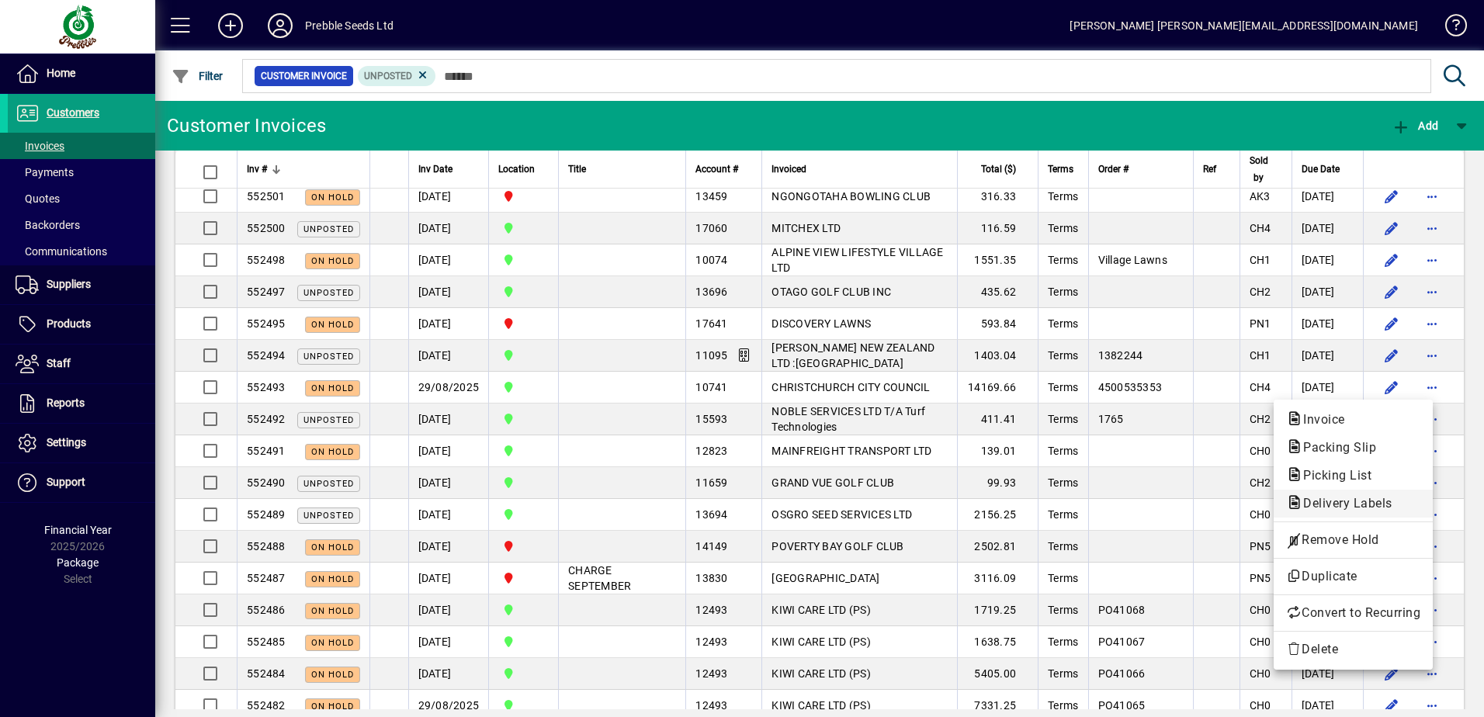
click at [1357, 496] on span "Delivery Labels" at bounding box center [1343, 503] width 114 height 15
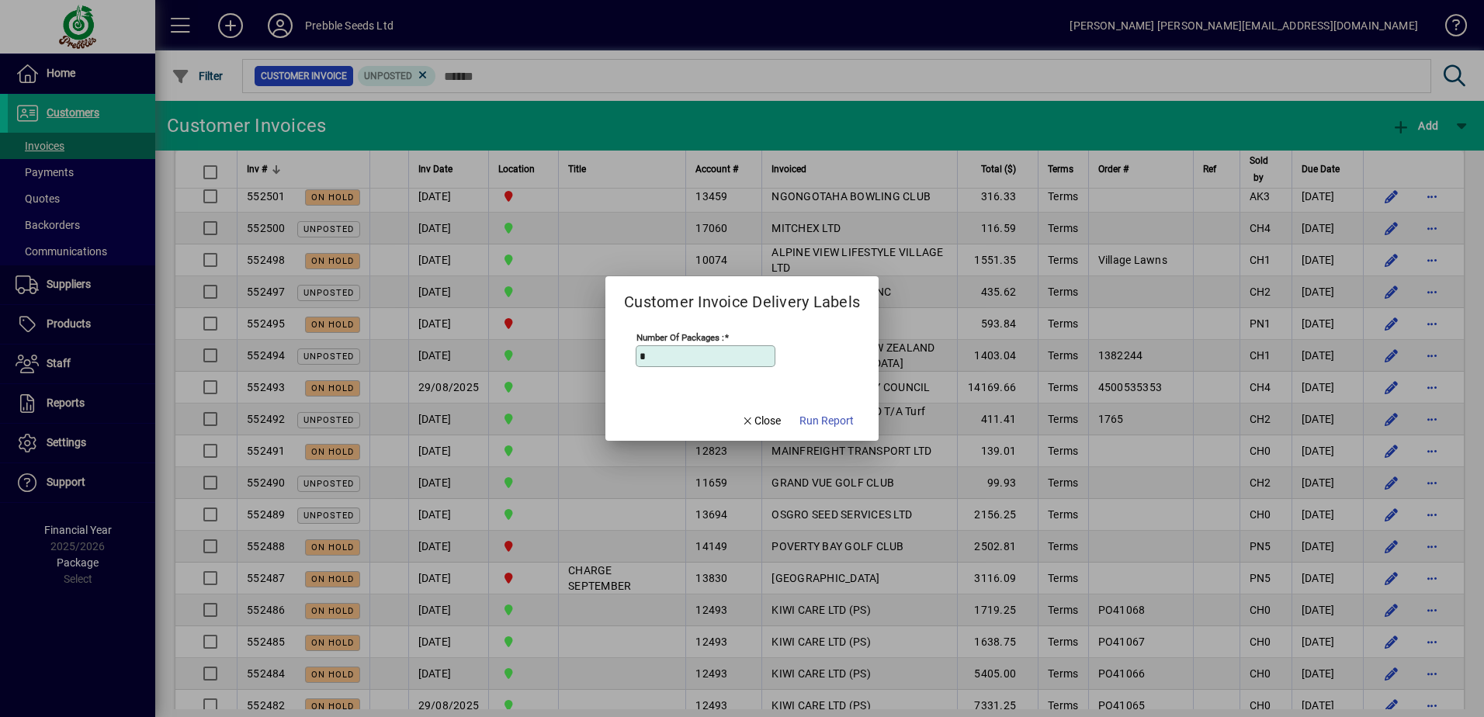
drag, startPoint x: 702, startPoint y: 363, endPoint x: 645, endPoint y: 362, distance: 57.4
click at [645, 362] on div "Number of Packages : *" at bounding box center [706, 356] width 140 height 22
drag, startPoint x: 657, startPoint y: 357, endPoint x: 635, endPoint y: 357, distance: 22.5
click at [636, 357] on div "Number of Packages : *" at bounding box center [706, 356] width 140 height 22
type input "*"
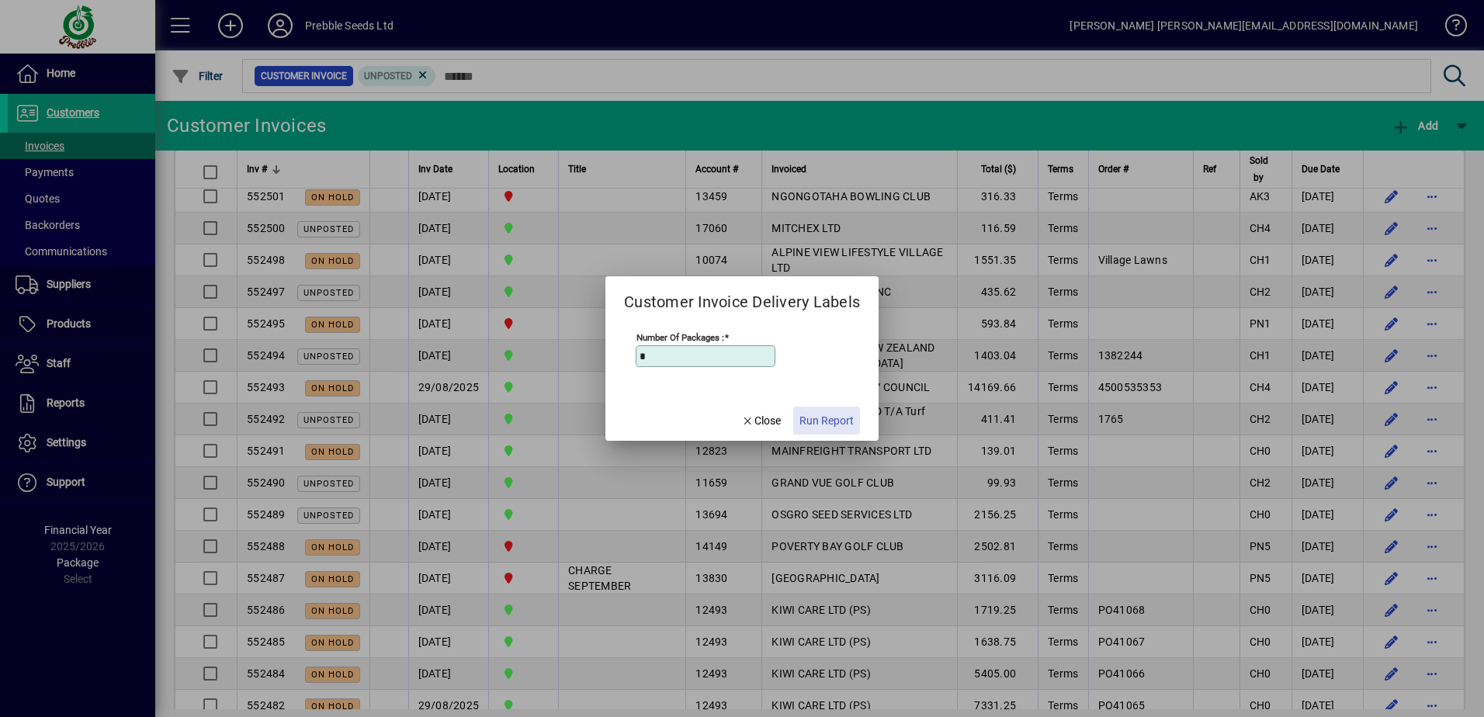
click at [819, 419] on span "Run Report" at bounding box center [826, 421] width 54 height 16
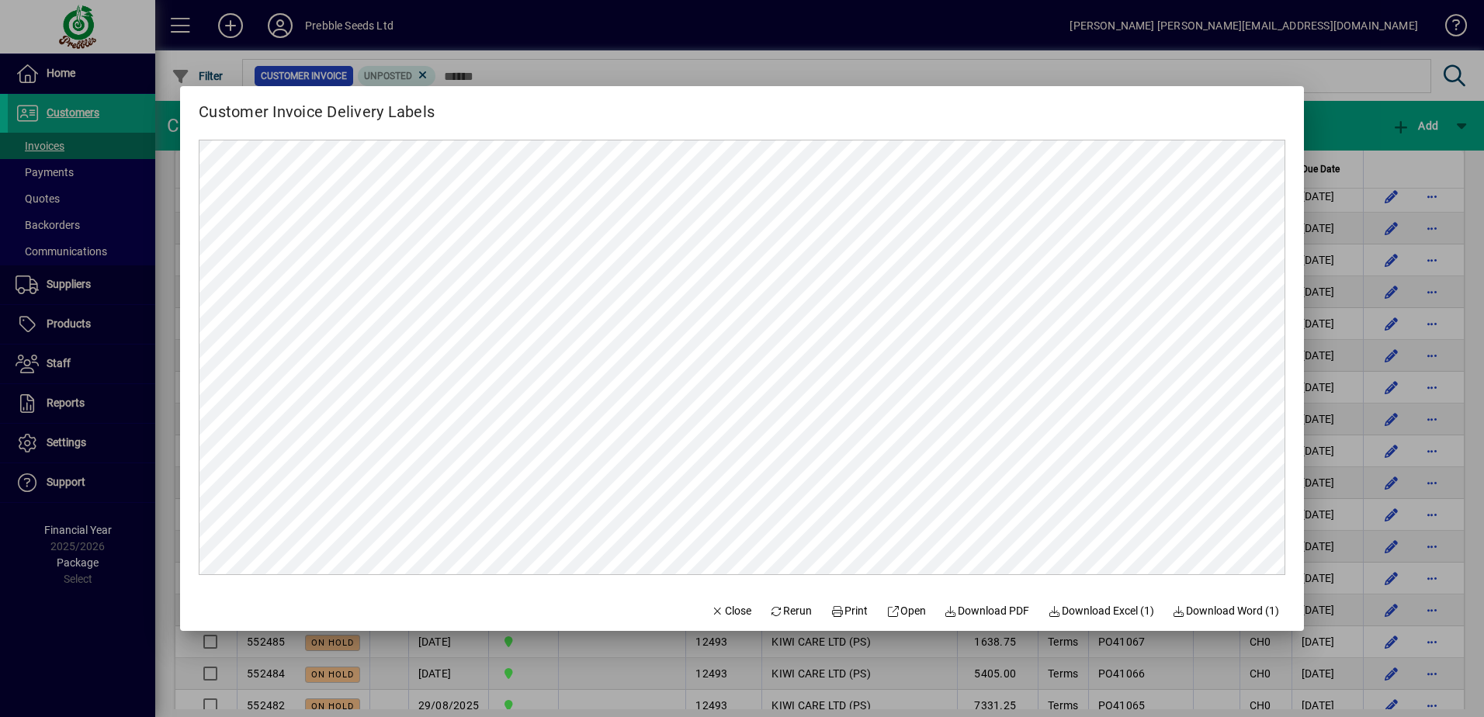
scroll to position [0, 0]
click at [833, 607] on span "Print" at bounding box center [848, 611] width 37 height 16
click at [711, 611] on icon "button" at bounding box center [718, 611] width 14 height 11
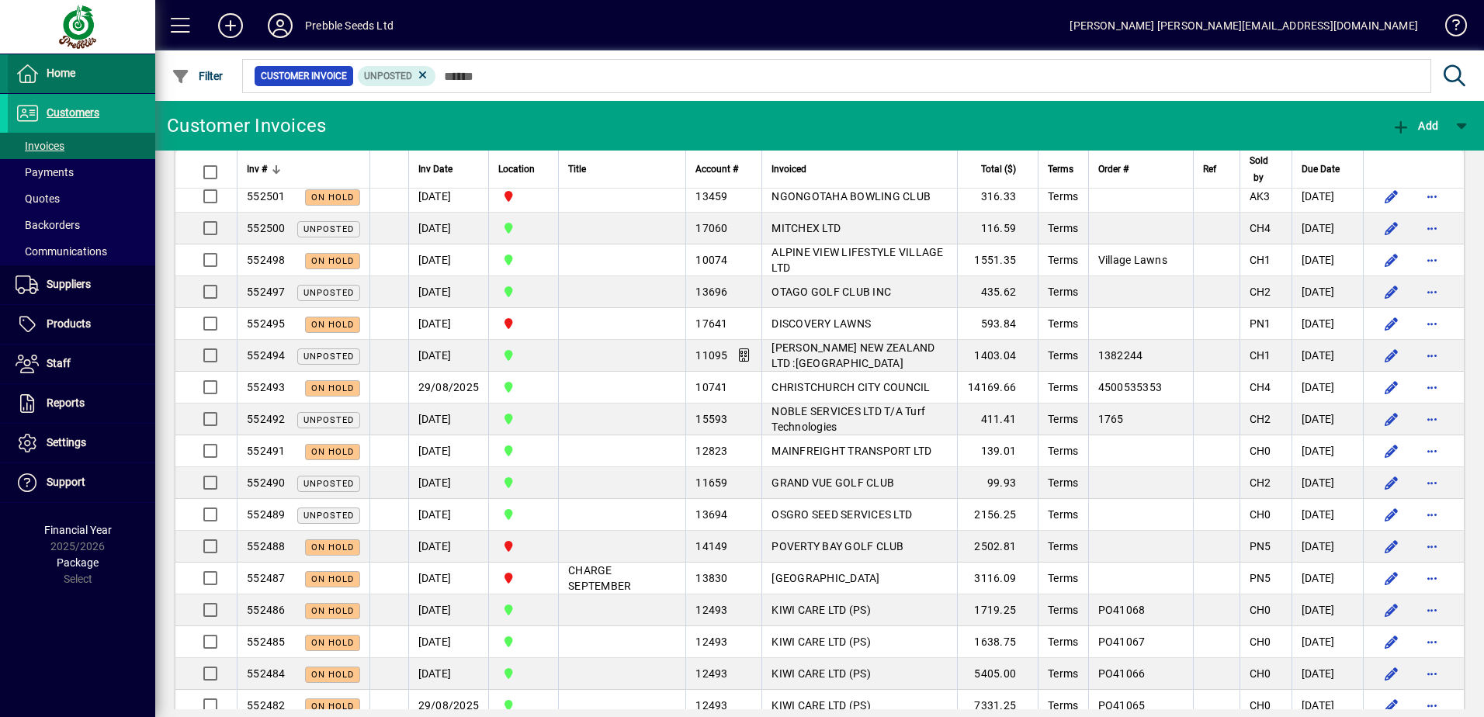
click at [78, 79] on span at bounding box center [81, 73] width 147 height 37
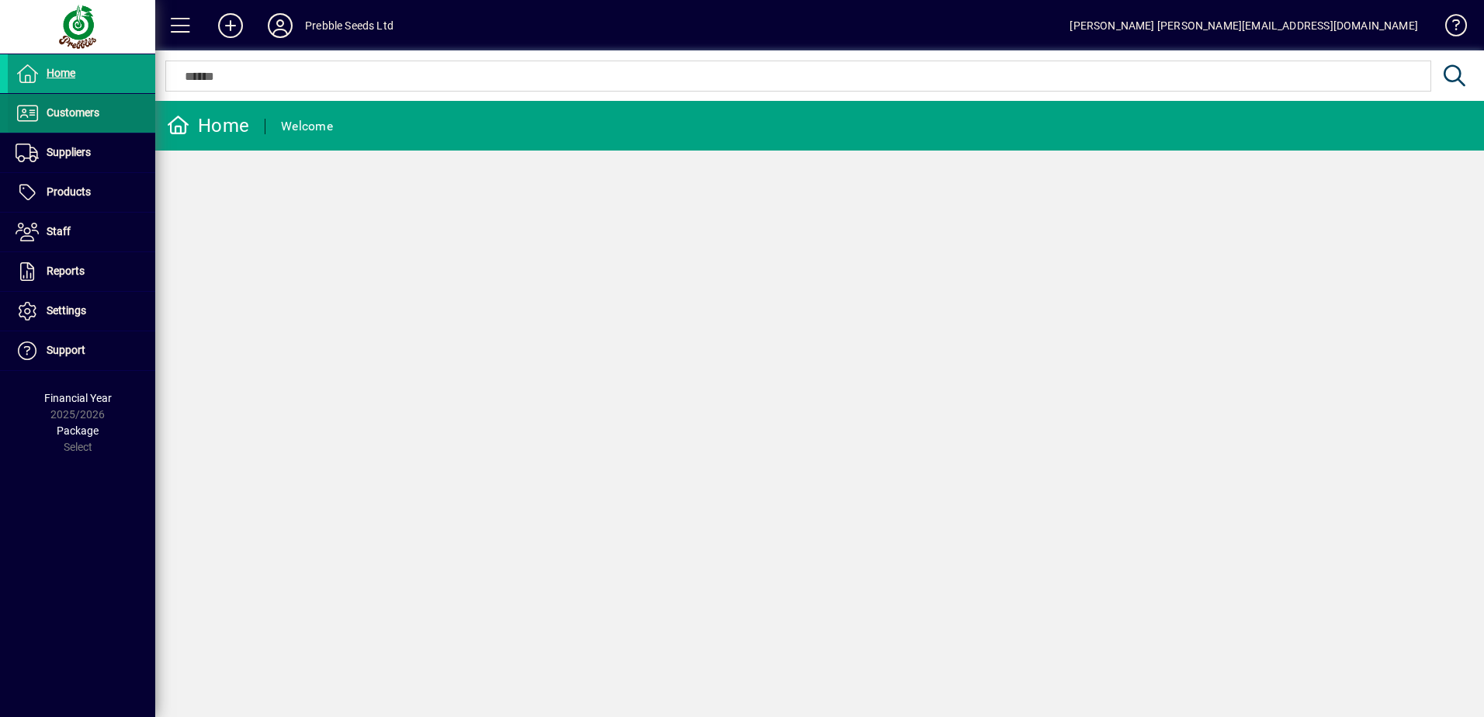
click at [92, 103] on span at bounding box center [81, 113] width 147 height 37
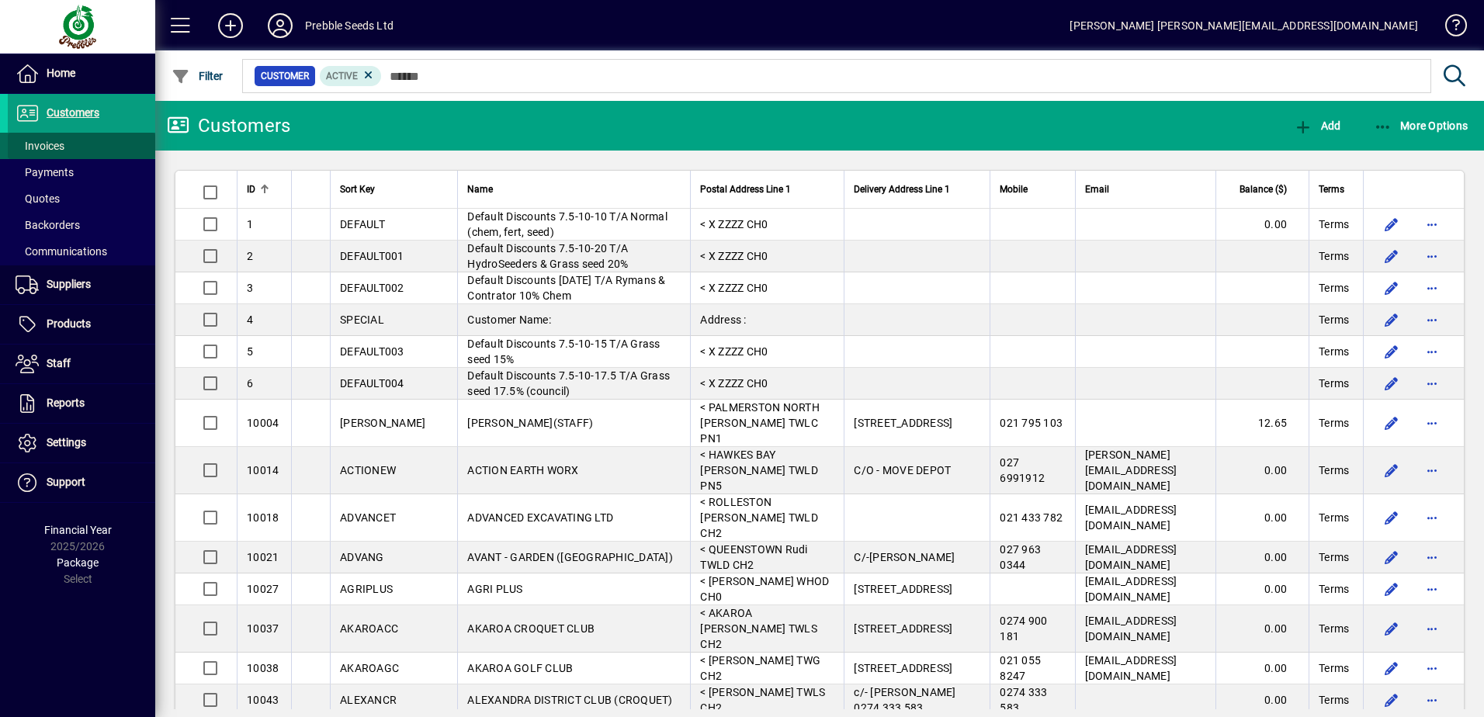
click at [74, 135] on span at bounding box center [81, 145] width 147 height 37
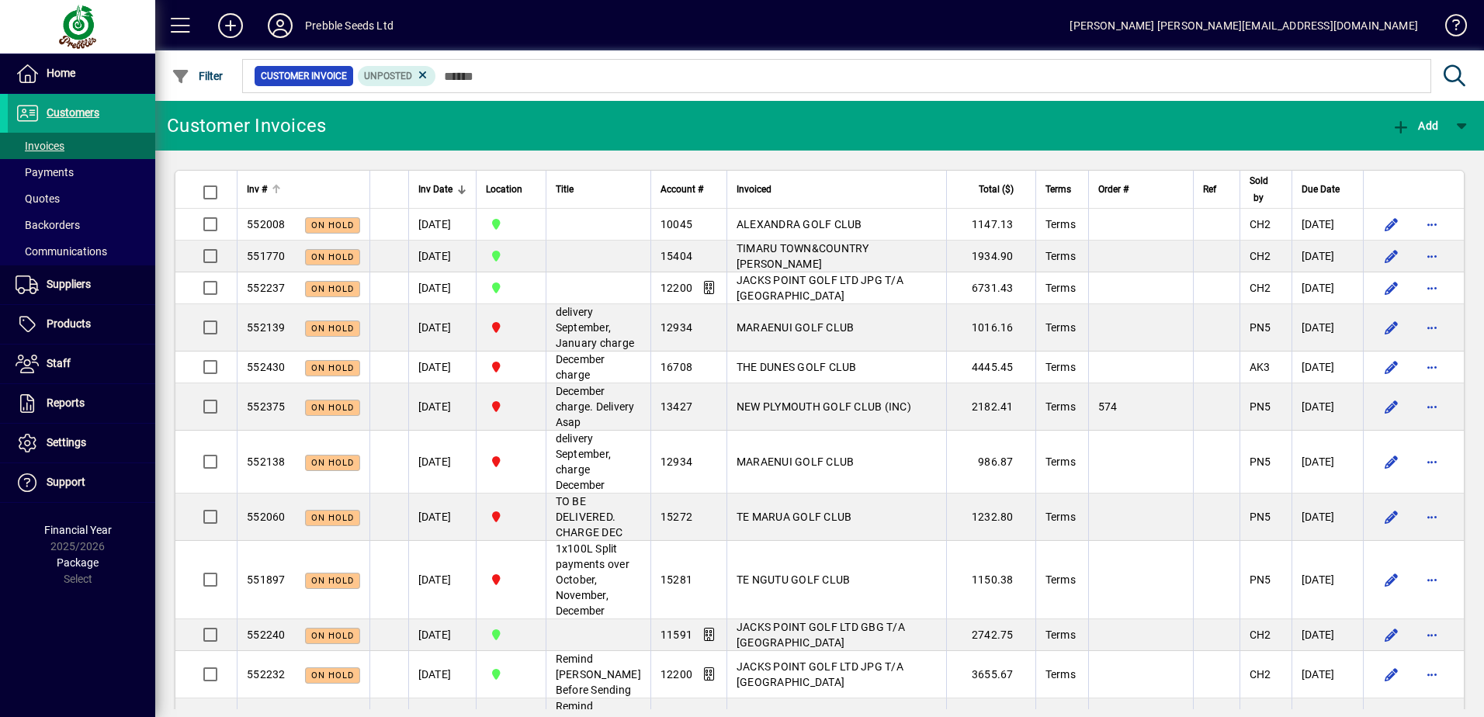
click at [279, 193] on div at bounding box center [276, 189] width 9 height 9
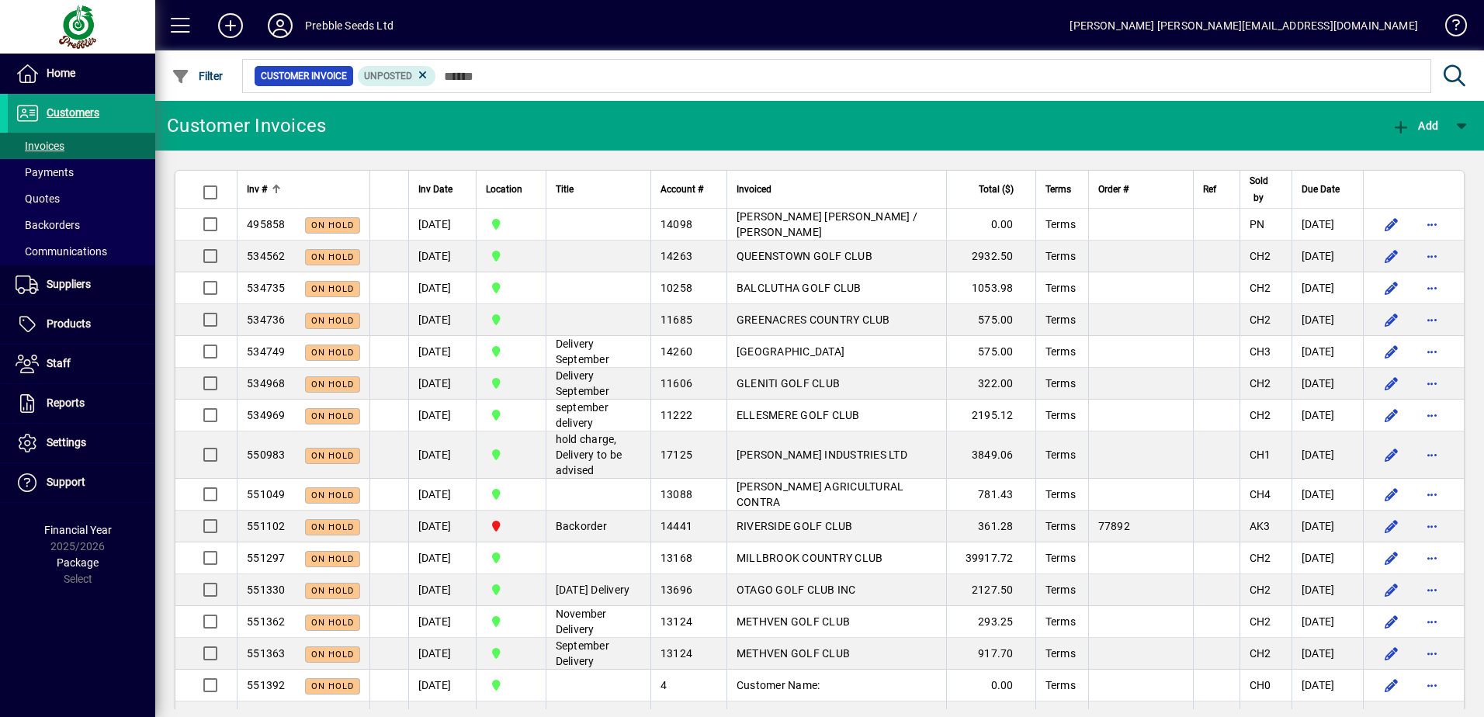
click at [279, 193] on div at bounding box center [276, 189] width 9 height 9
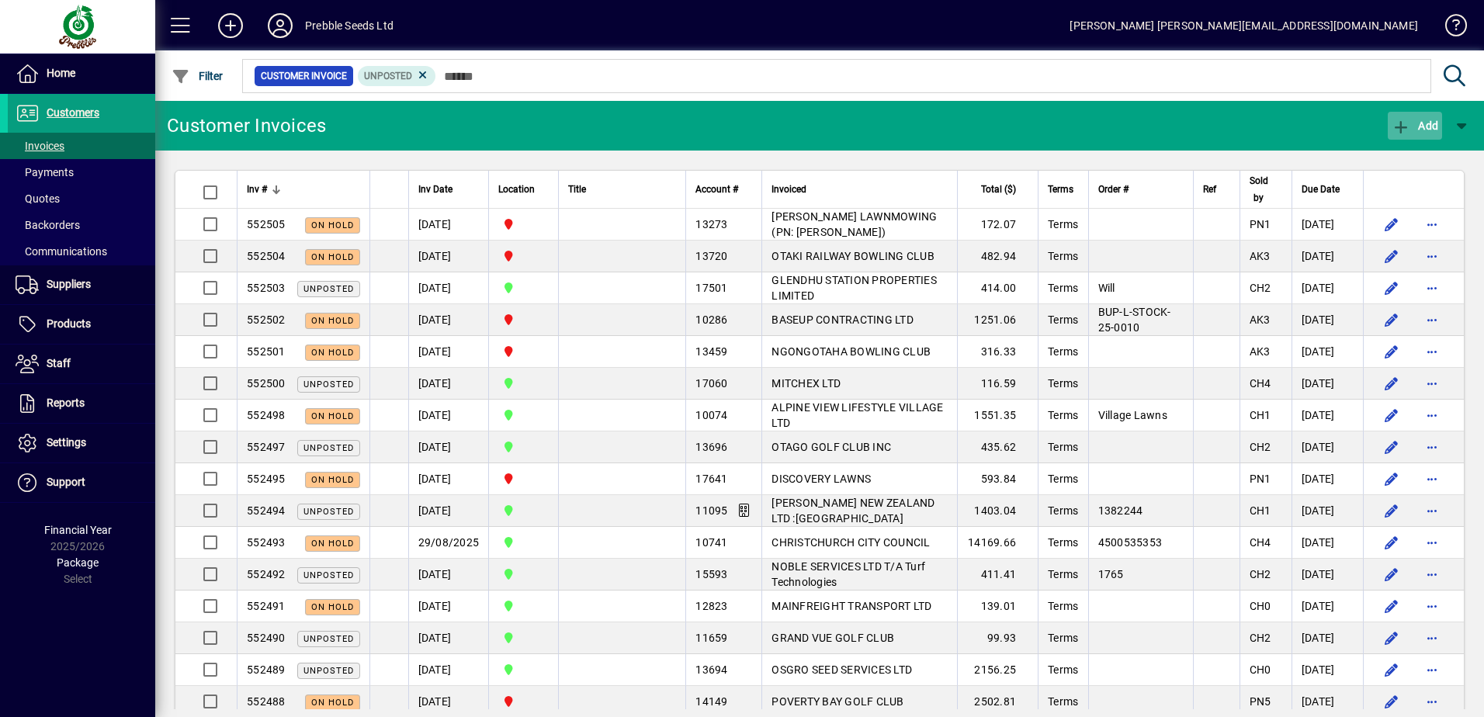
click at [1388, 120] on span "button" at bounding box center [1414, 125] width 54 height 37
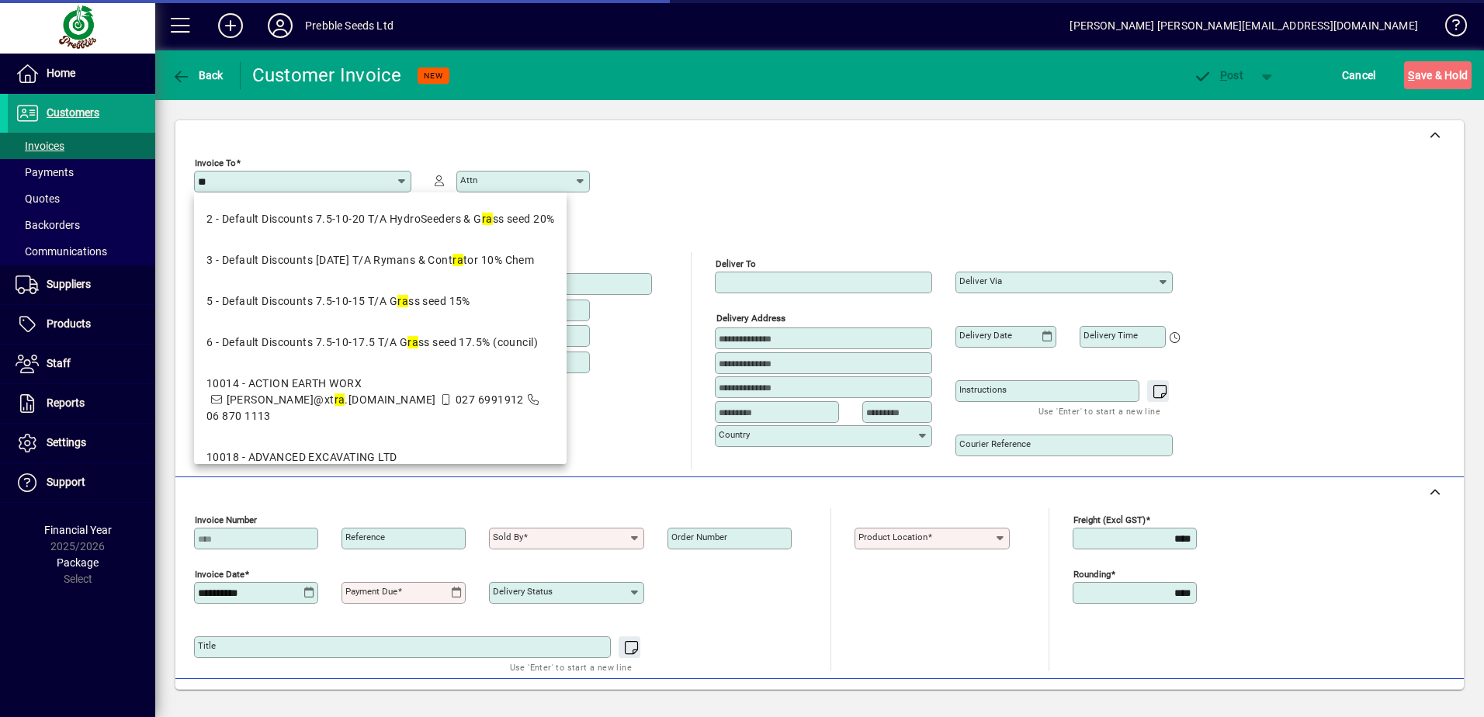
type input "***"
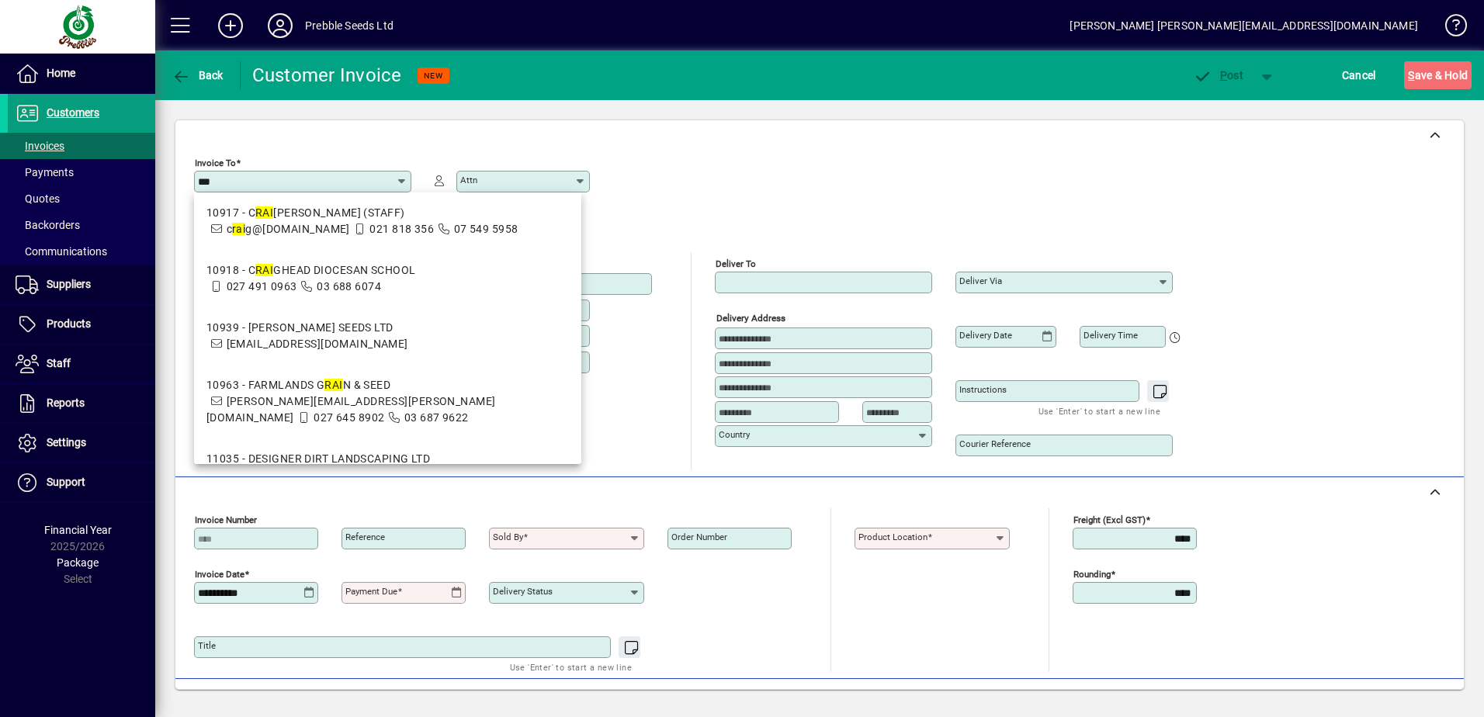
scroll to position [543, 0]
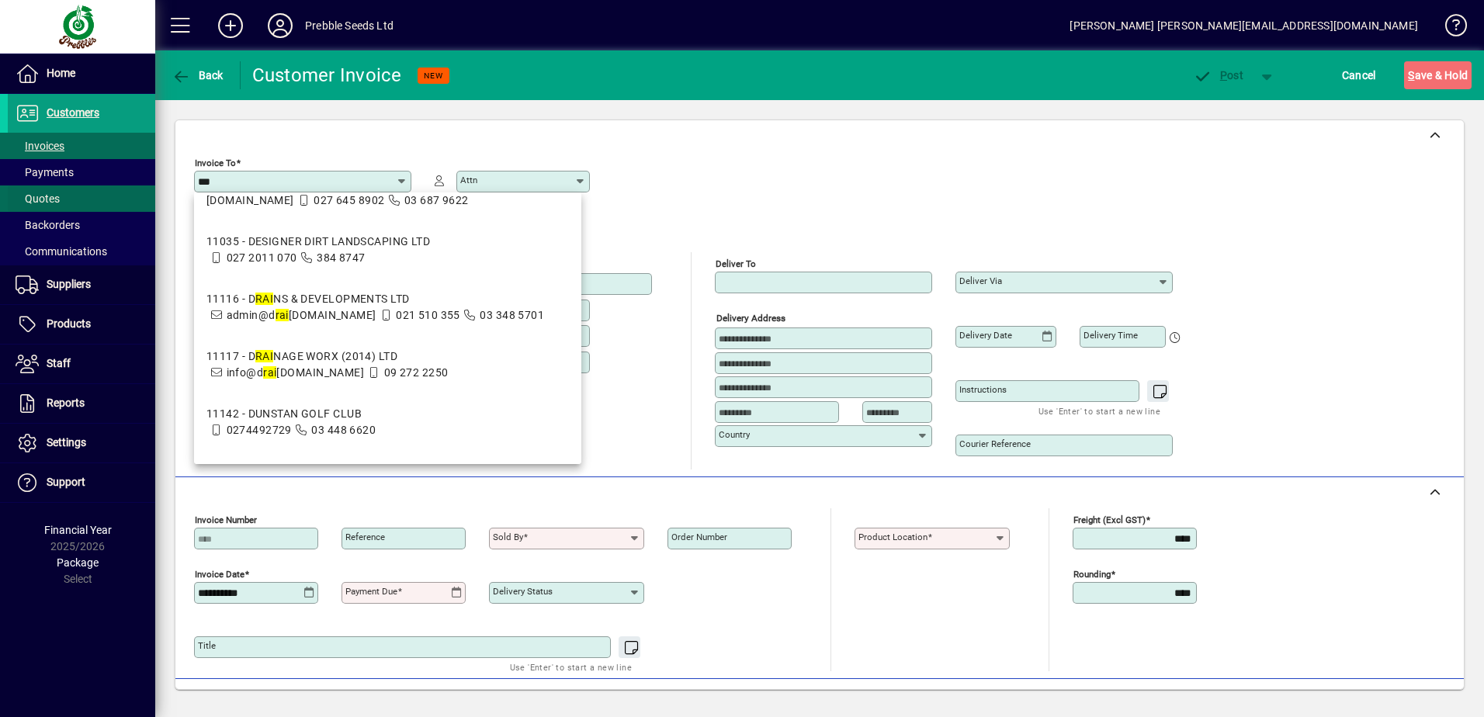
drag, startPoint x: 222, startPoint y: 182, endPoint x: 131, endPoint y: 192, distance: 91.4
click at [124, 196] on mat-drawer-container "**********" at bounding box center [742, 358] width 1484 height 717
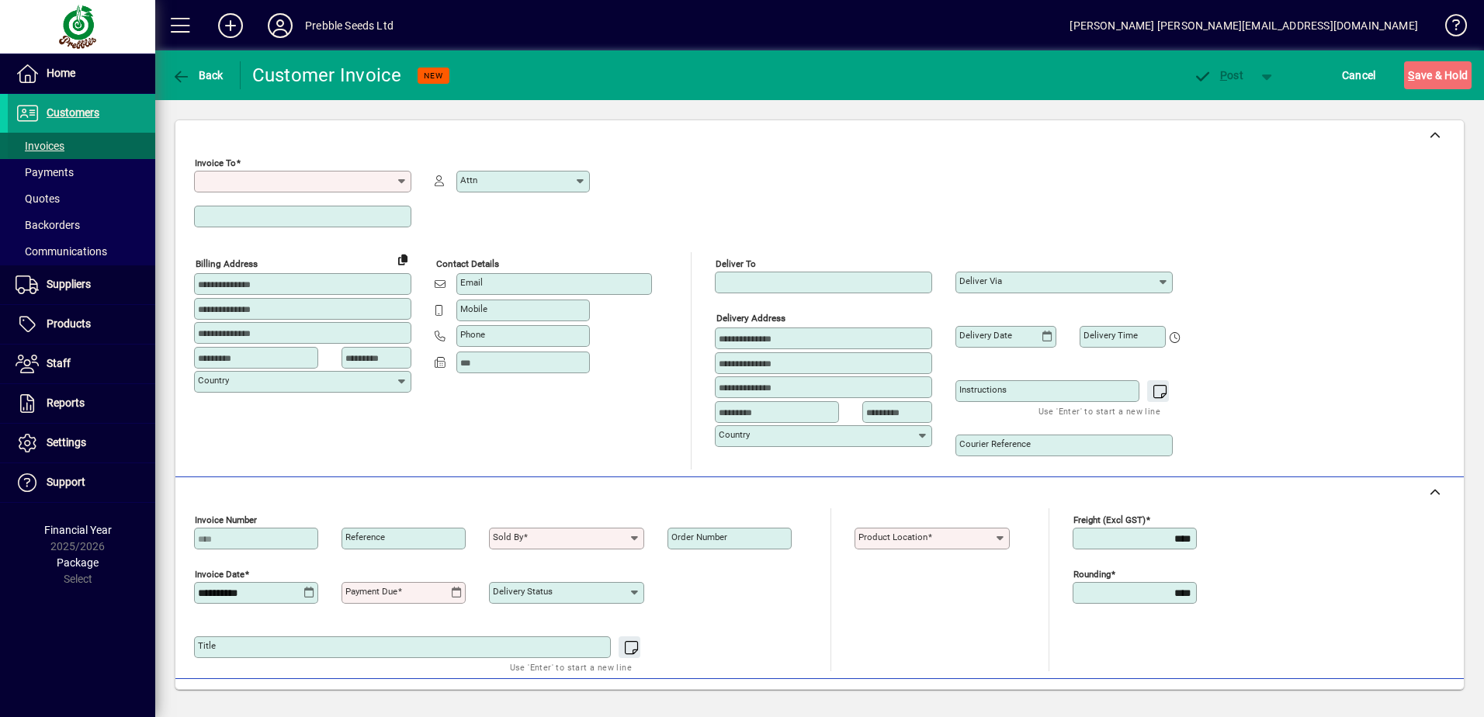
click at [68, 144] on span at bounding box center [81, 145] width 147 height 37
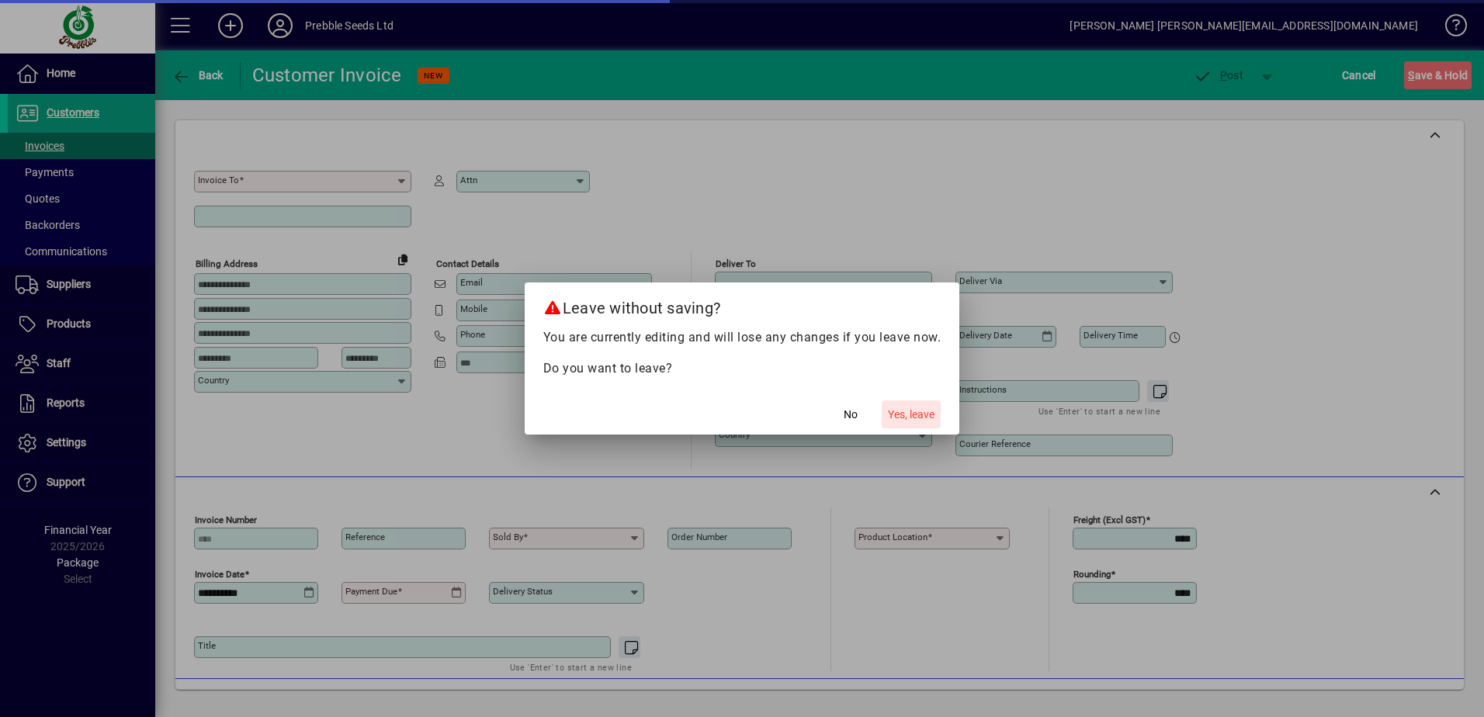
click at [883, 416] on span "button" at bounding box center [911, 414] width 59 height 37
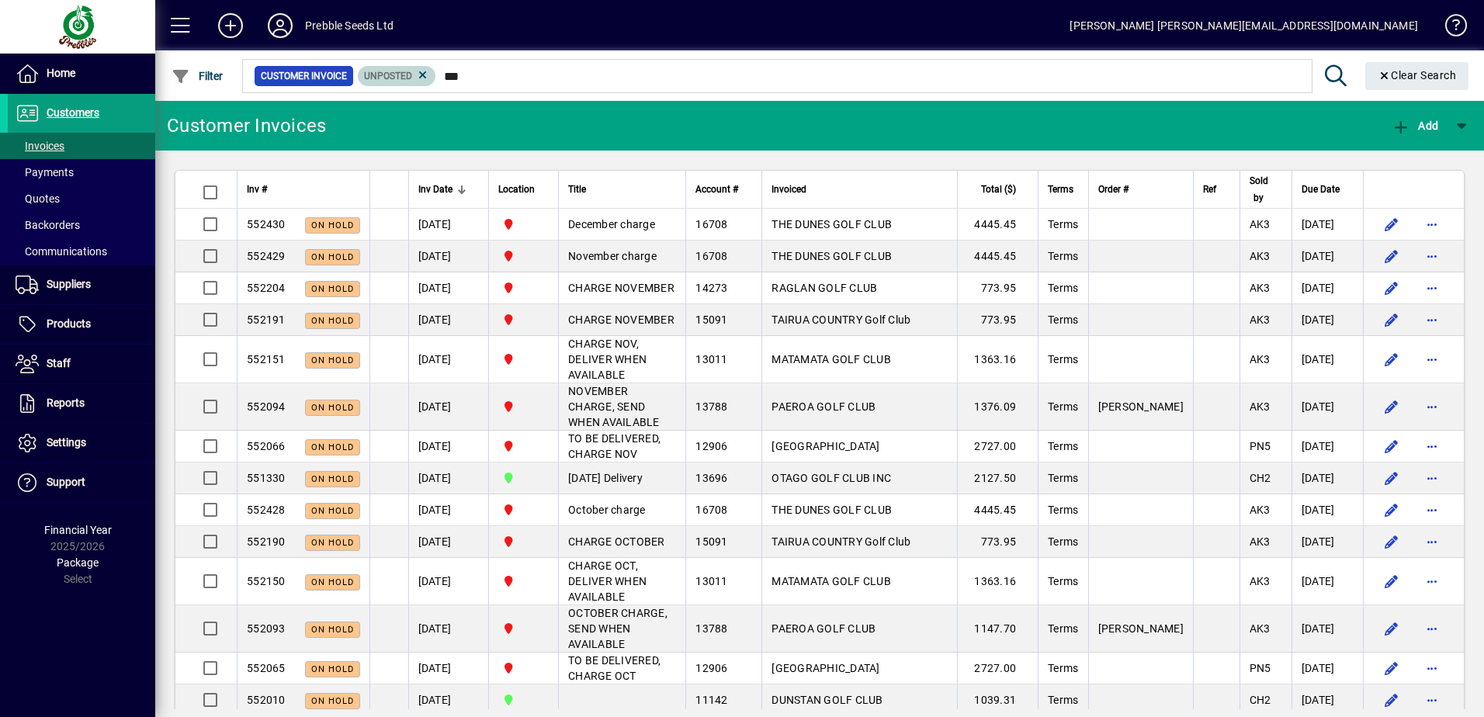
click at [421, 73] on icon at bounding box center [423, 75] width 14 height 14
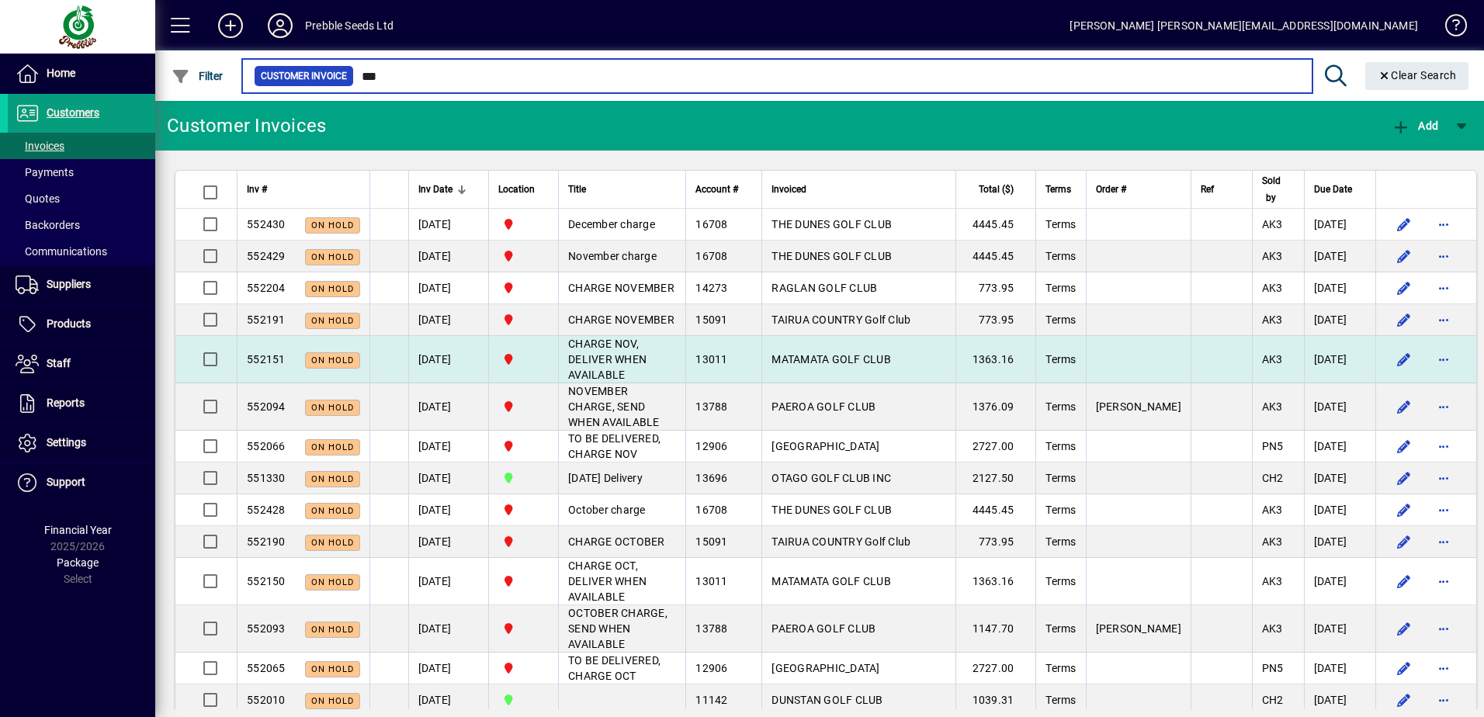
type input "****"
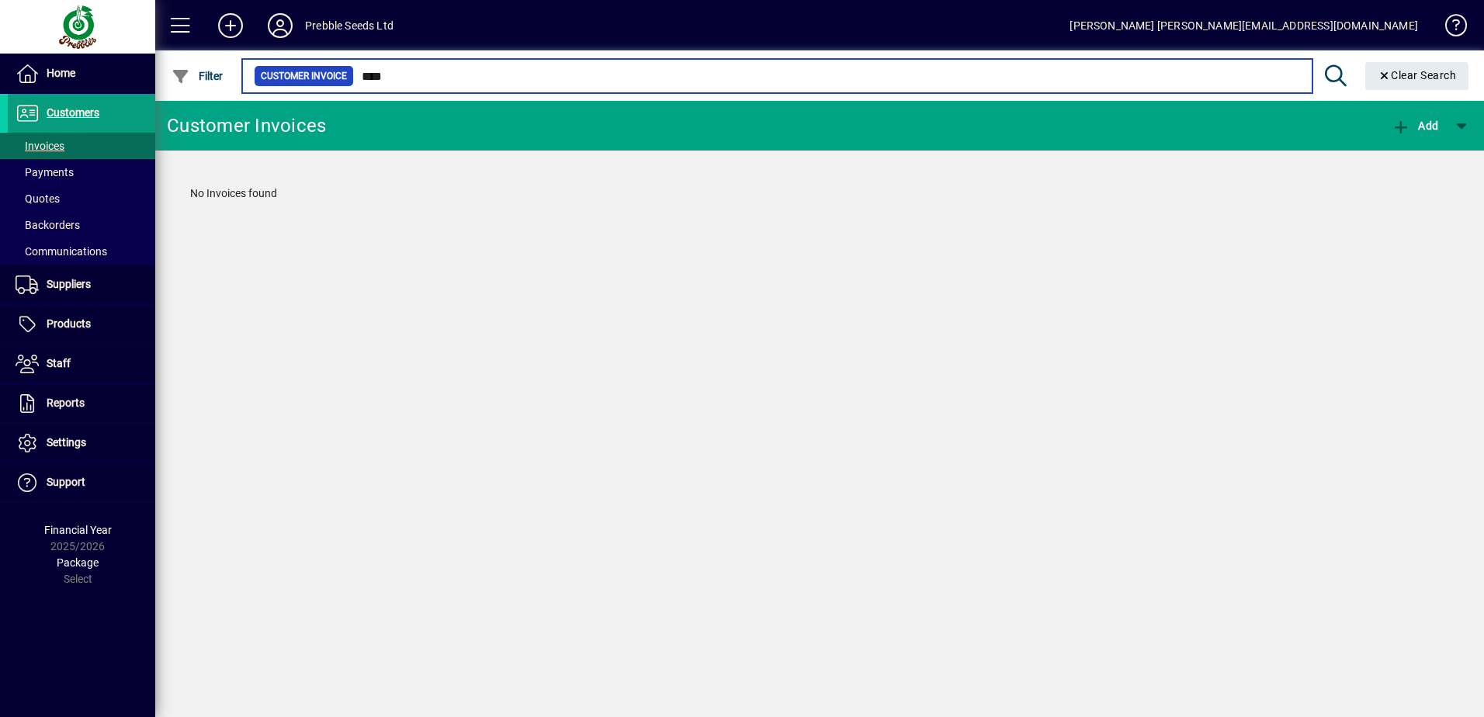
drag, startPoint x: 393, startPoint y: 79, endPoint x: 358, endPoint y: 78, distance: 34.9
click at [358, 78] on input "****" at bounding box center [827, 76] width 946 height 22
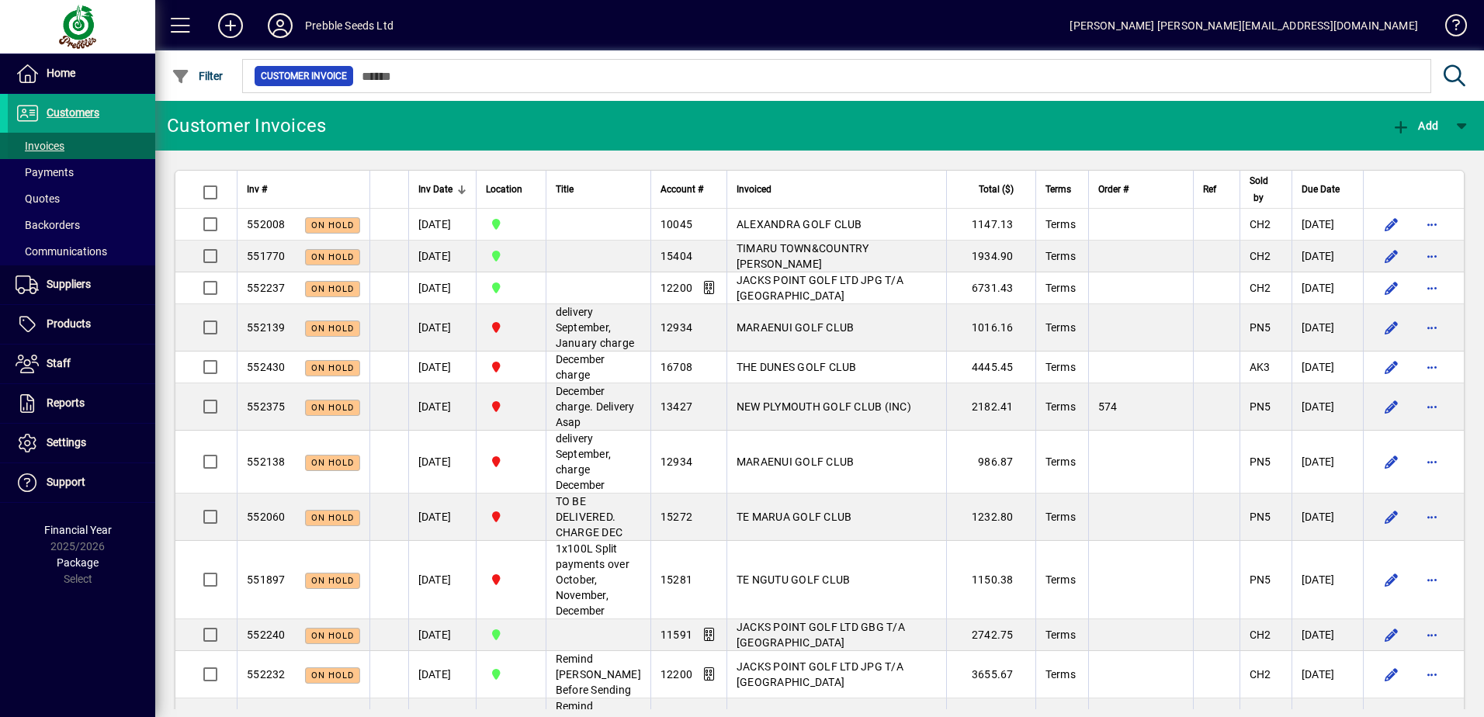
click at [67, 144] on span at bounding box center [81, 145] width 147 height 37
click at [43, 108] on span "Customers" at bounding box center [54, 113] width 92 height 19
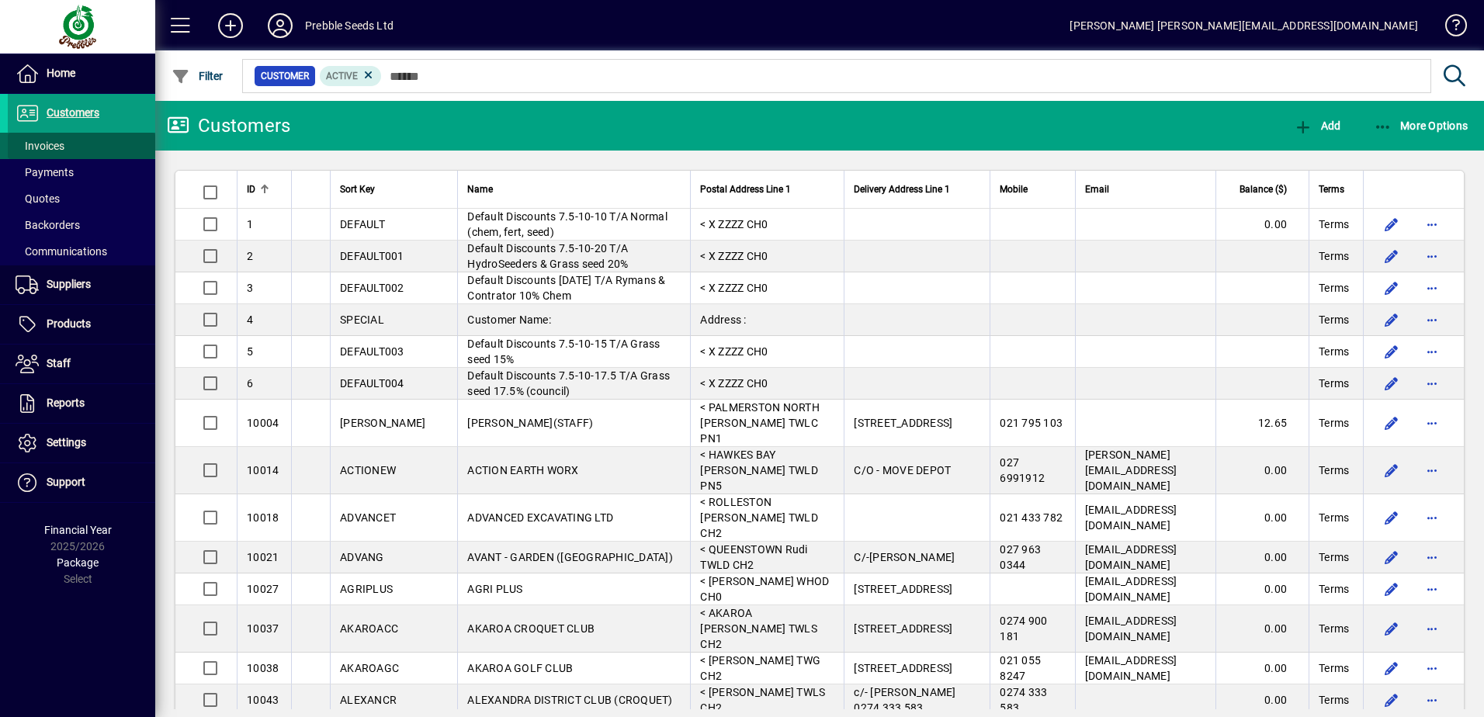
click at [48, 136] on span at bounding box center [81, 145] width 147 height 37
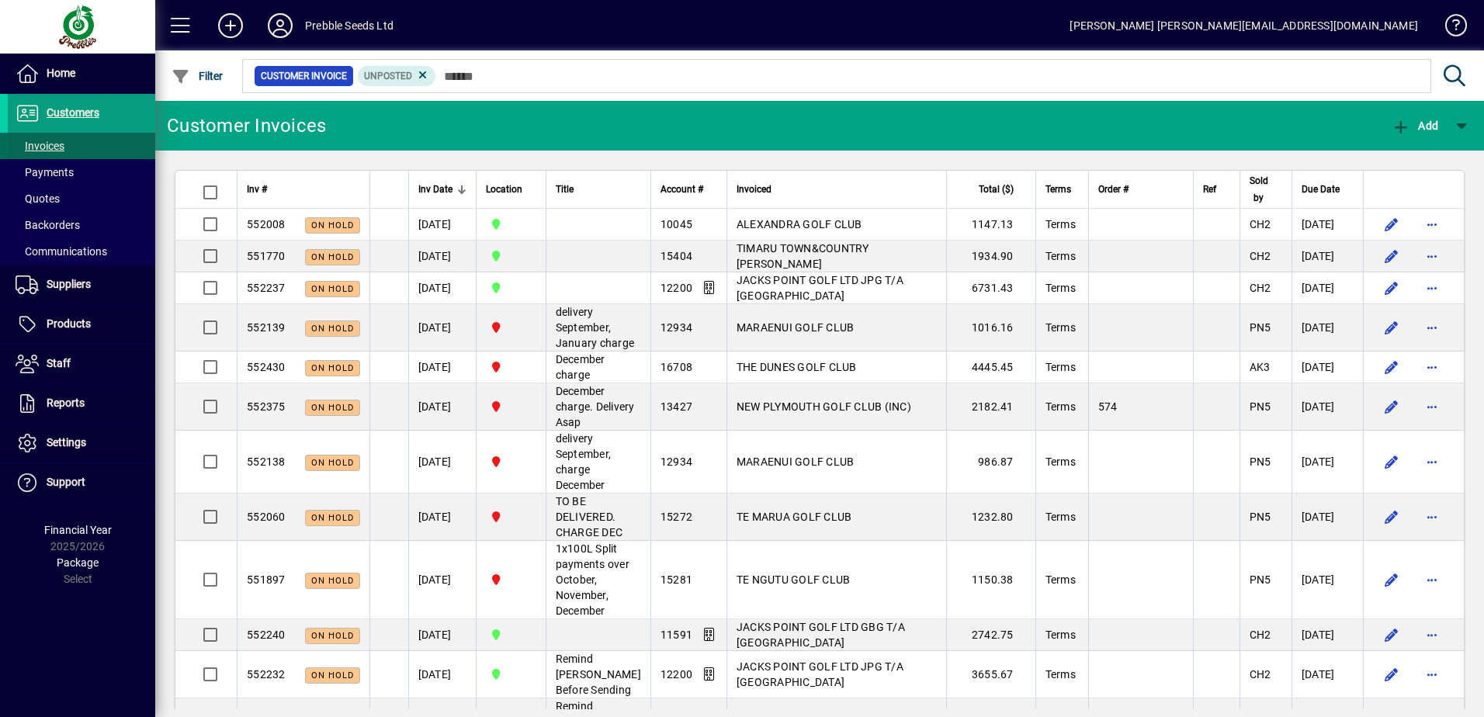
click at [65, 147] on span at bounding box center [81, 145] width 147 height 37
click at [1396, 121] on icon "button" at bounding box center [1400, 128] width 19 height 16
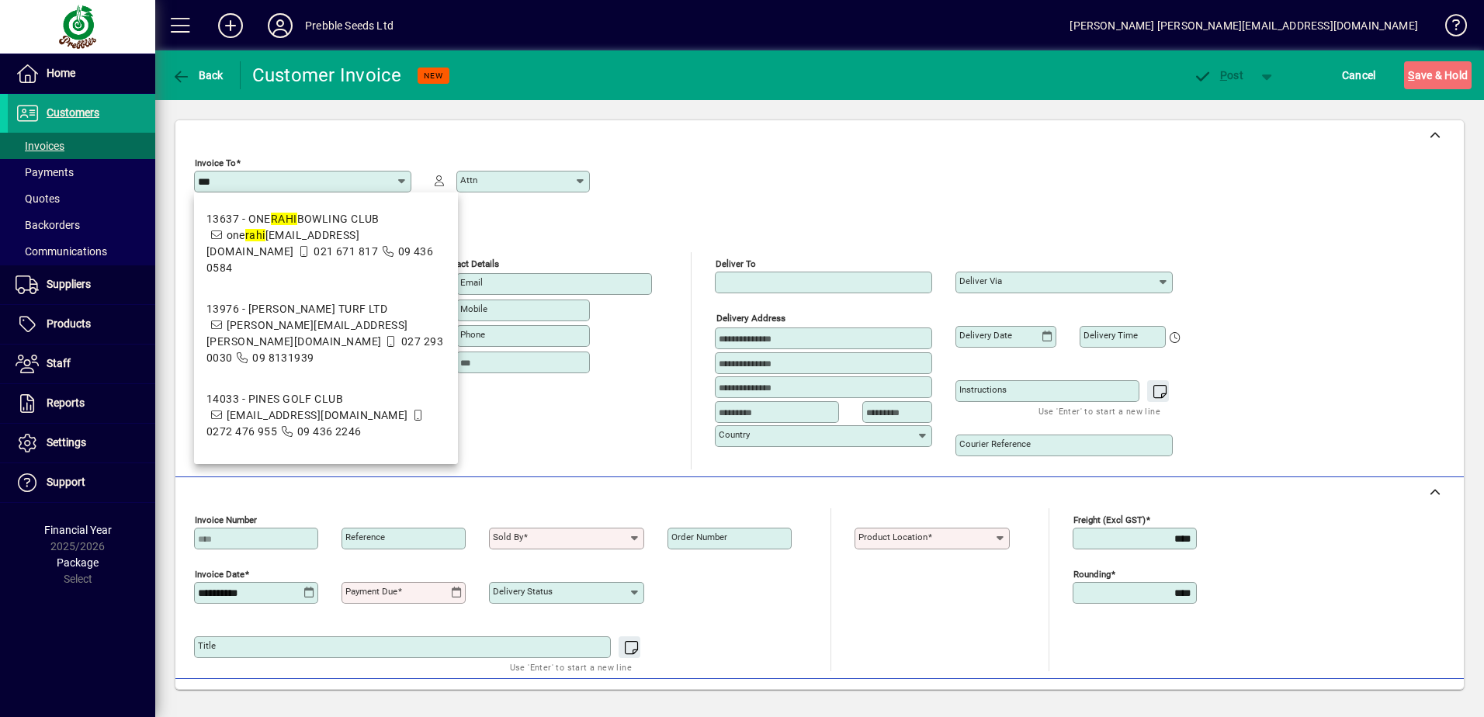
type input "**"
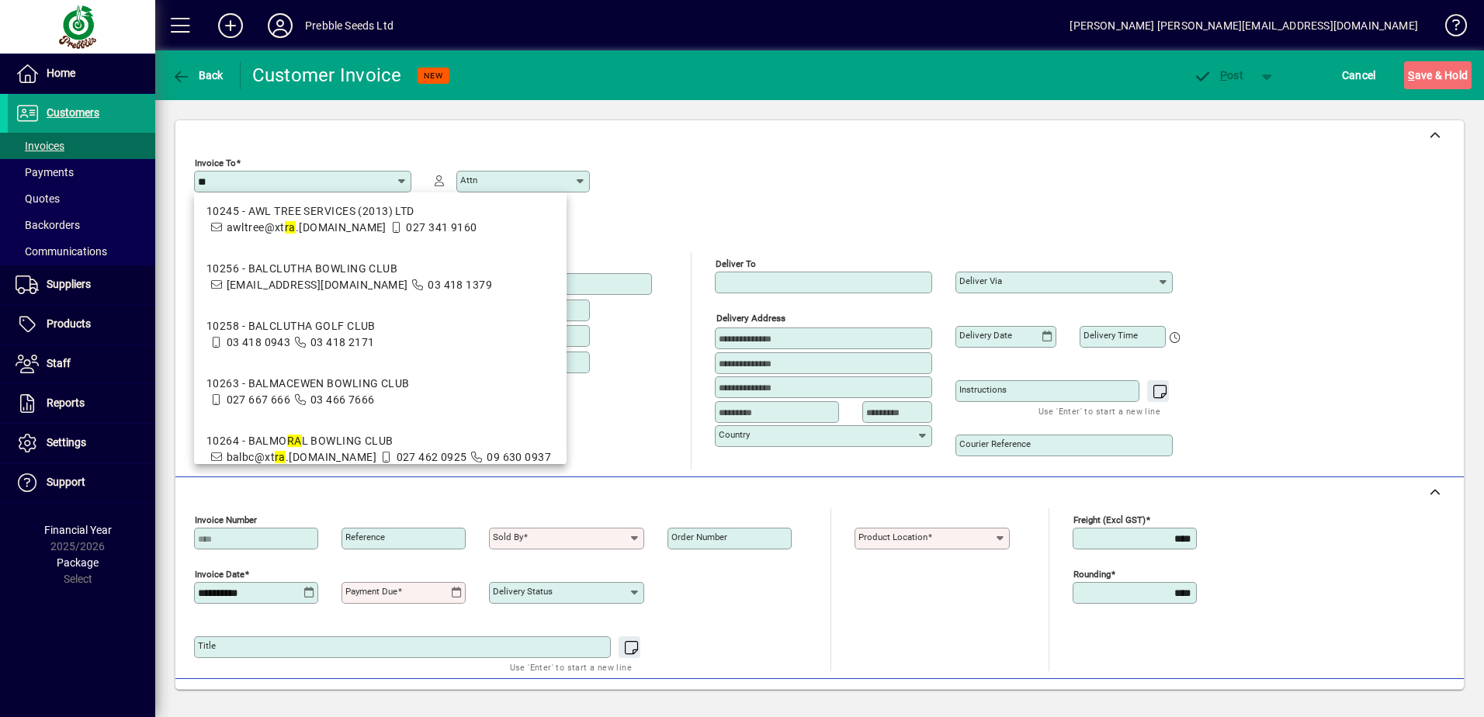
scroll to position [2637, 0]
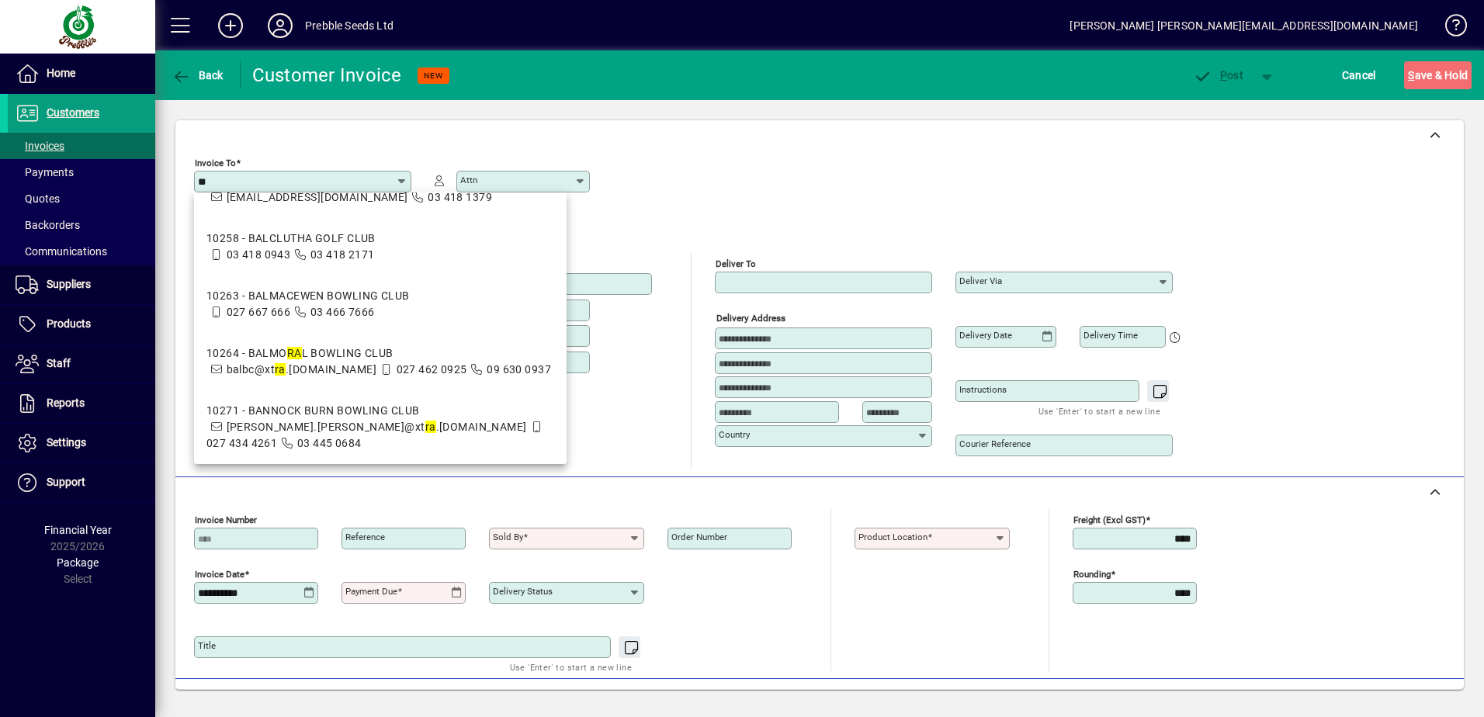
drag, startPoint x: 221, startPoint y: 184, endPoint x: 192, endPoint y: 185, distance: 29.5
click at [192, 185] on div "Customer details Invoice to - Delivery Date - Customer details Invoice To ** At…" at bounding box center [819, 298] width 1288 height 357
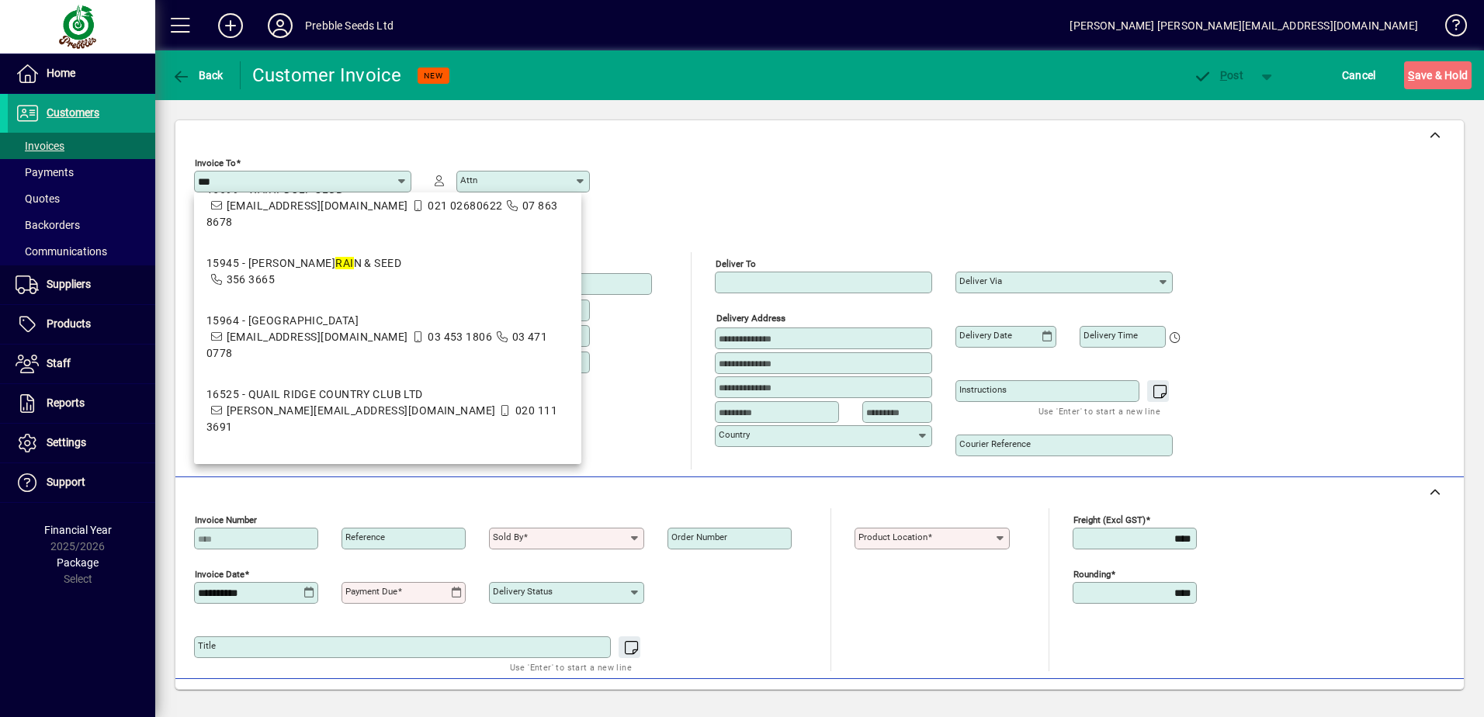
type input "***"
click at [264, 690] on div "Showing 50 matches" at bounding box center [259, 698] width 107 height 16
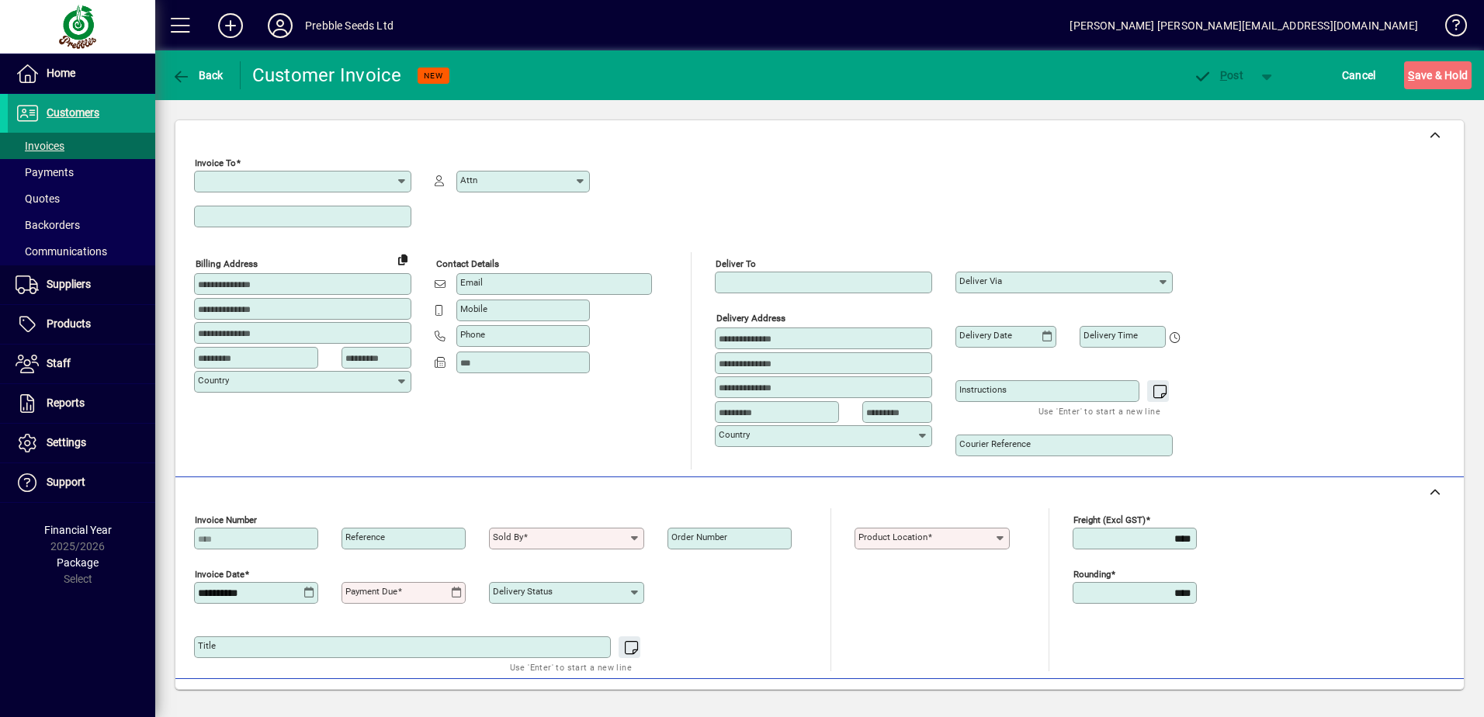
click at [241, 180] on input "Invoice To" at bounding box center [297, 181] width 198 height 12
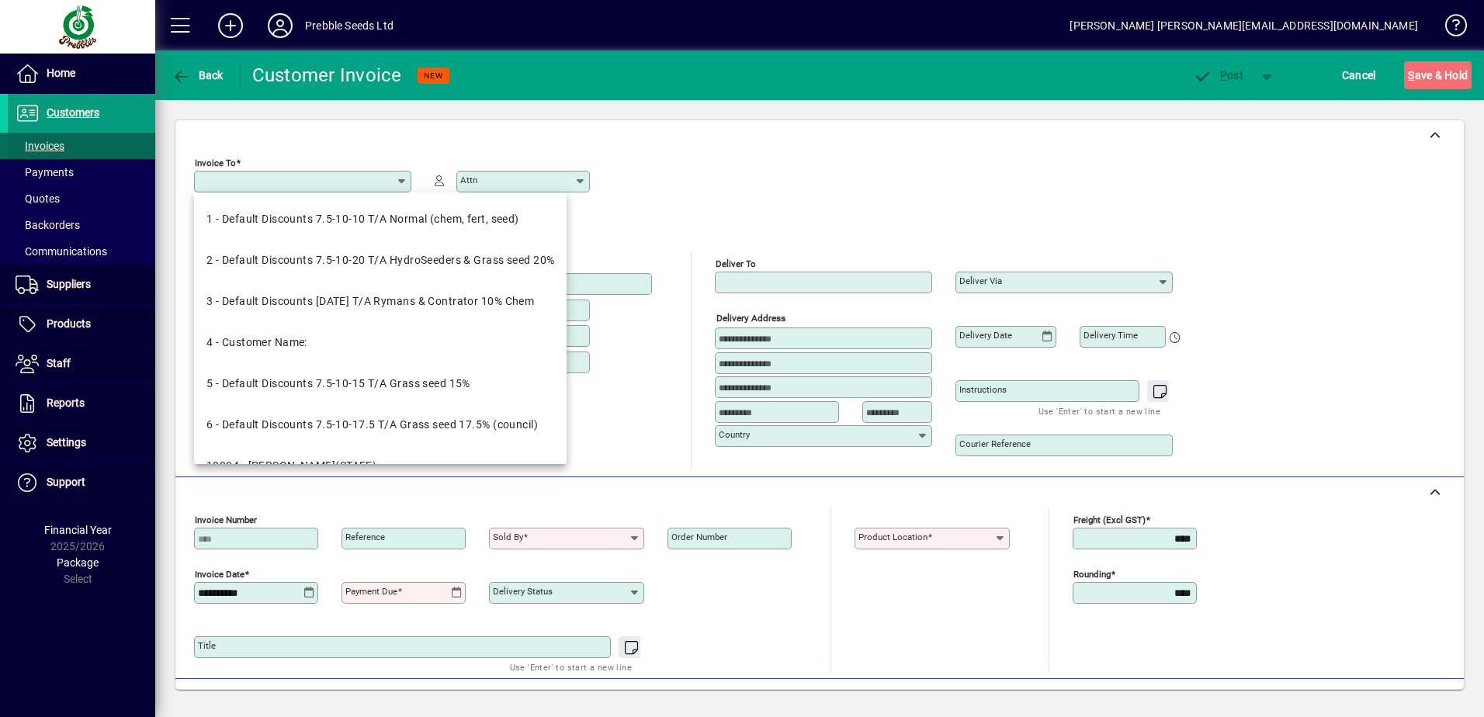
click at [63, 141] on span "Invoices" at bounding box center [40, 146] width 49 height 12
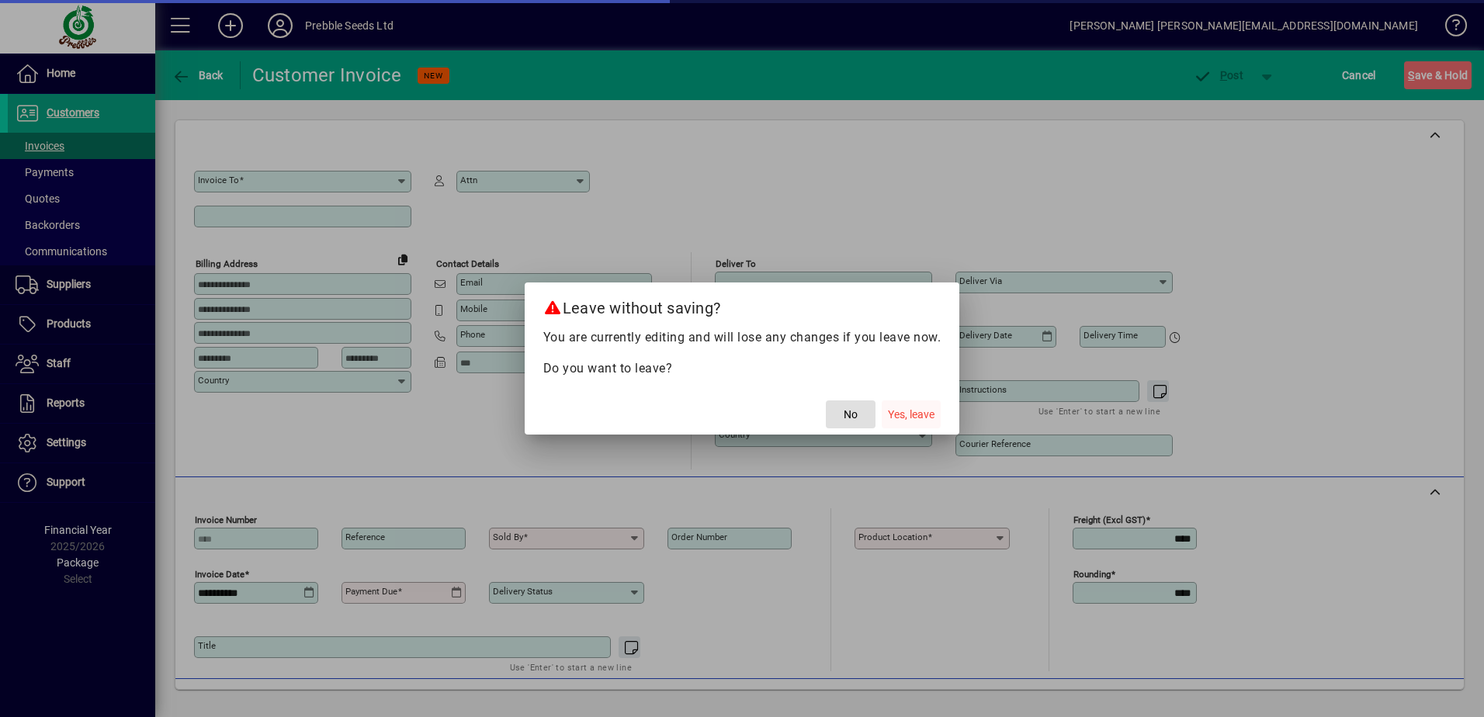
click at [915, 410] on span "Yes, leave" at bounding box center [911, 415] width 47 height 16
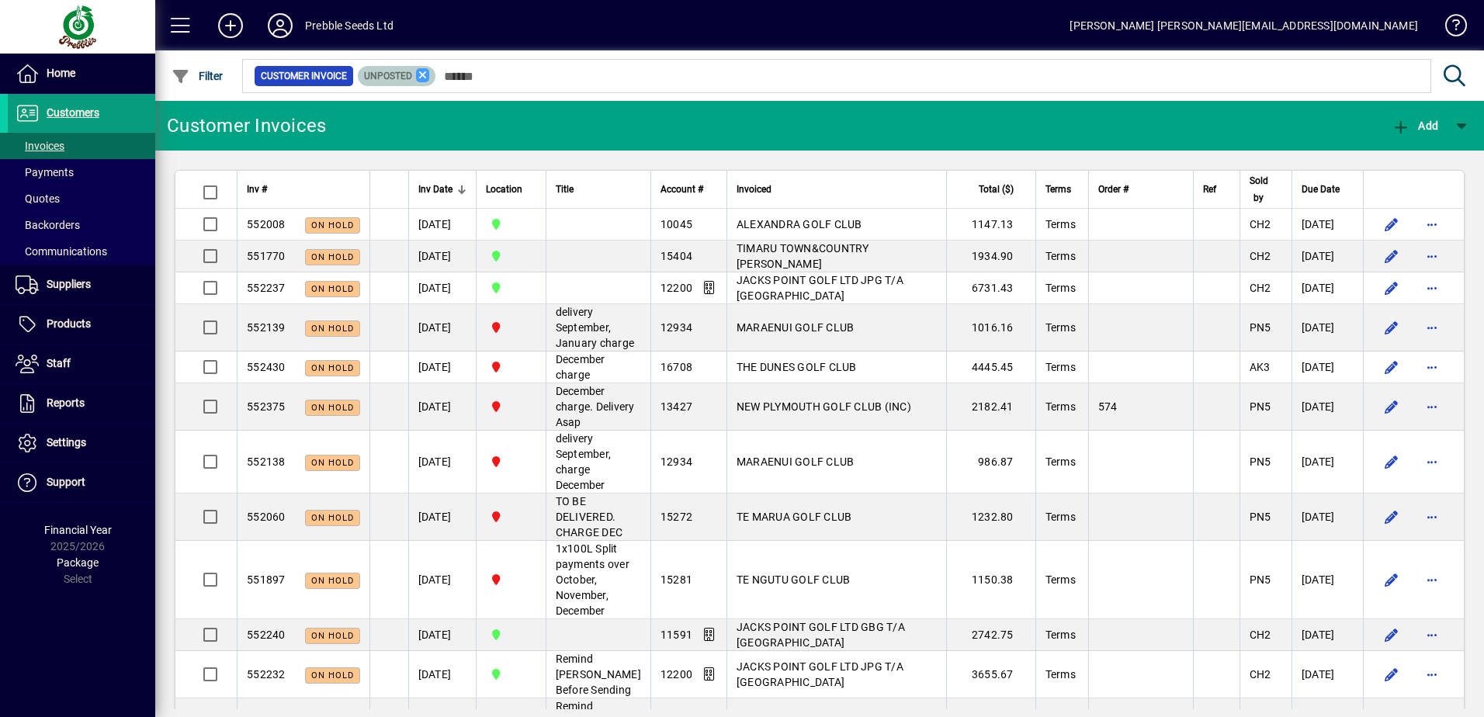
click at [419, 78] on icon at bounding box center [423, 75] width 14 height 14
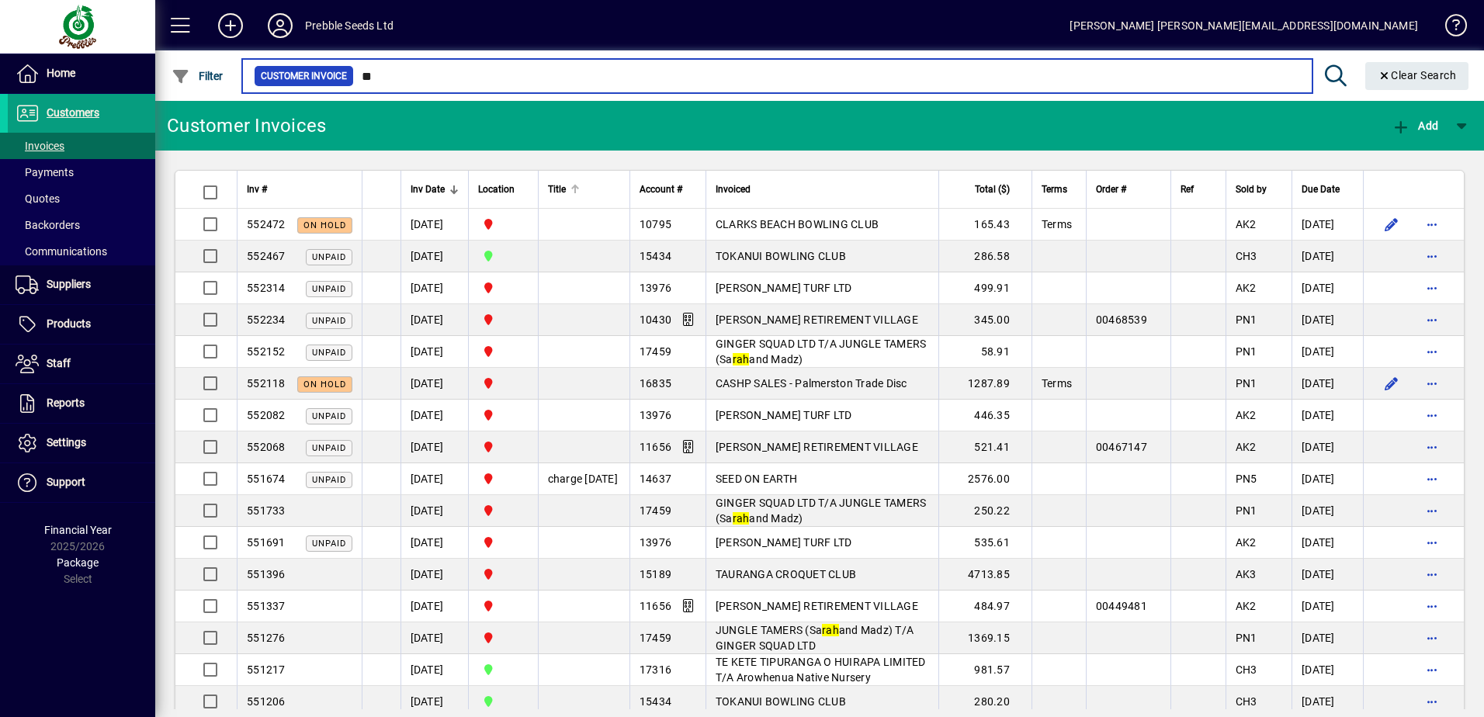
type input "*"
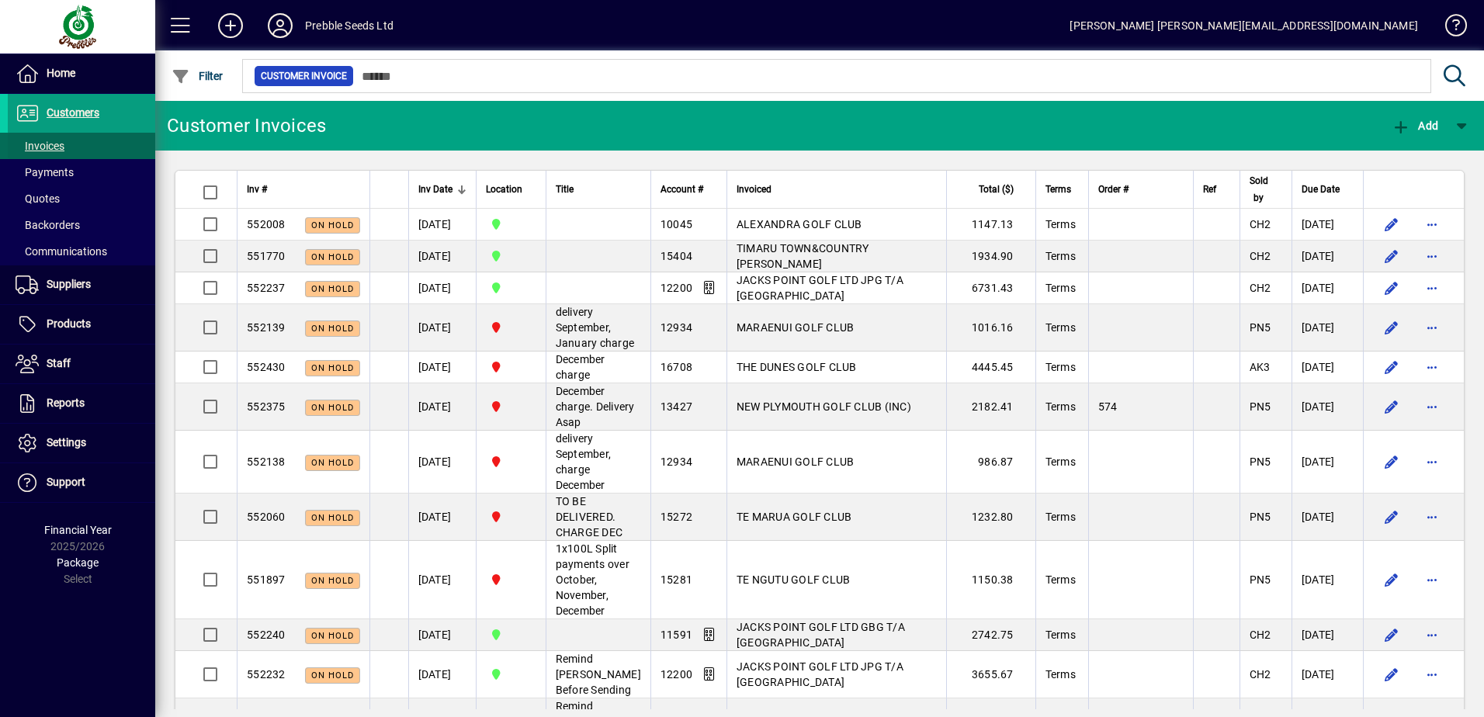
click at [68, 147] on span at bounding box center [81, 145] width 147 height 37
click at [1401, 123] on icon "button" at bounding box center [1400, 128] width 19 height 16
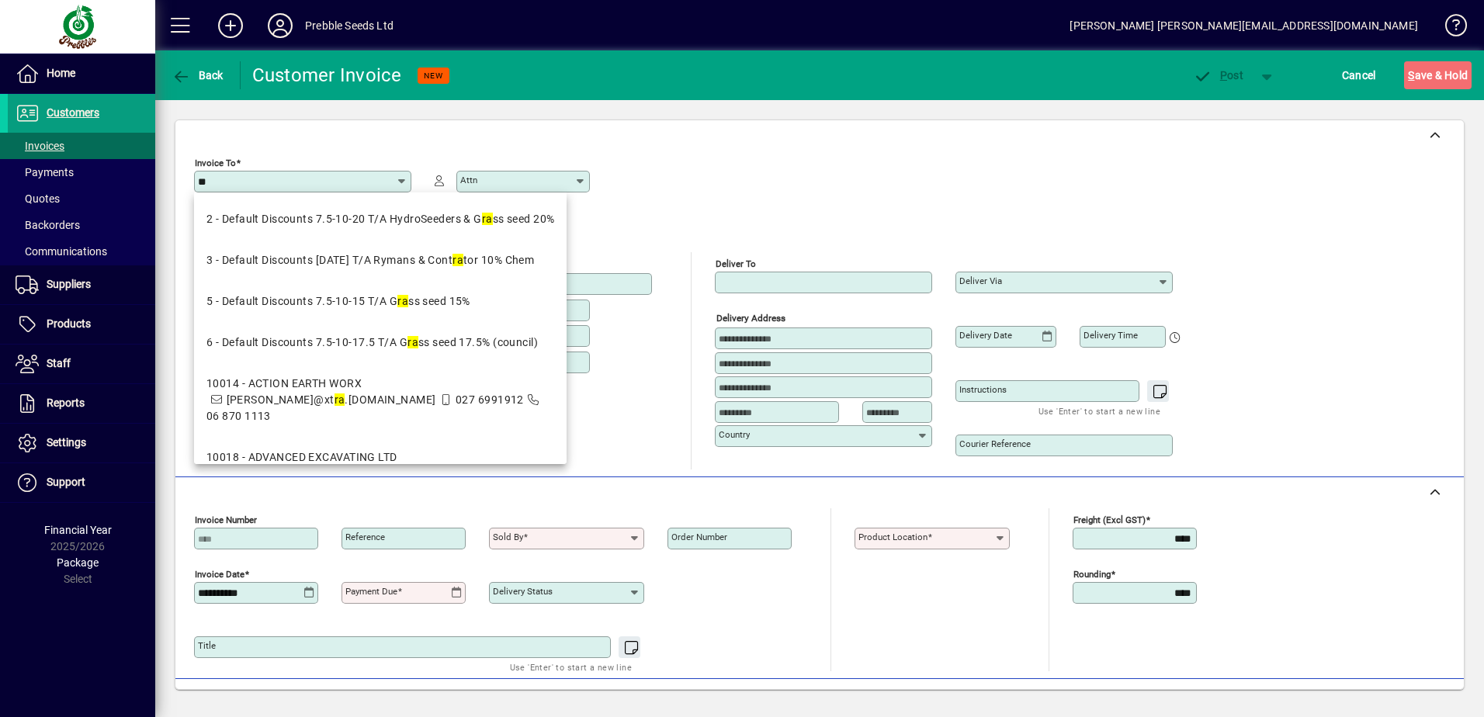
type input "***"
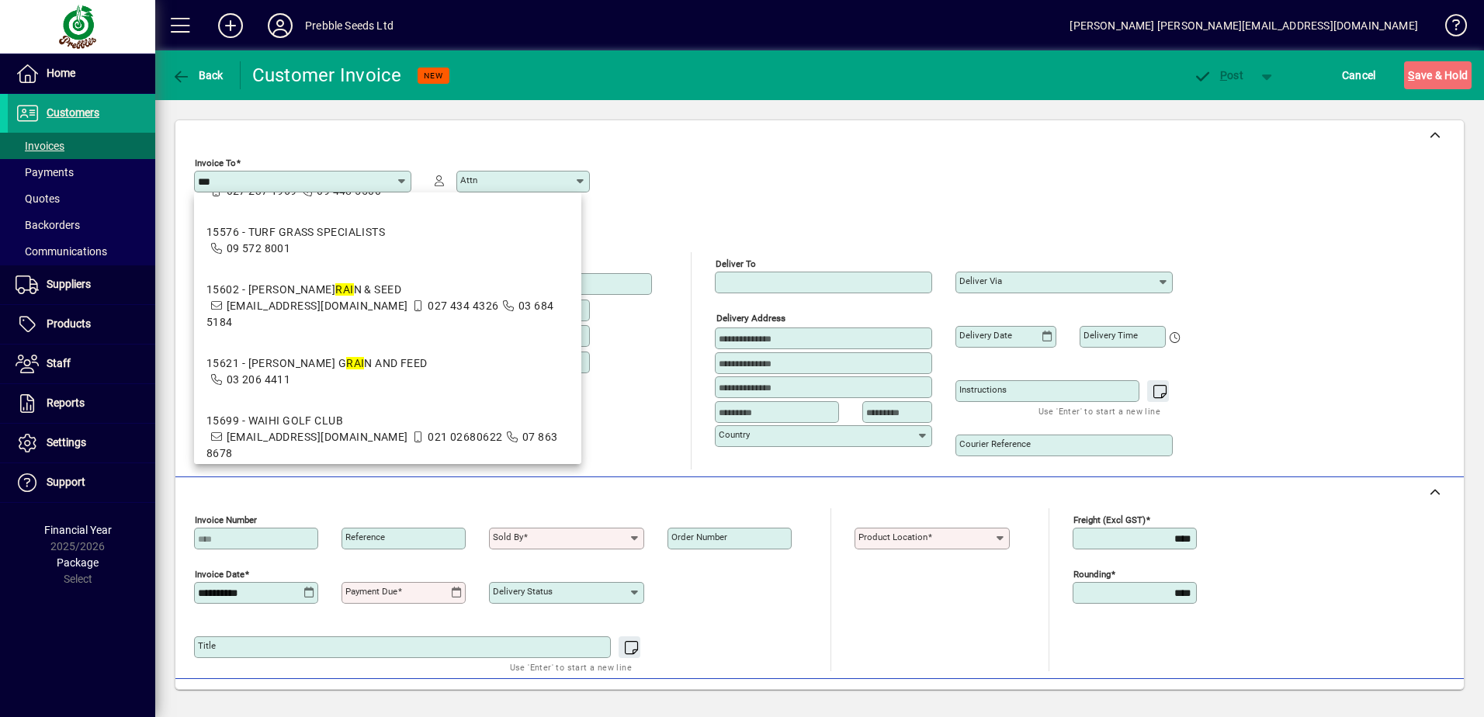
scroll to position [2637, 0]
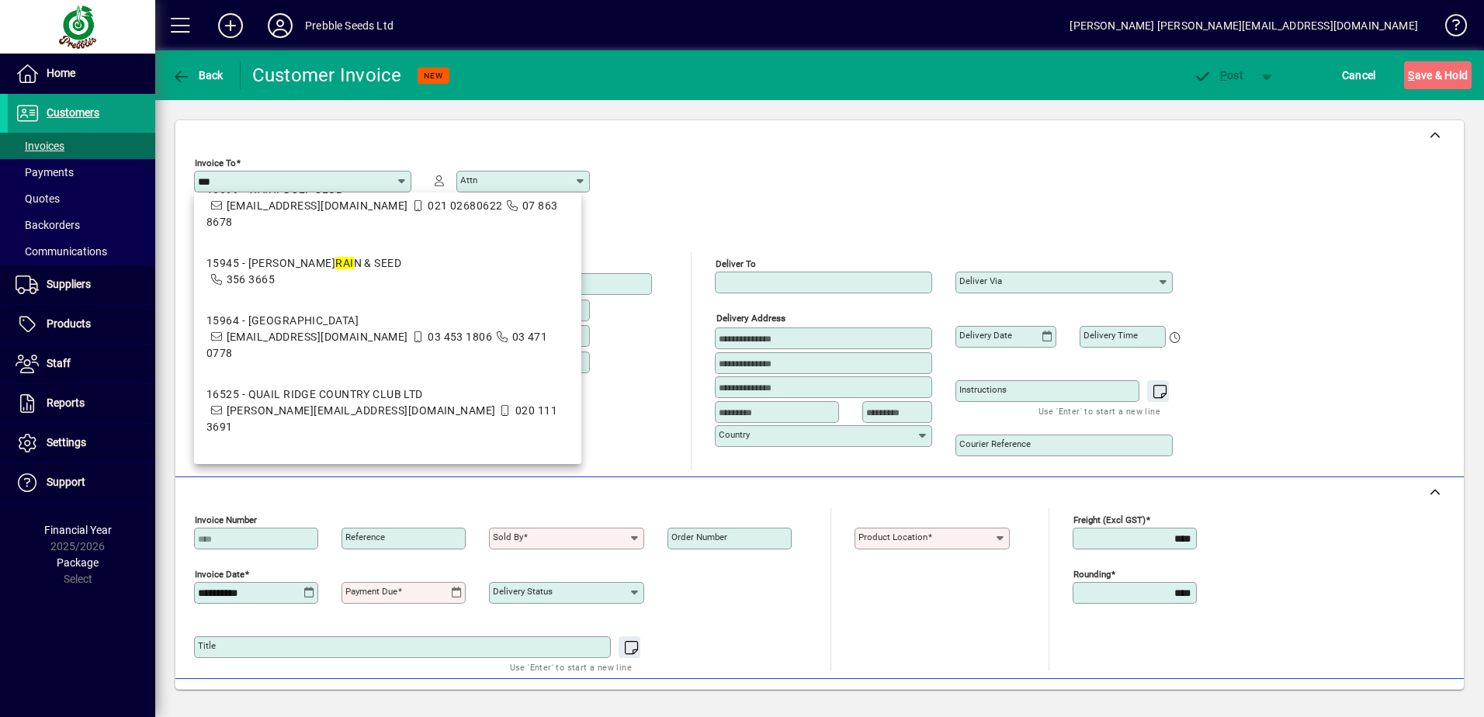
drag, startPoint x: 241, startPoint y: 177, endPoint x: 196, endPoint y: 177, distance: 45.8
click at [196, 177] on div "Invoice To ***" at bounding box center [302, 182] width 217 height 22
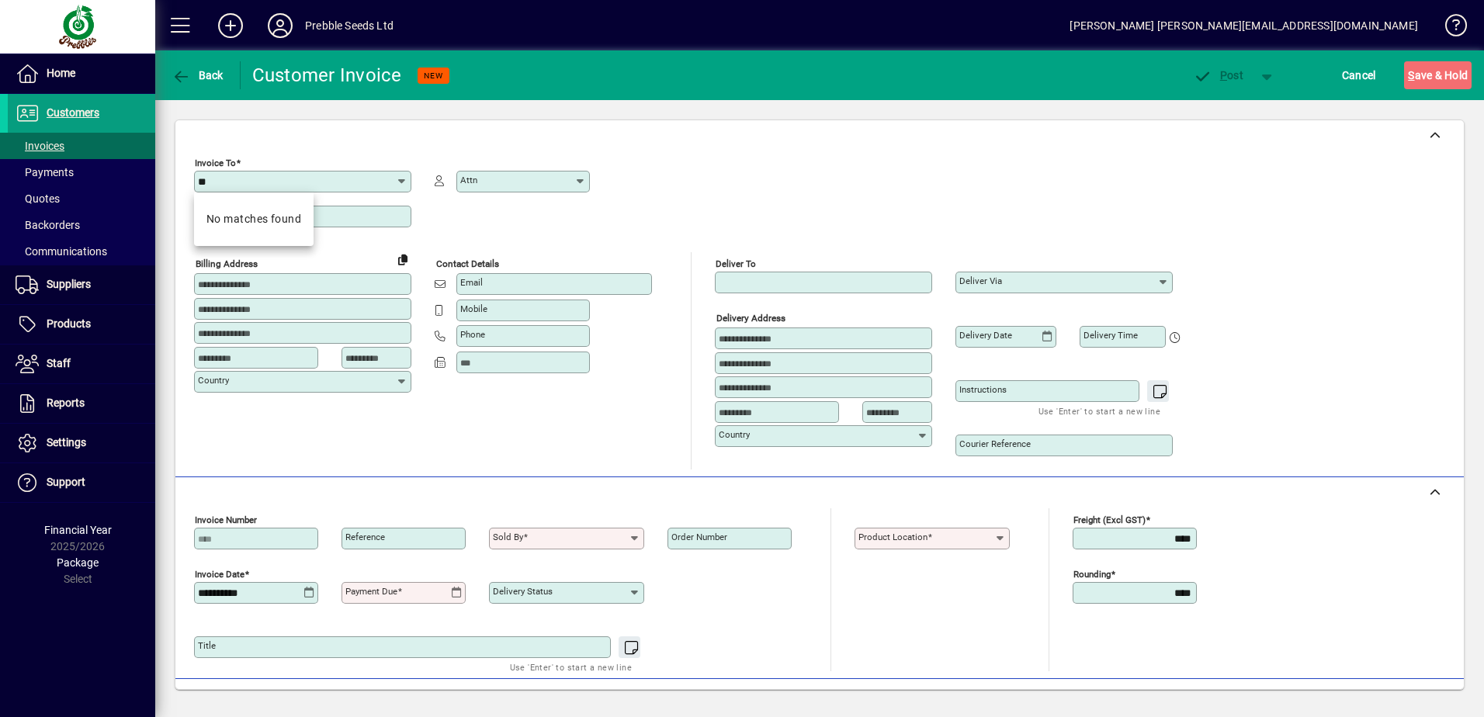
type input "*"
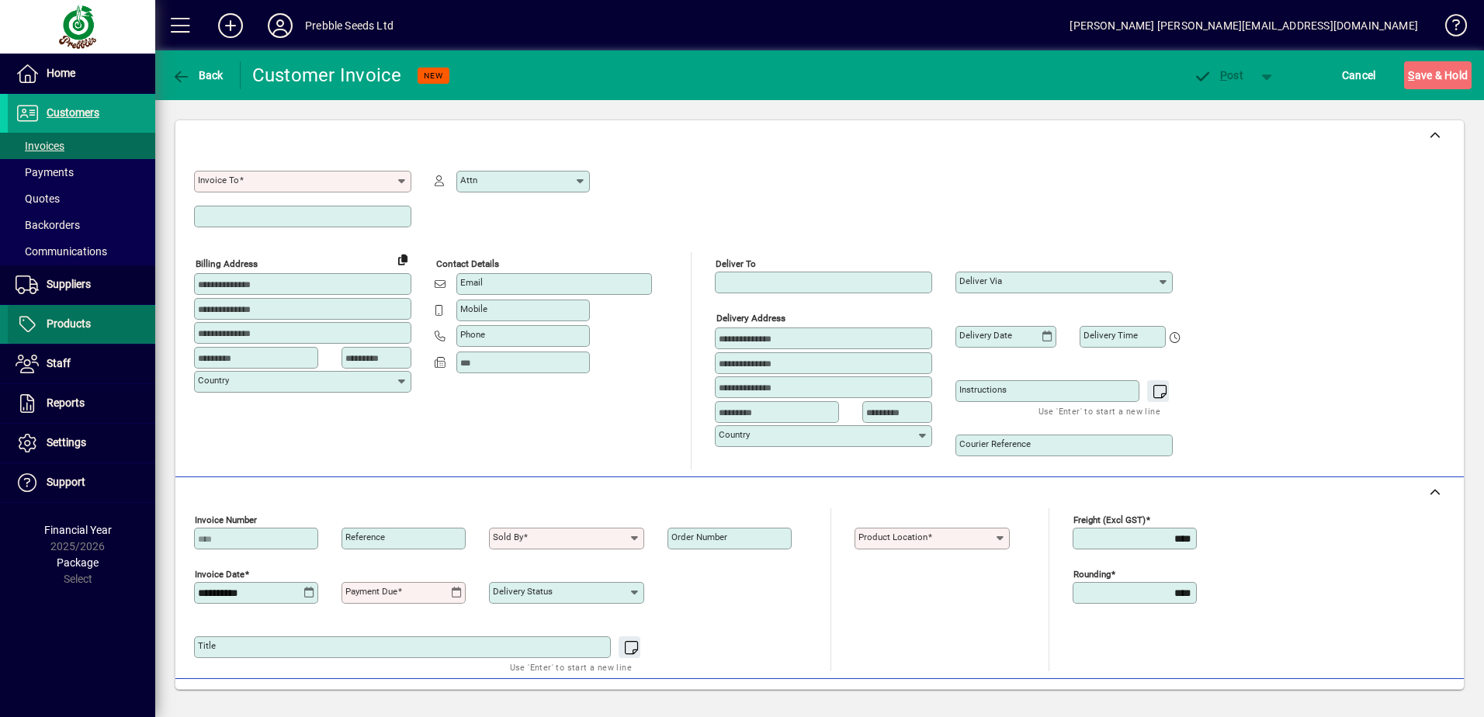
click at [84, 317] on span "Products" at bounding box center [69, 323] width 44 height 12
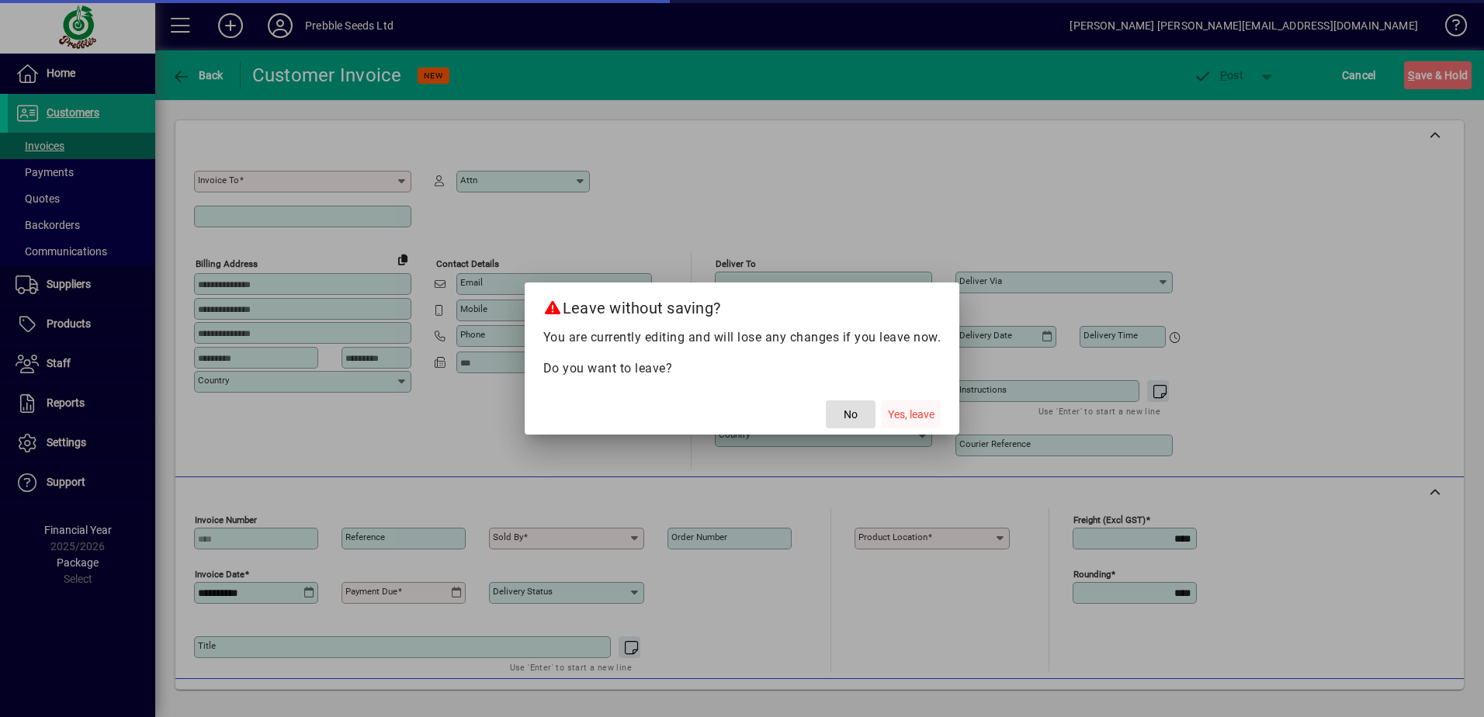
click at [906, 411] on span "Yes, leave" at bounding box center [911, 415] width 47 height 16
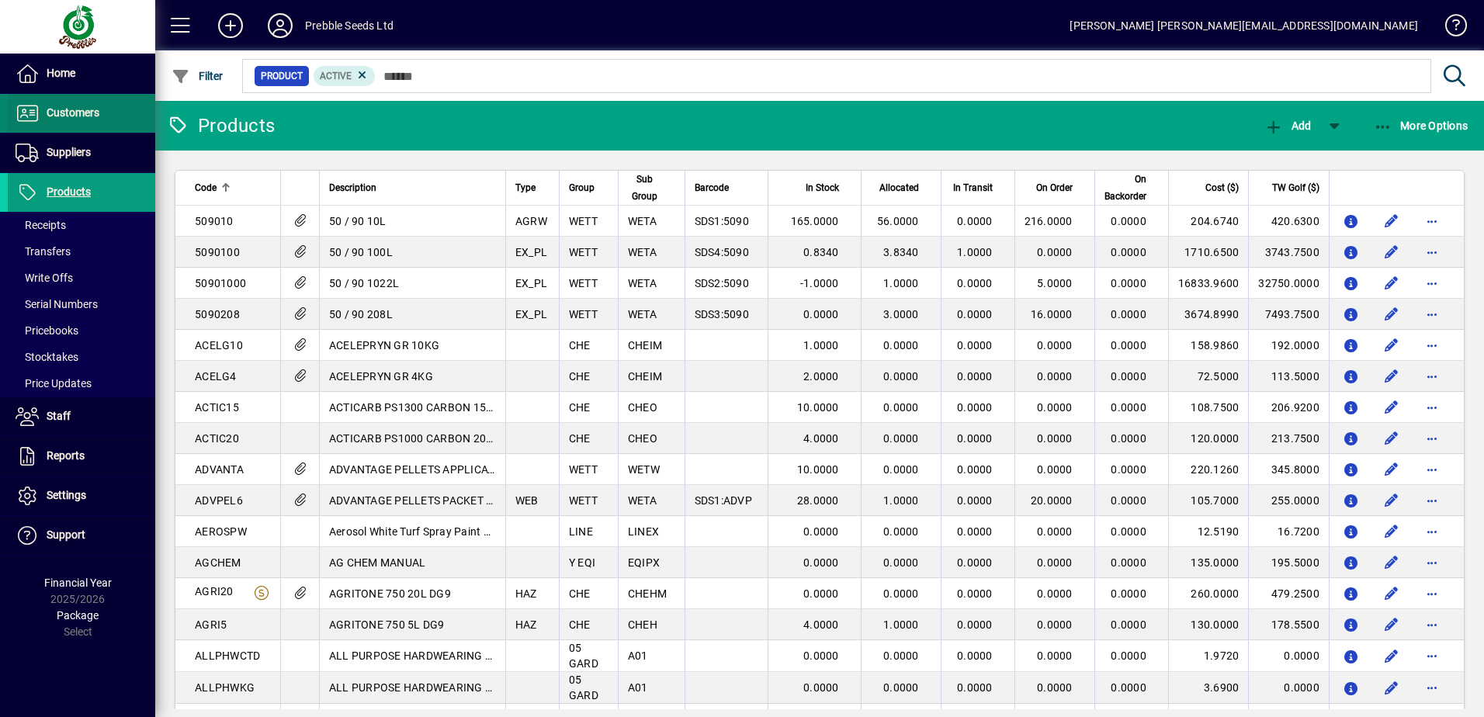
click at [80, 106] on span "Customers" at bounding box center [54, 113] width 92 height 19
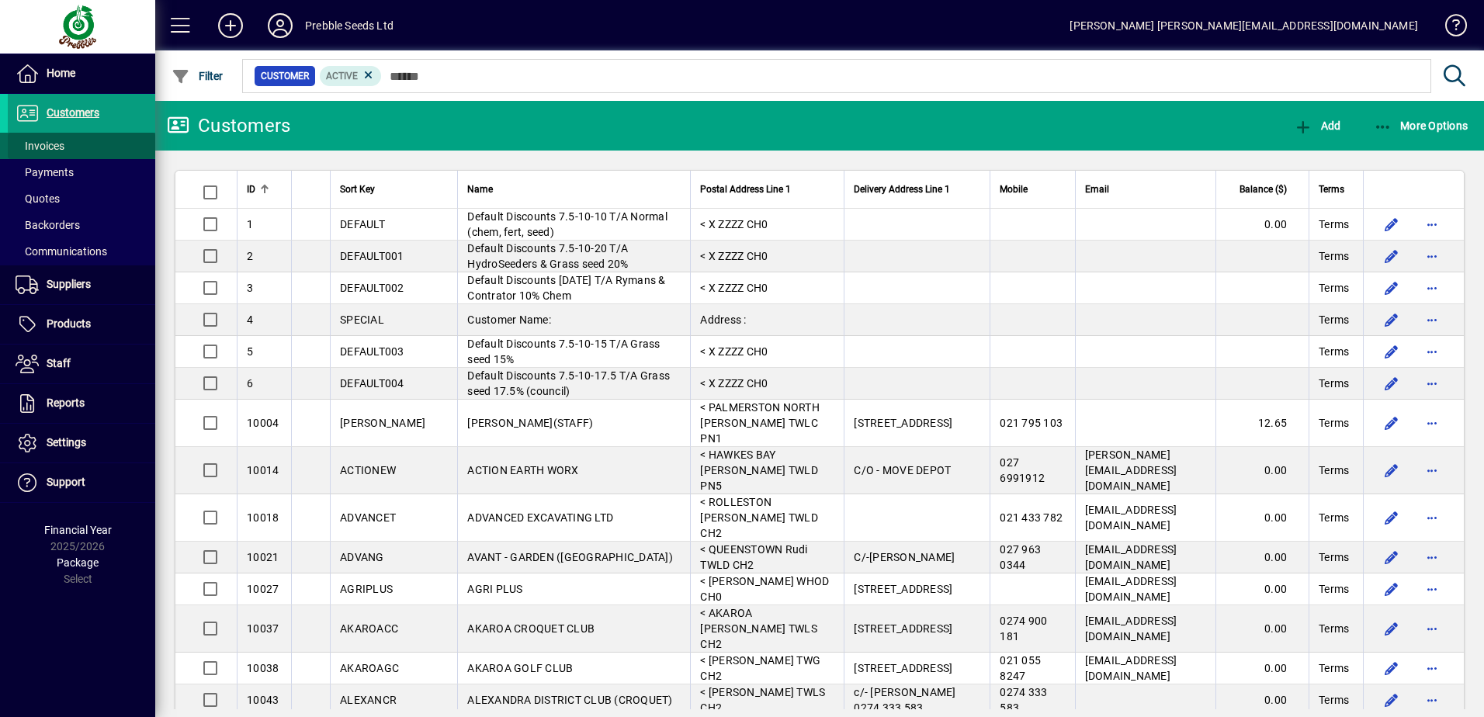
click at [64, 141] on span "Invoices" at bounding box center [40, 146] width 49 height 12
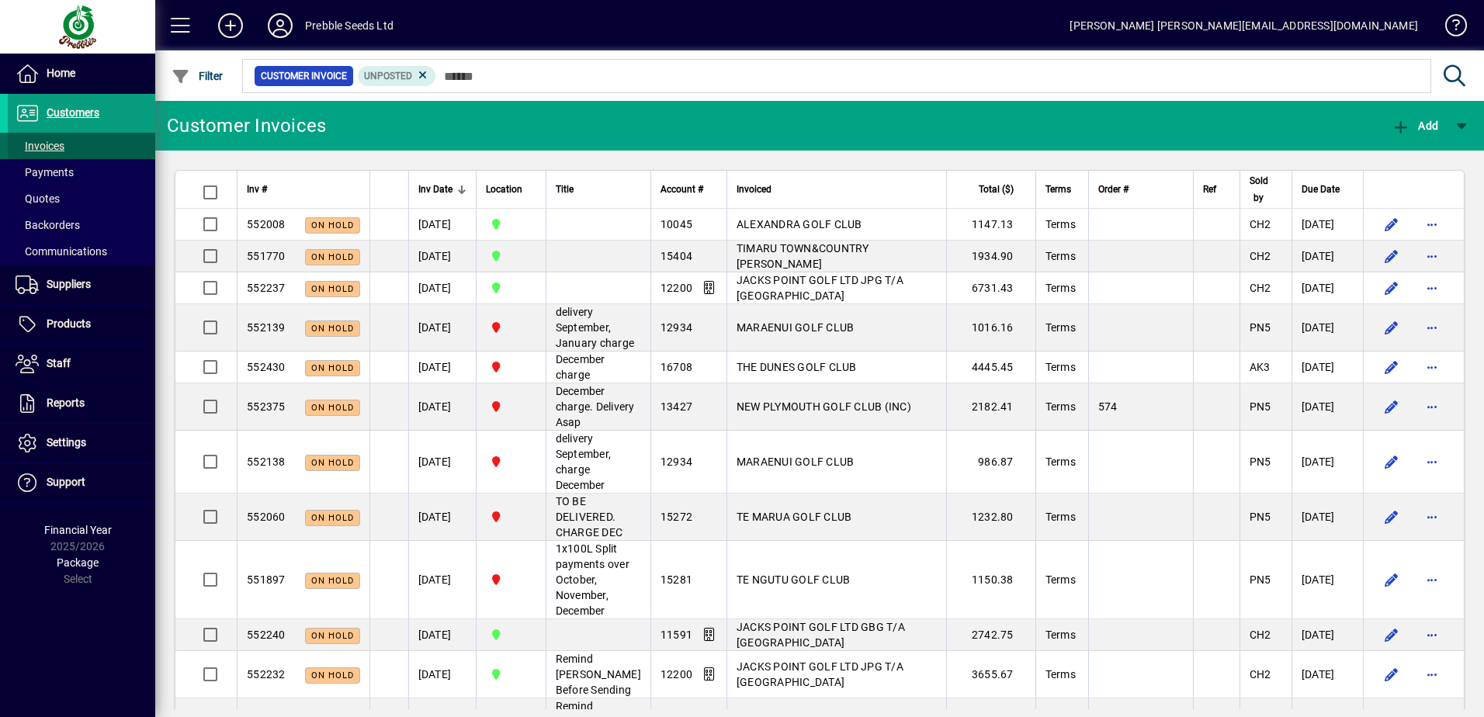
click at [104, 146] on span at bounding box center [81, 145] width 147 height 37
click at [106, 116] on span at bounding box center [81, 113] width 147 height 37
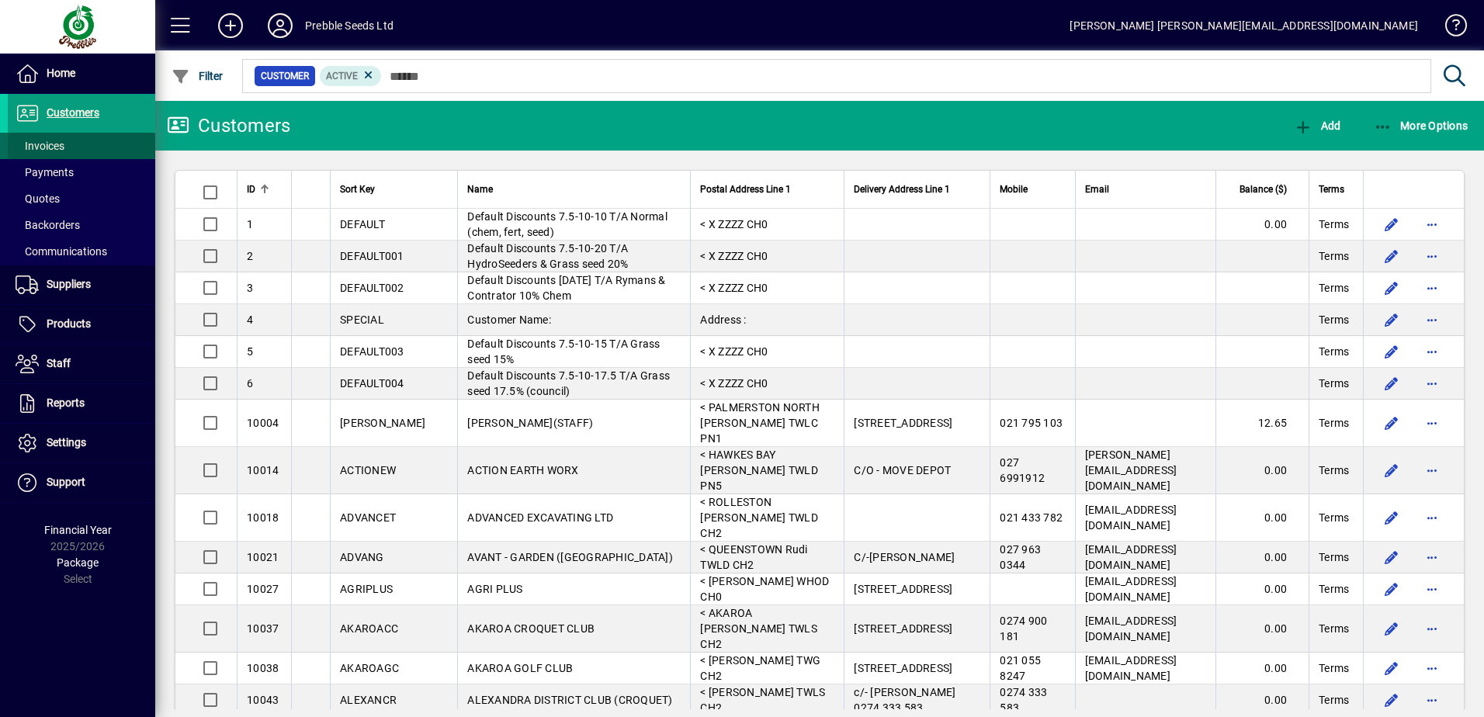
click at [112, 139] on span at bounding box center [81, 145] width 147 height 37
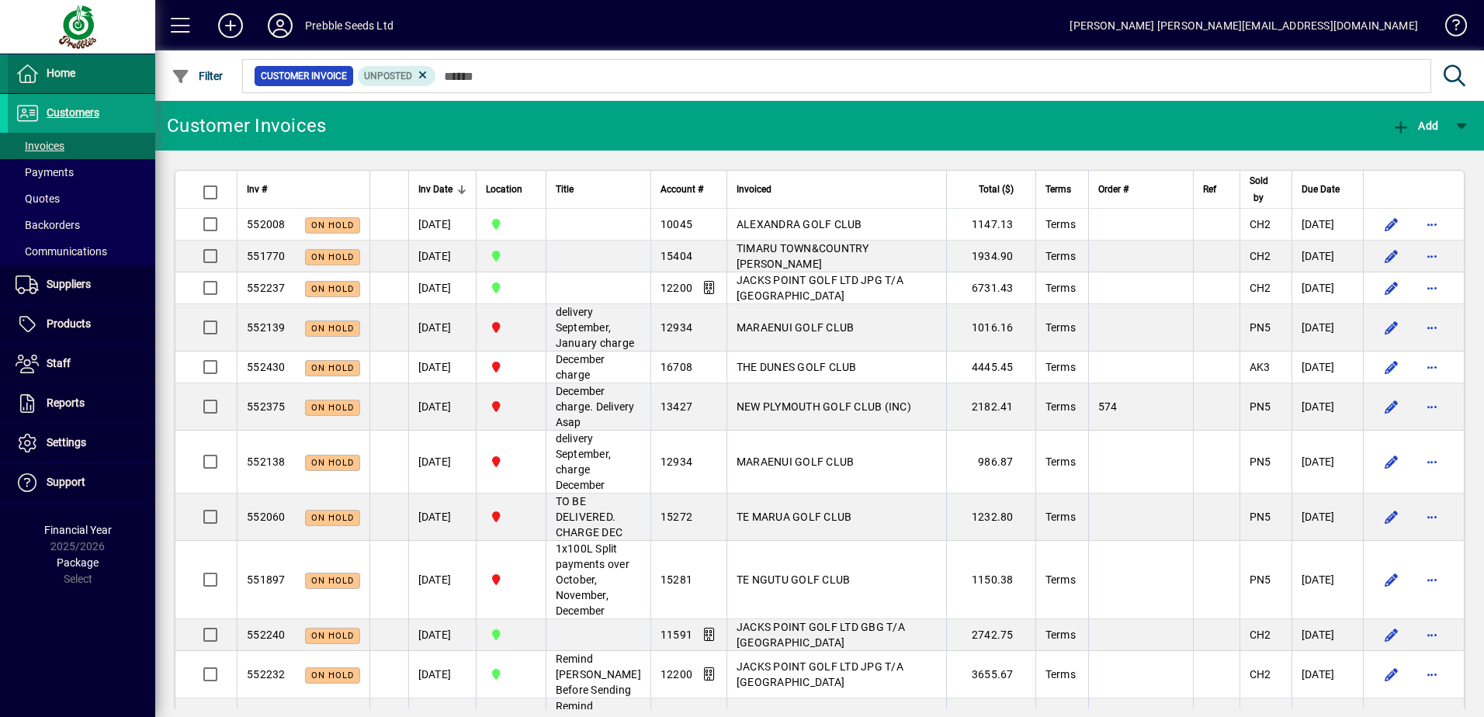
drag, startPoint x: 86, startPoint y: 78, endPoint x: 80, endPoint y: 88, distance: 11.2
click at [86, 78] on span at bounding box center [81, 73] width 147 height 37
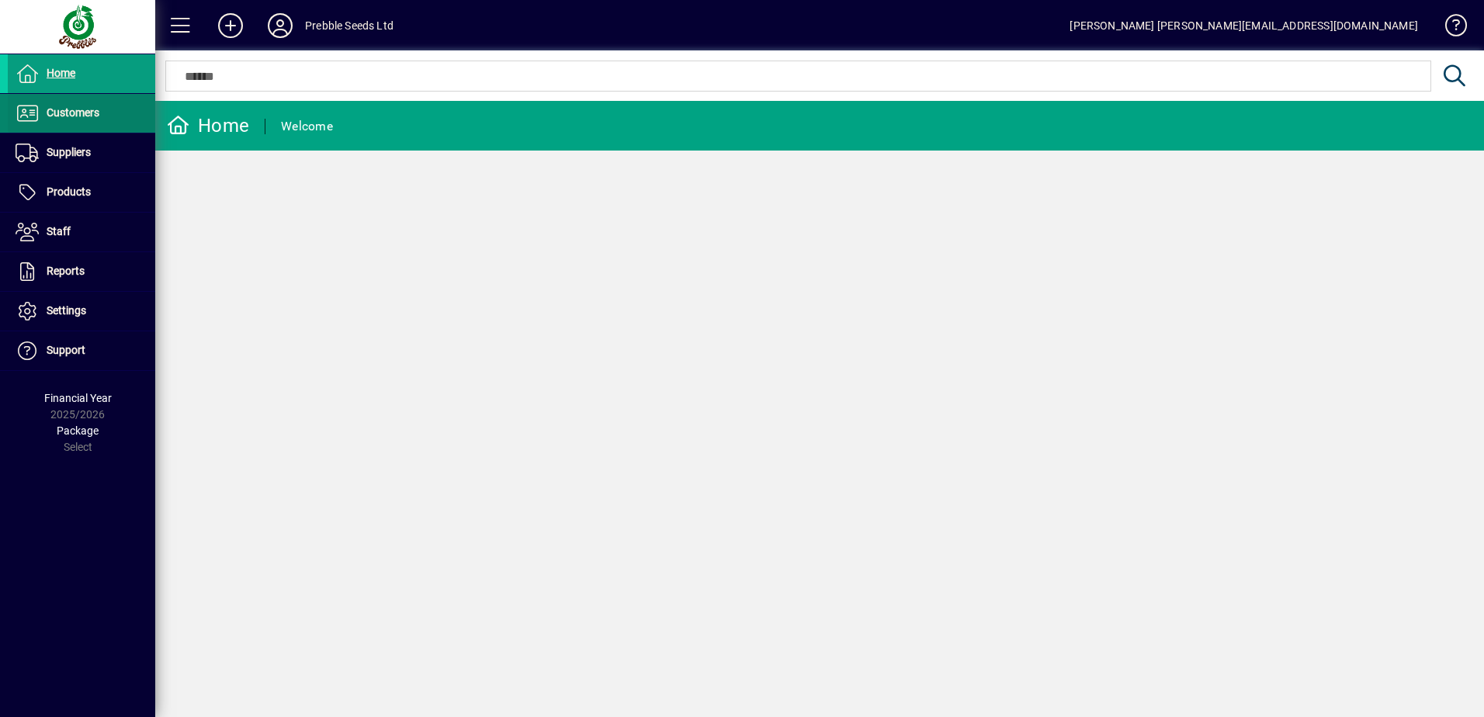
click at [75, 104] on span "Customers" at bounding box center [54, 113] width 92 height 19
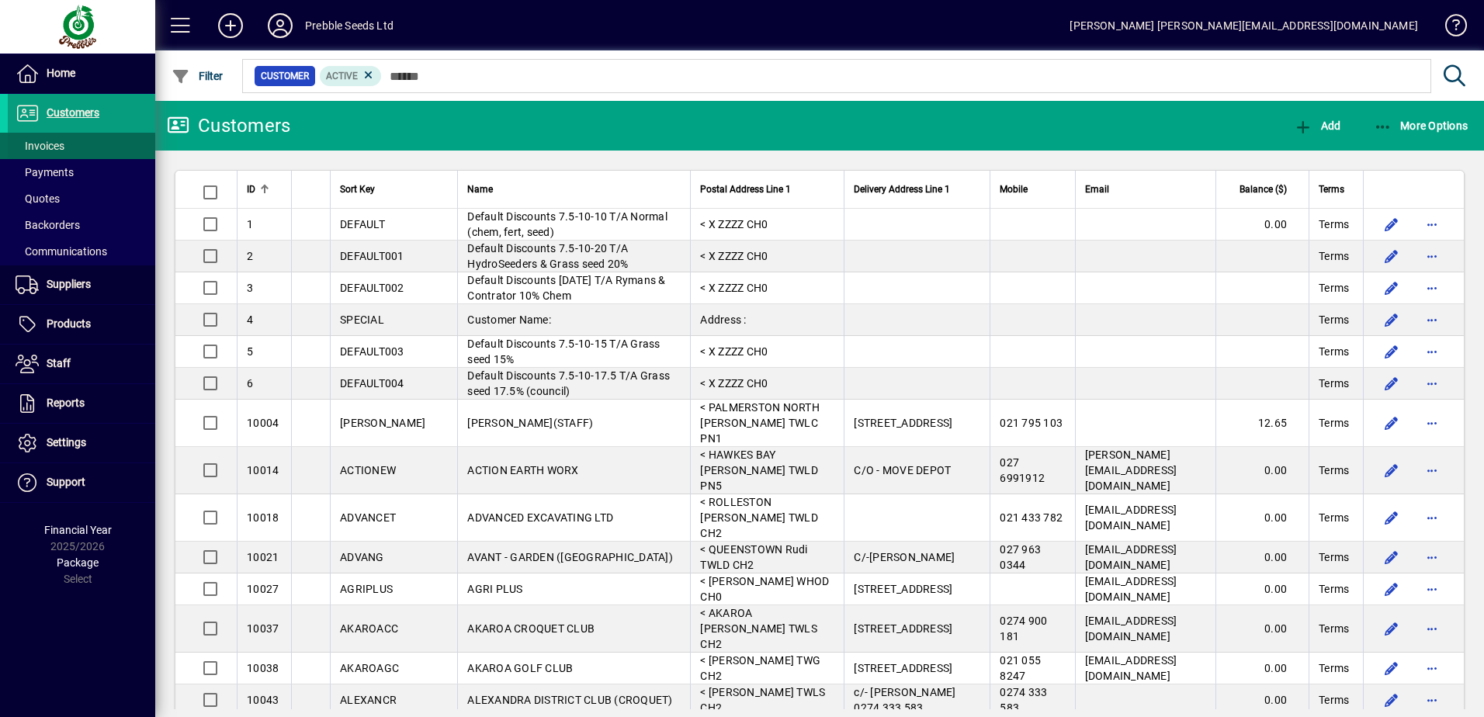
click at [74, 151] on span at bounding box center [81, 145] width 147 height 37
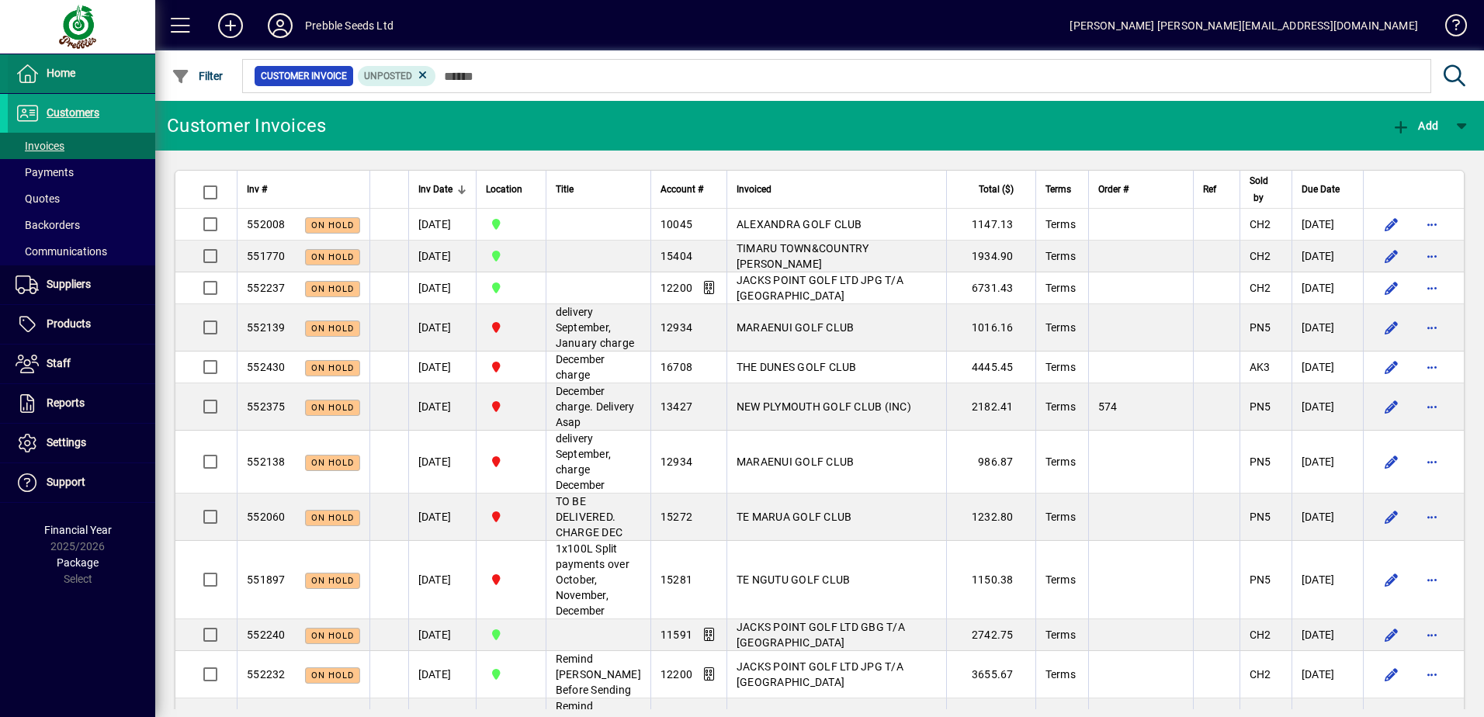
click at [80, 85] on span at bounding box center [81, 73] width 147 height 37
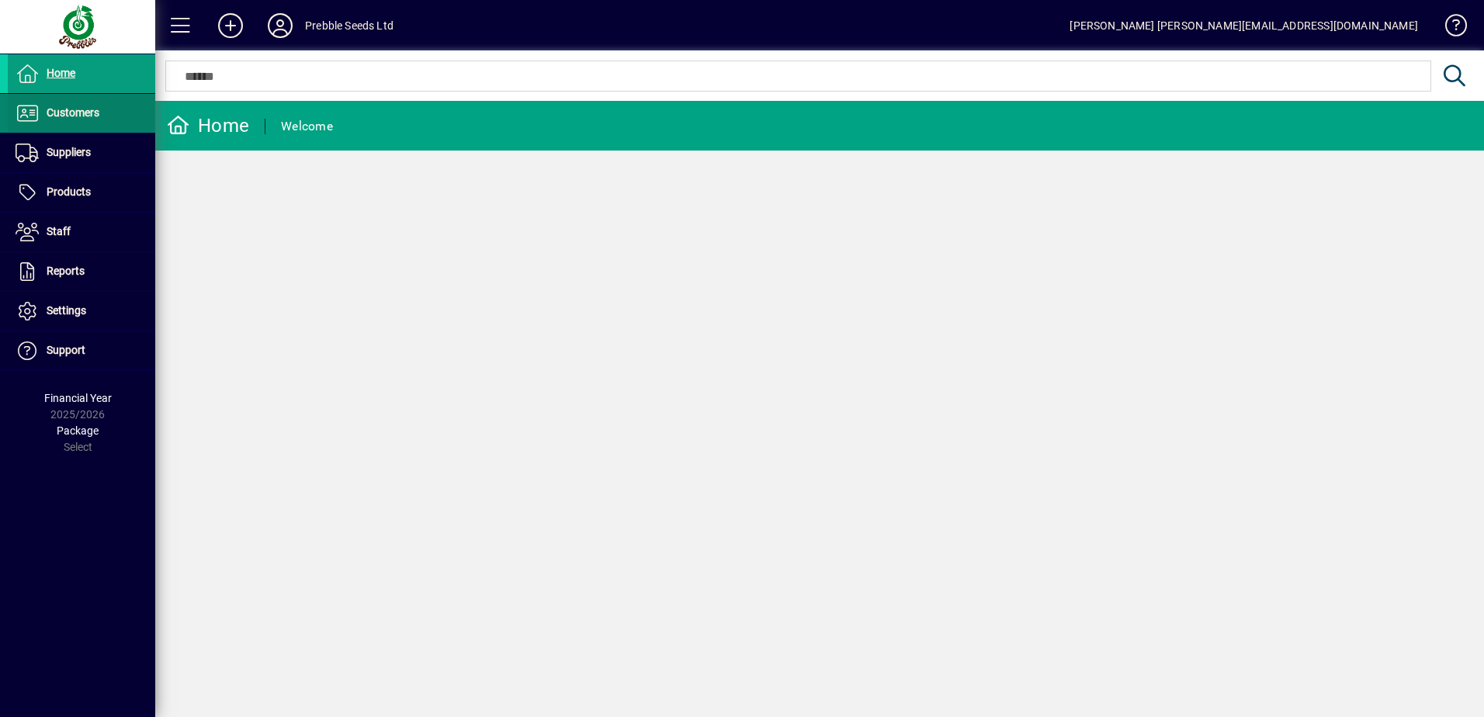
click at [83, 113] on span "Customers" at bounding box center [73, 112] width 53 height 12
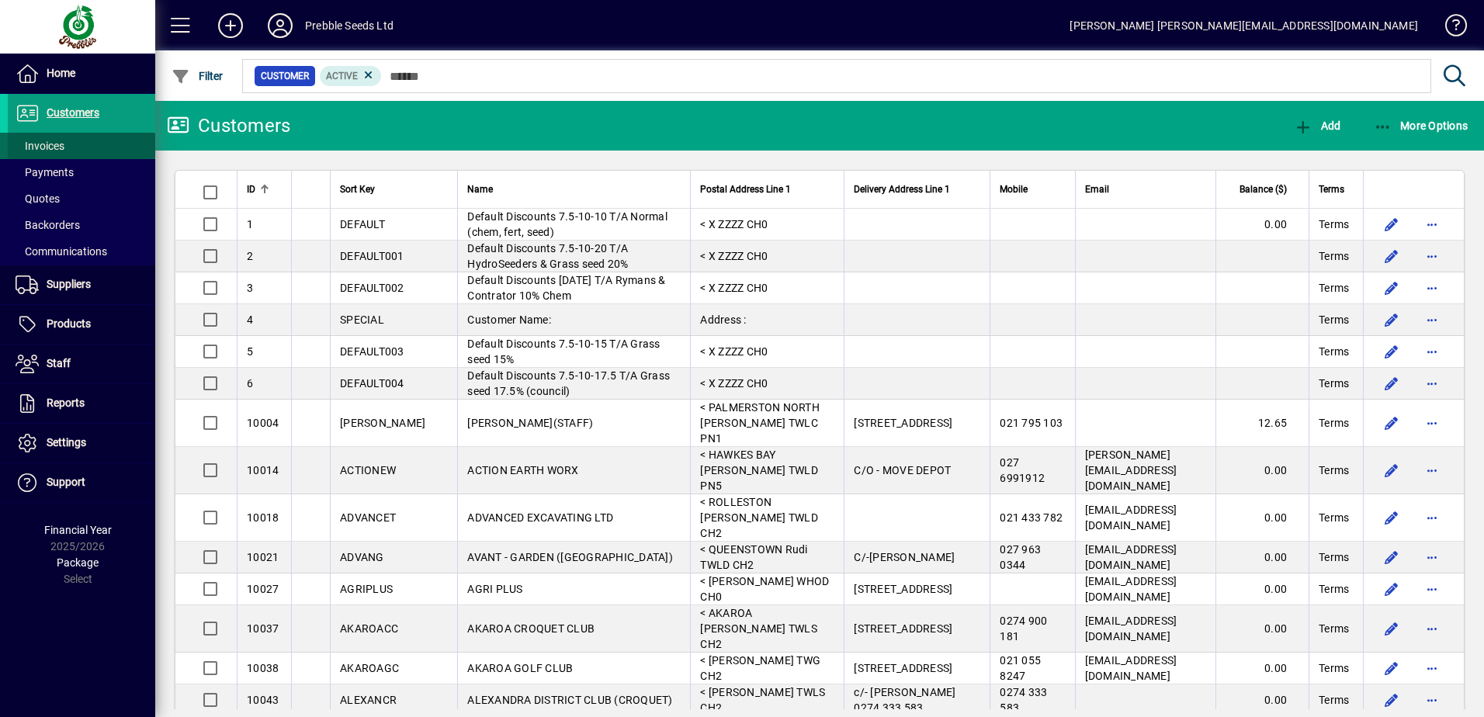
click at [73, 142] on span at bounding box center [81, 145] width 147 height 37
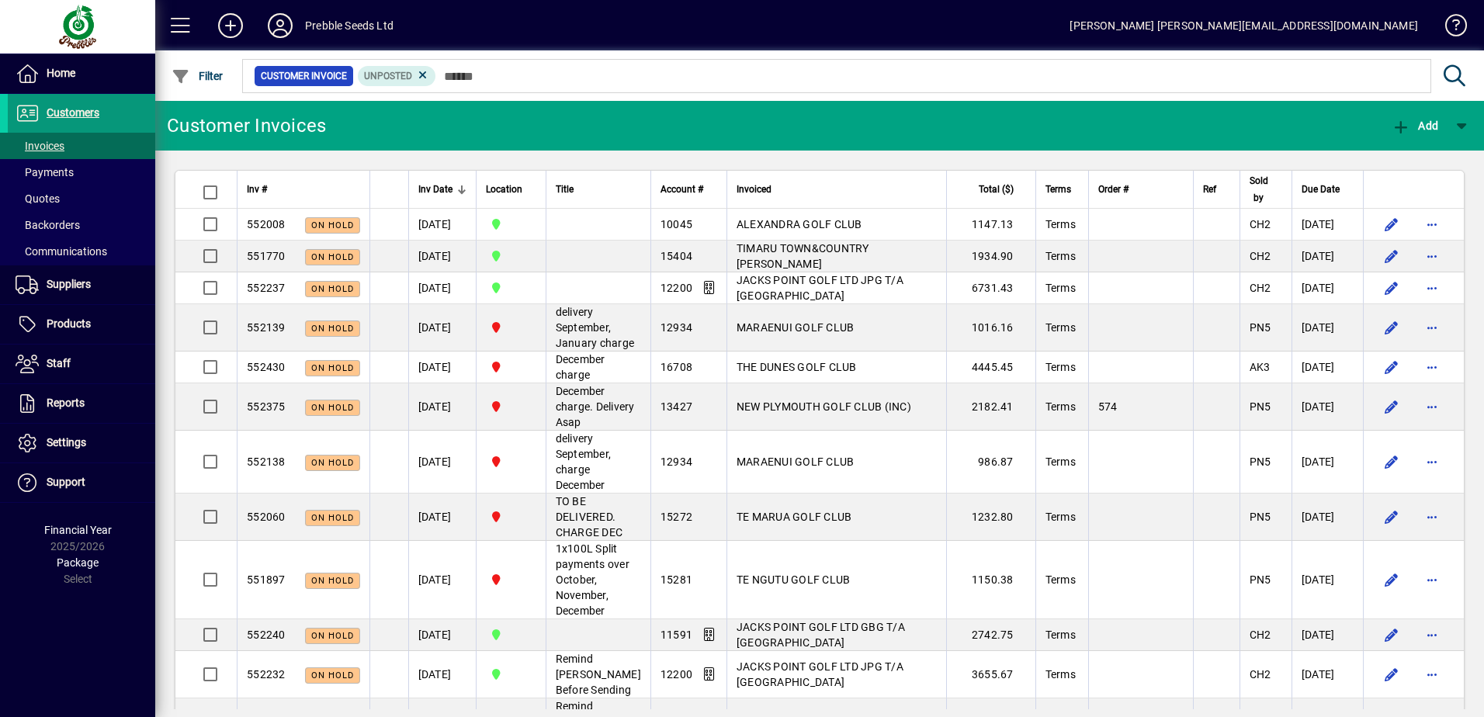
click at [78, 107] on span "Customers" at bounding box center [73, 112] width 53 height 12
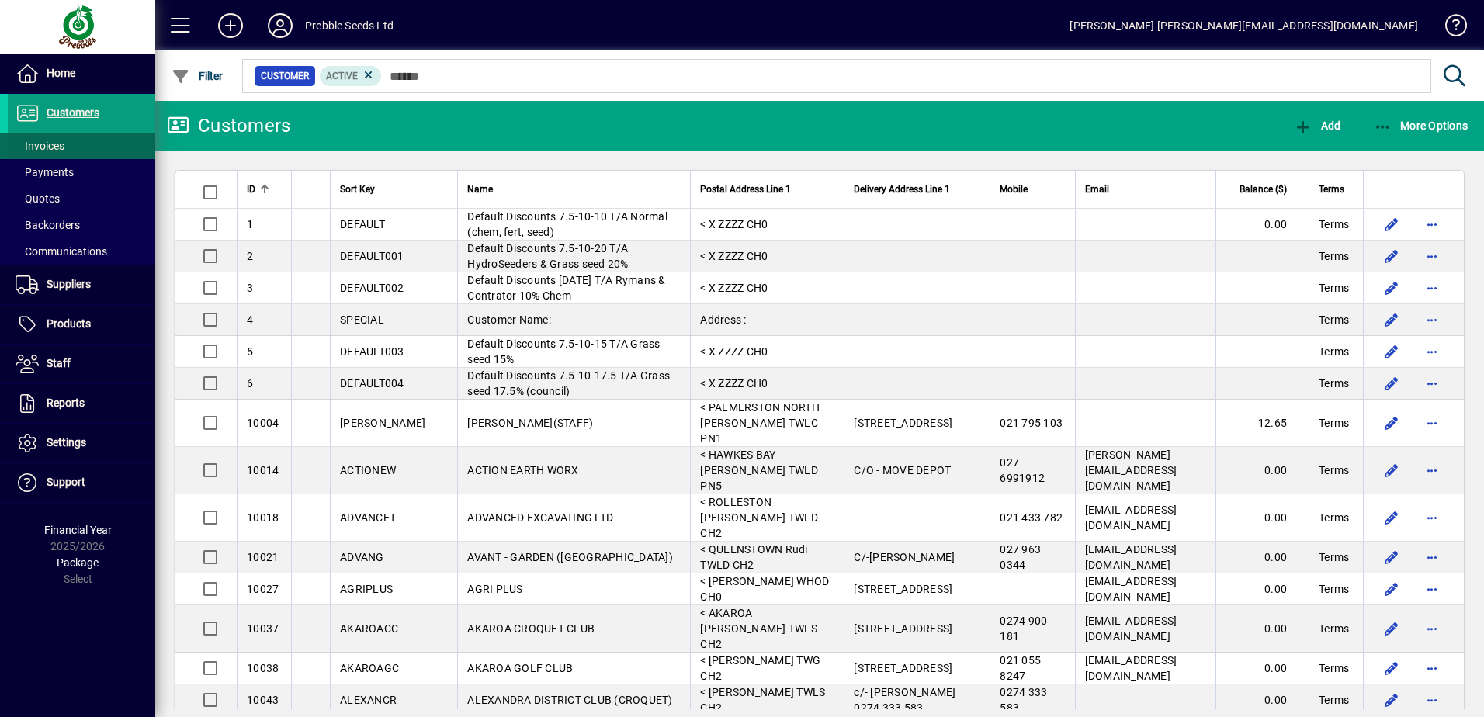
click at [56, 140] on span "Invoices" at bounding box center [40, 146] width 49 height 12
